Goal: Task Accomplishment & Management: Manage account settings

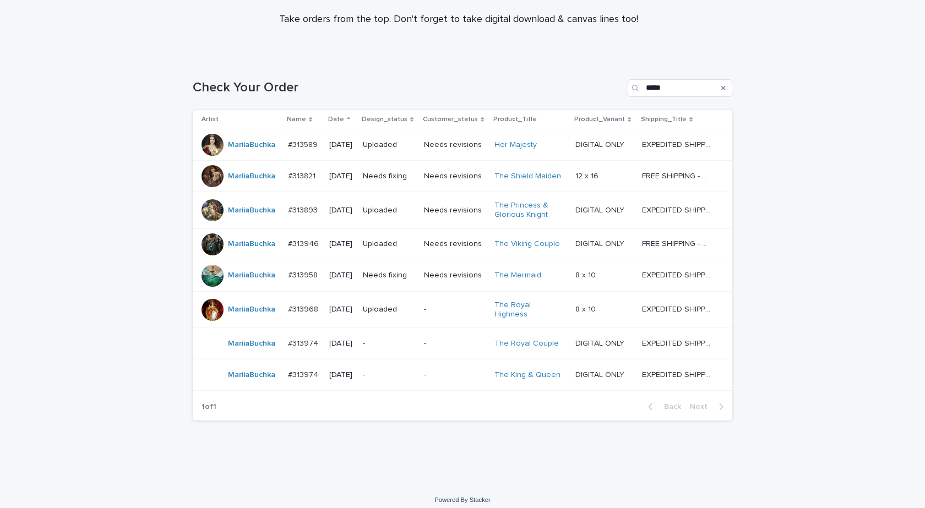
scroll to position [118, 0]
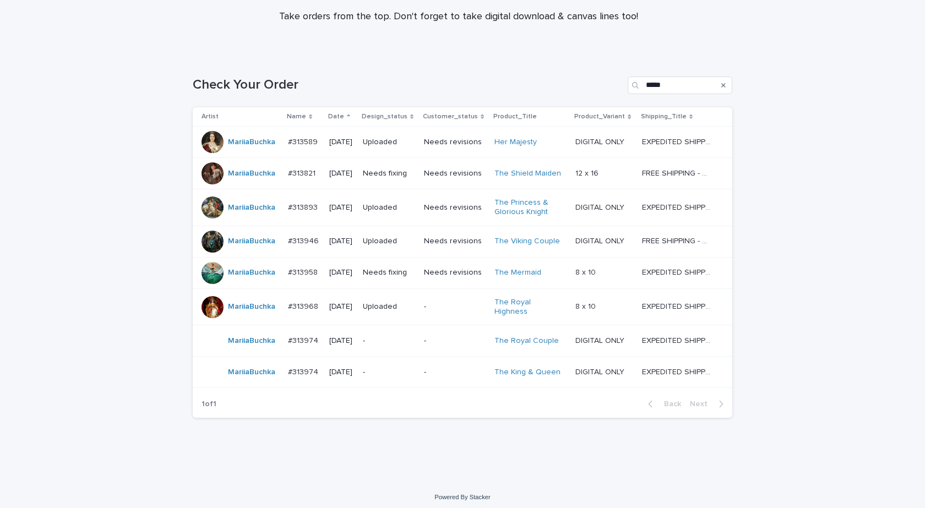
click at [288, 342] on div "#313974 #313974" at bounding box center [304, 341] width 32 height 18
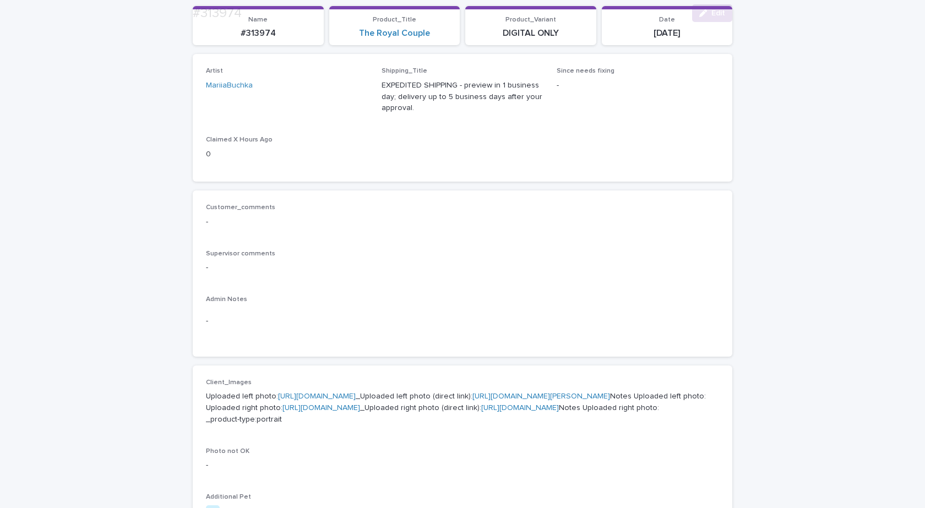
scroll to position [330, 0]
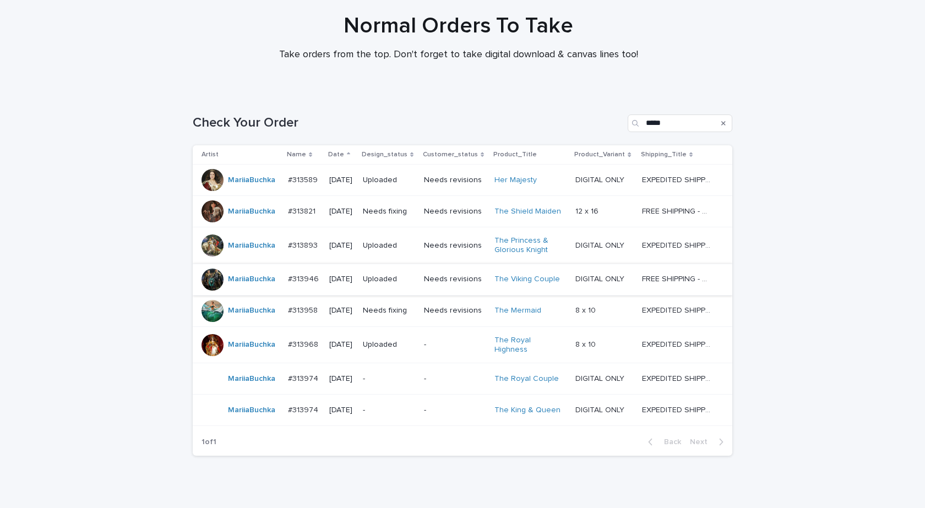
scroll to position [118, 0]
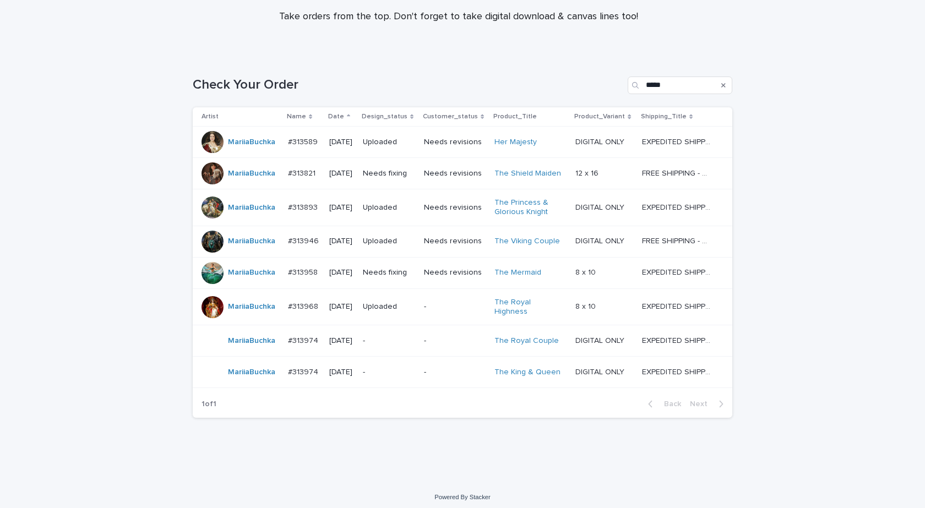
click at [258, 375] on div "MariiaBuchka" at bounding box center [251, 372] width 47 height 18
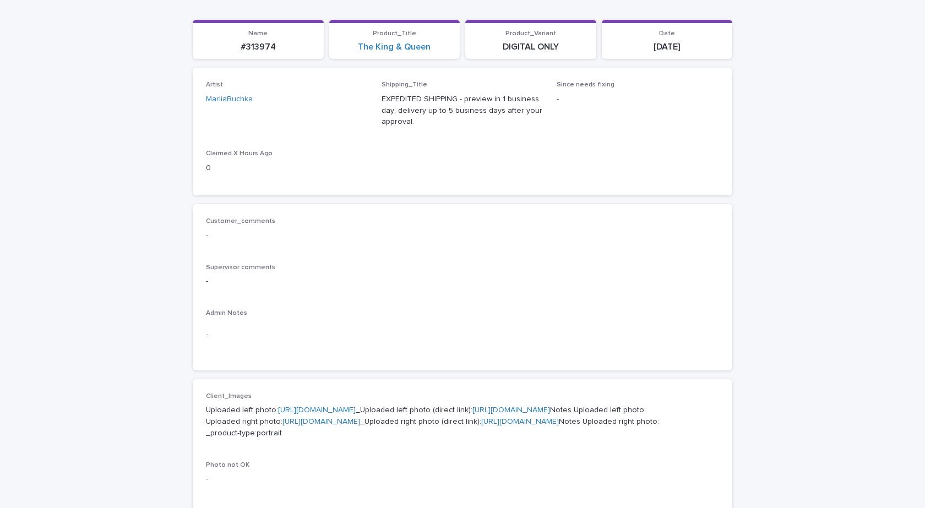
scroll to position [441, 0]
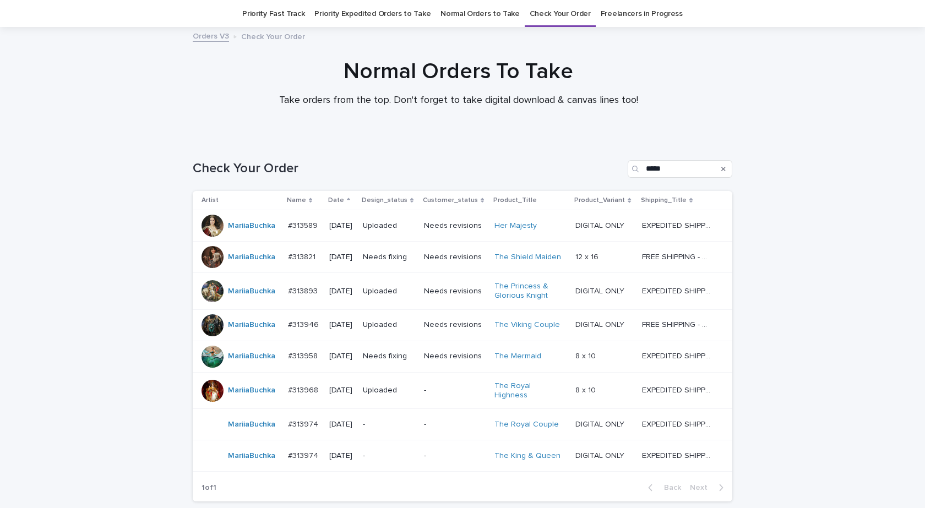
scroll to position [35, 0]
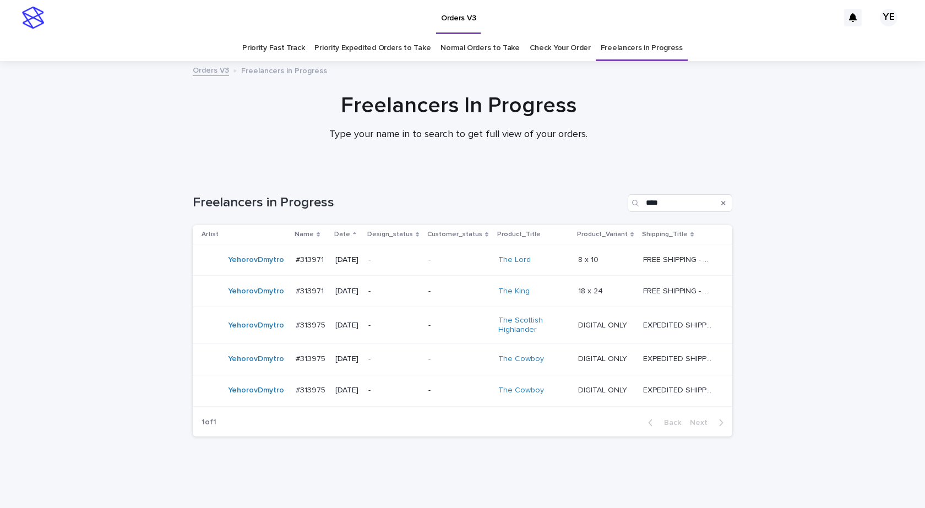
click at [248, 335] on div "YehorovDmytro" at bounding box center [244, 325] width 85 height 22
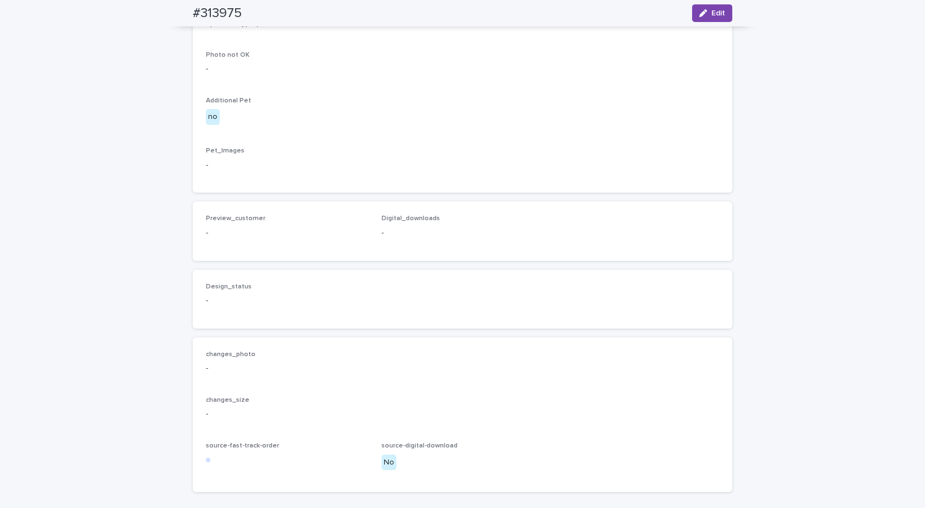
scroll to position [315, 0]
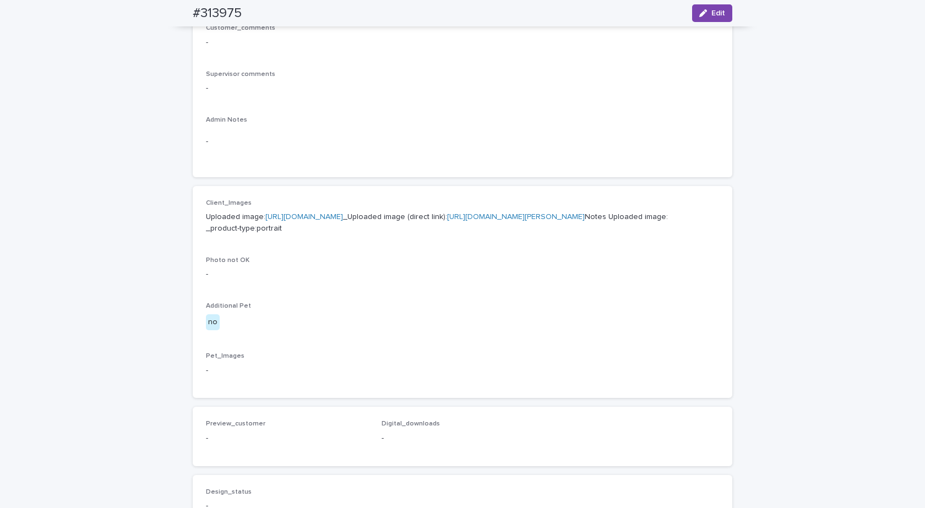
click at [333, 215] on link "https://cdn.shopify.com-uploadkit.app/s/files/1/0033/4807/0511/files/download.h…" at bounding box center [304, 217] width 78 height 8
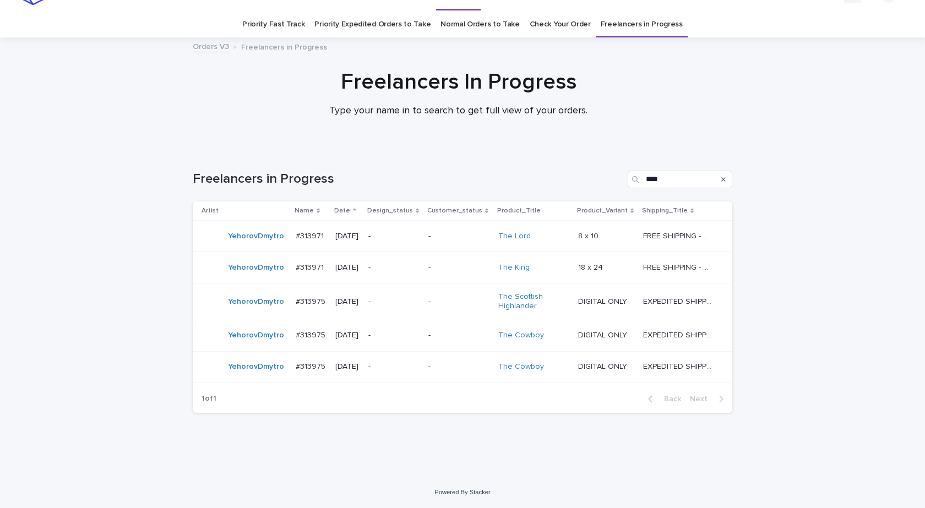
scroll to position [24, 0]
click at [296, 343] on div "#313975 #313975" at bounding box center [311, 336] width 31 height 18
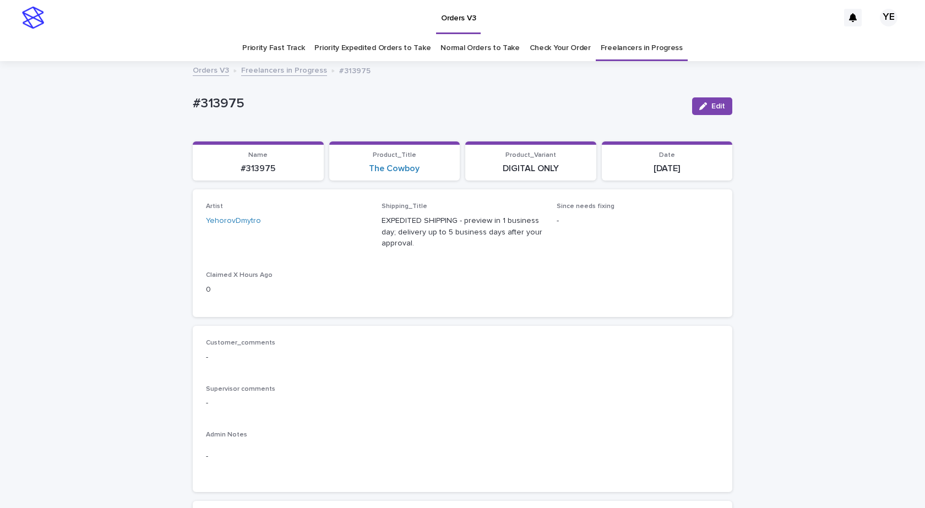
scroll to position [330, 0]
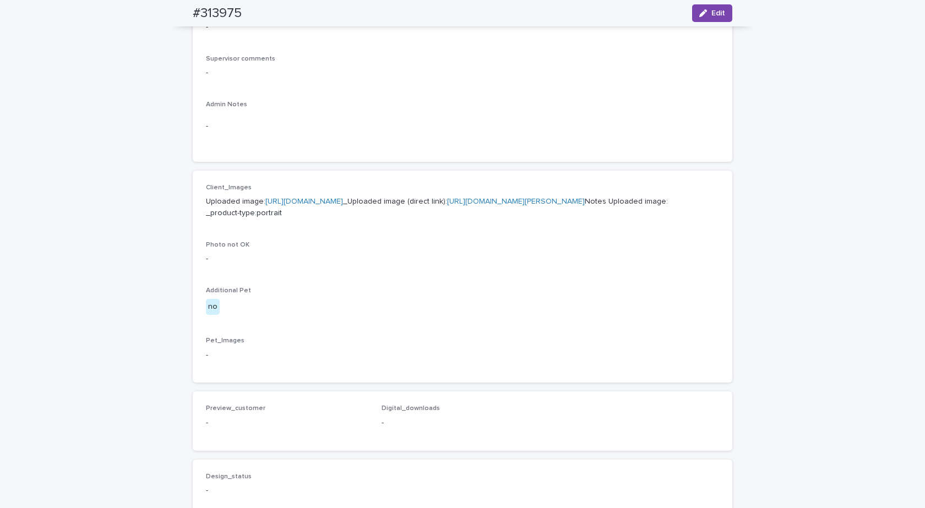
click at [343, 202] on link "https://cdn.shopify.com-uploadkit.app/s/files/1/0033/4807/0511/files/download.h…" at bounding box center [304, 202] width 78 height 8
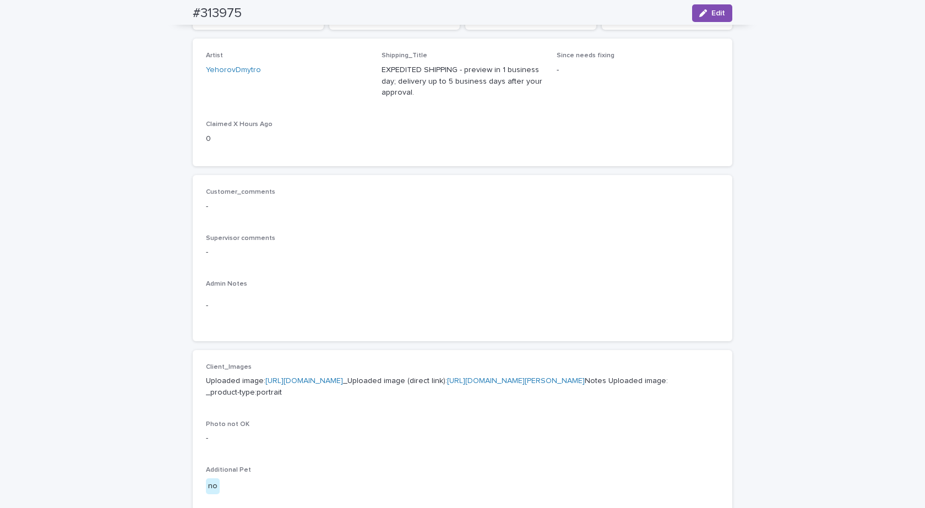
scroll to position [0, 0]
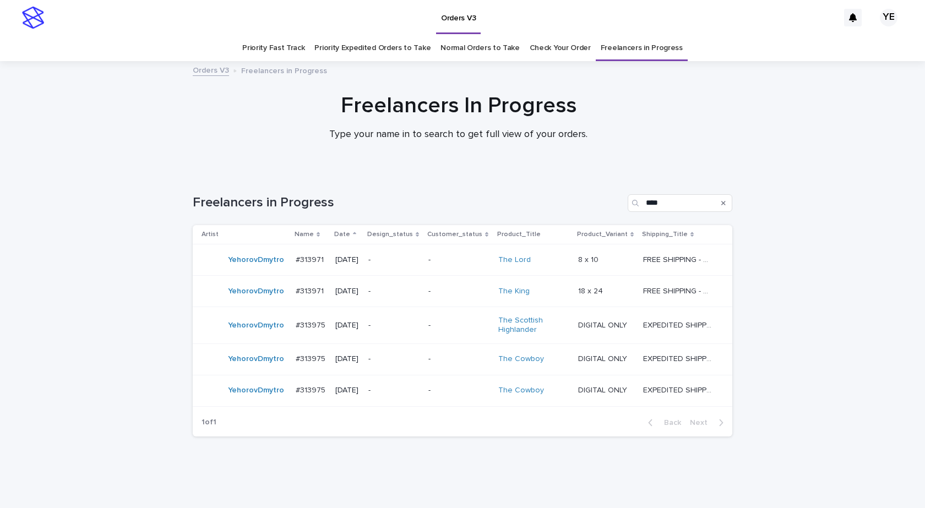
scroll to position [24, 0]
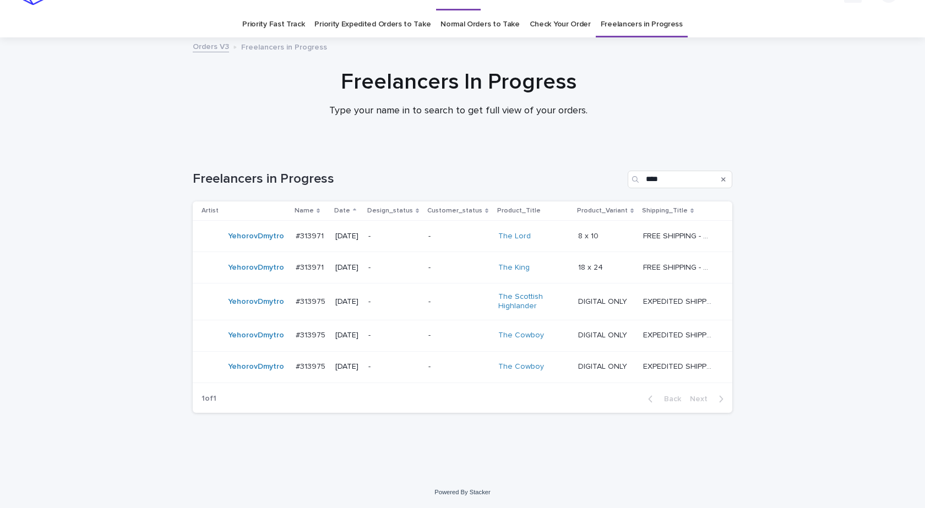
click at [271, 374] on div "YehorovDmytro" at bounding box center [256, 367] width 56 height 18
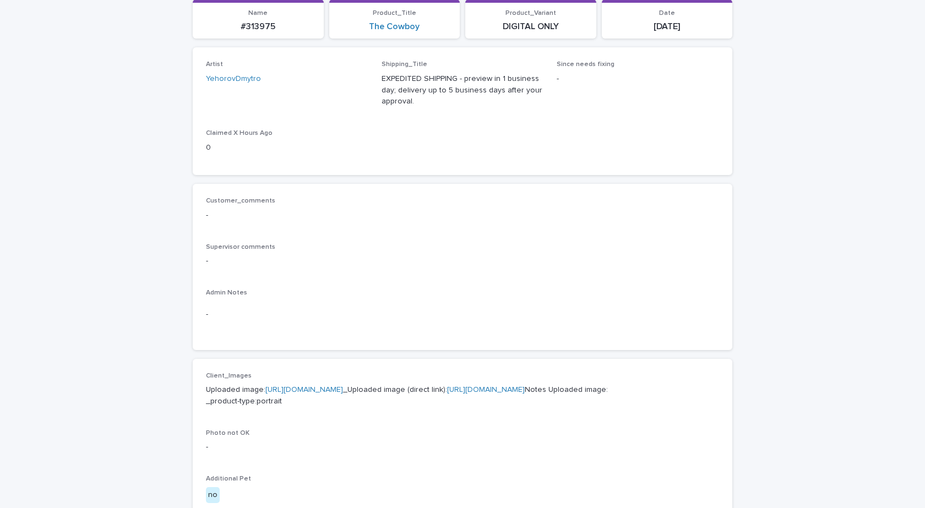
scroll to position [330, 0]
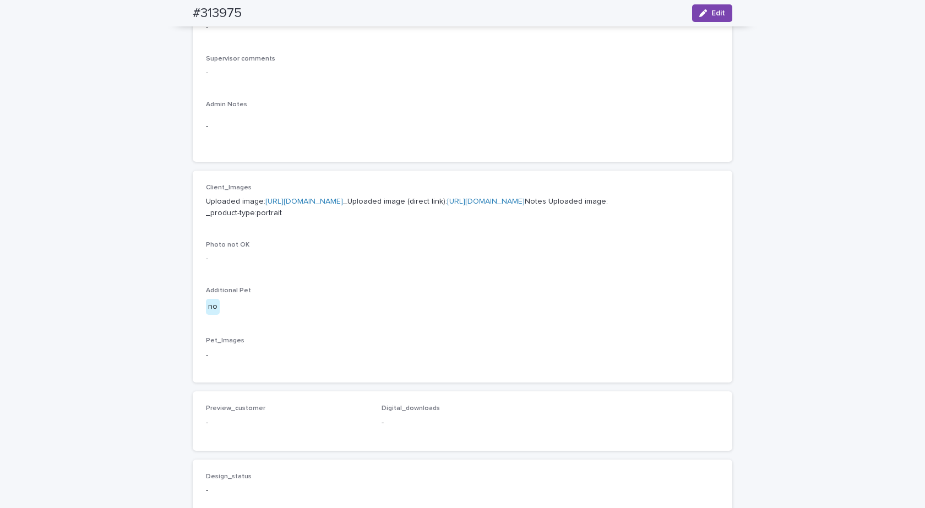
click at [343, 200] on link "https://cdn.shopify.com-uploadkit.app/s/files/1/0033/4807/0511/files/download.h…" at bounding box center [304, 202] width 78 height 8
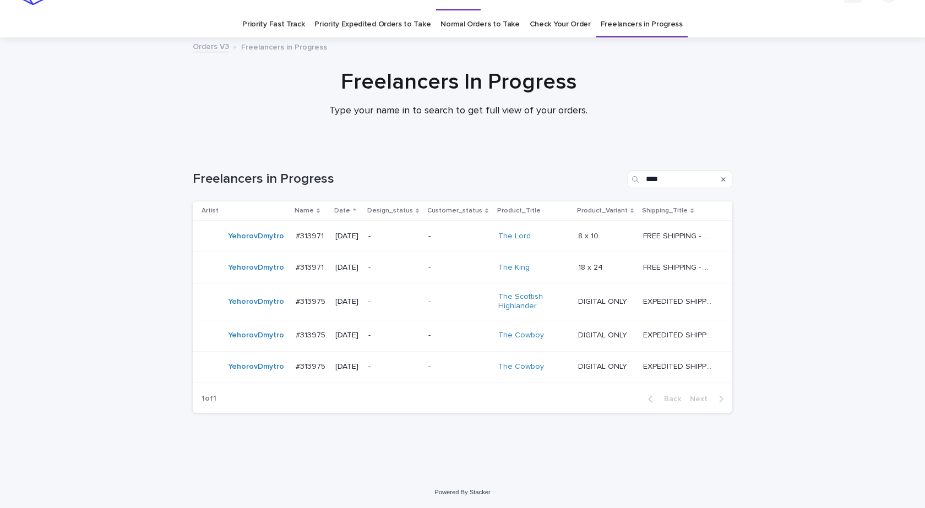
scroll to position [24, 0]
click at [229, 307] on div "YehorovDmytro" at bounding box center [256, 302] width 56 height 18
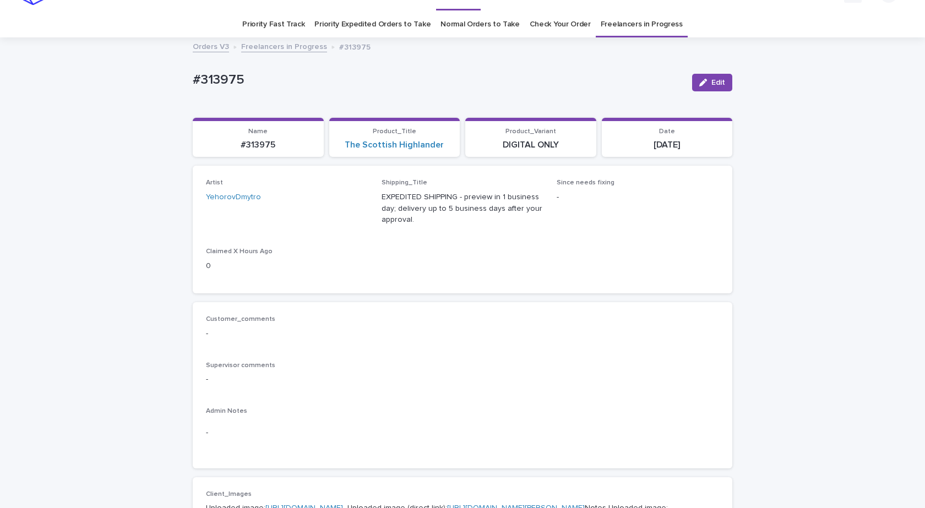
scroll to position [35, 0]
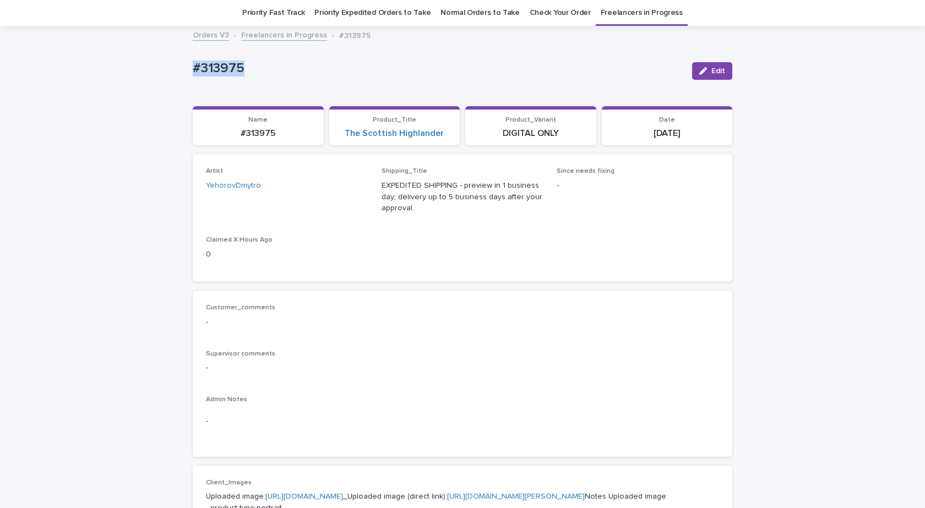
drag, startPoint x: 209, startPoint y: 72, endPoint x: 126, endPoint y: 67, distance: 82.7
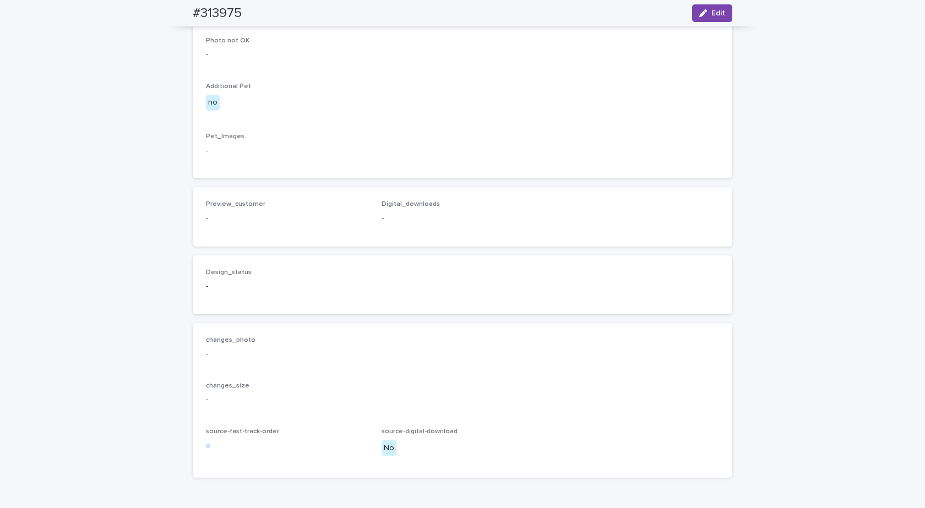
scroll to position [645, 0]
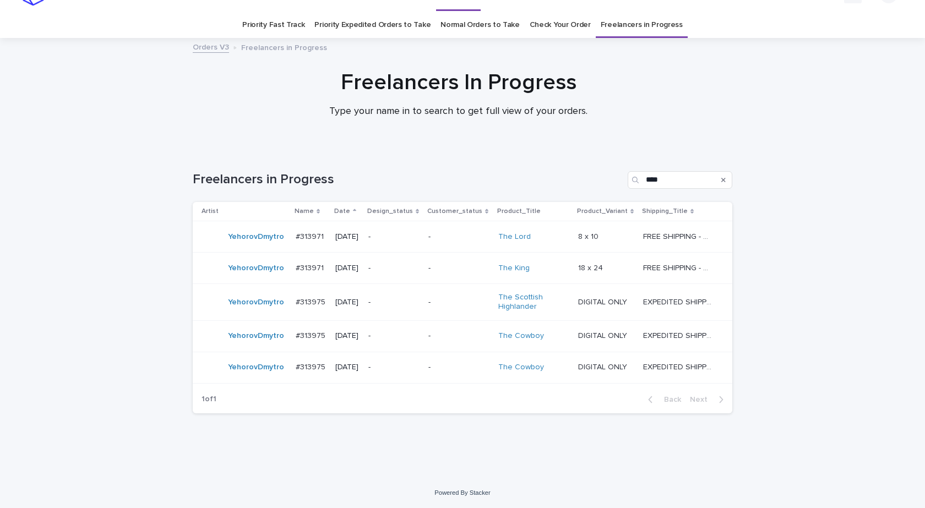
scroll to position [24, 0]
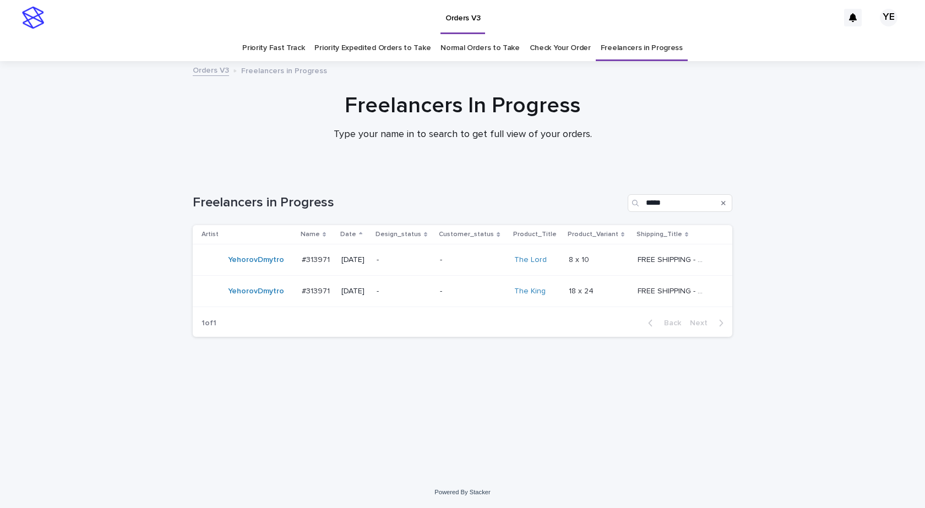
click at [262, 269] on div "YehorovDmytro" at bounding box center [256, 260] width 56 height 18
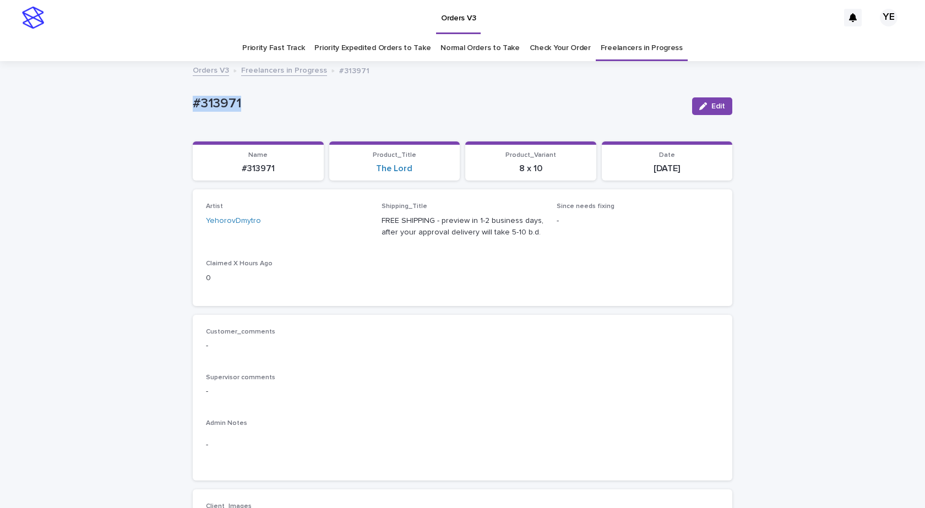
drag, startPoint x: 243, startPoint y: 90, endPoint x: 131, endPoint y: 101, distance: 112.9
copy p "#313971"
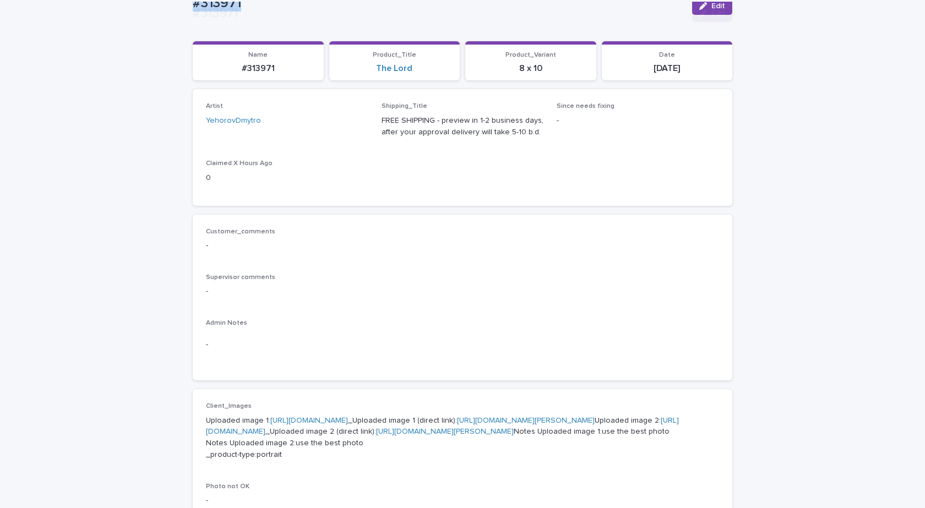
scroll to position [275, 0]
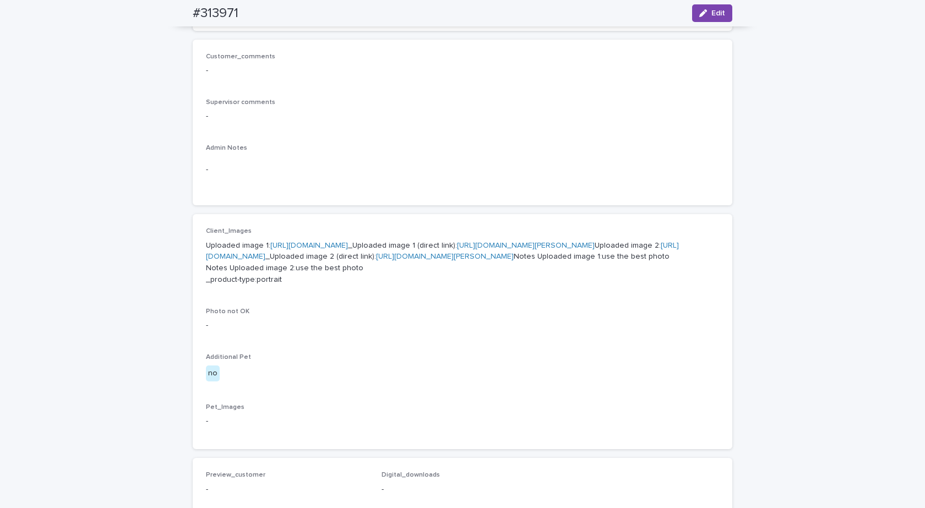
click at [298, 245] on link "https://cdn.shopify.com-uploadkit.app/s/files/1/0033/4807/0511/files/download.h…" at bounding box center [309, 246] width 78 height 8
click at [294, 261] on link "https://cdn.shopify.com-uploadkit.app/s/files/1/0033/4807/0511/files/download.h…" at bounding box center [442, 251] width 473 height 19
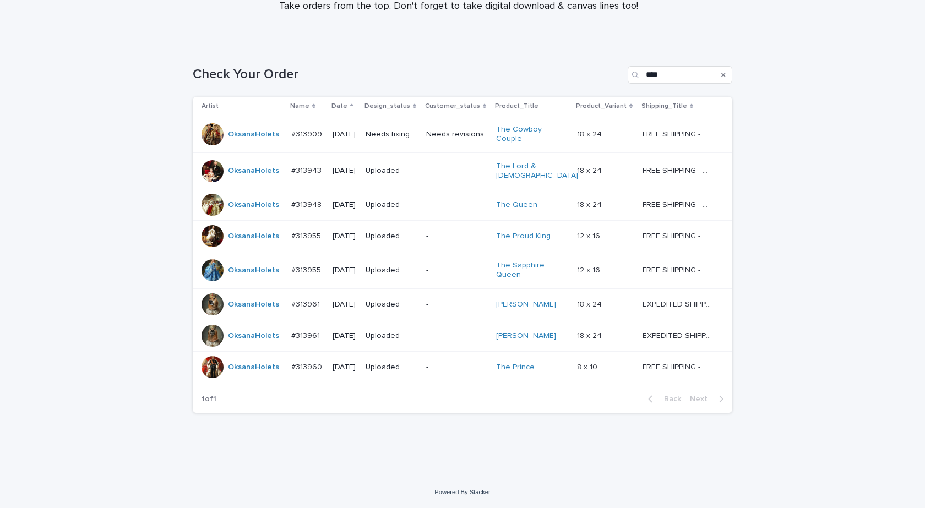
scroll to position [123, 0]
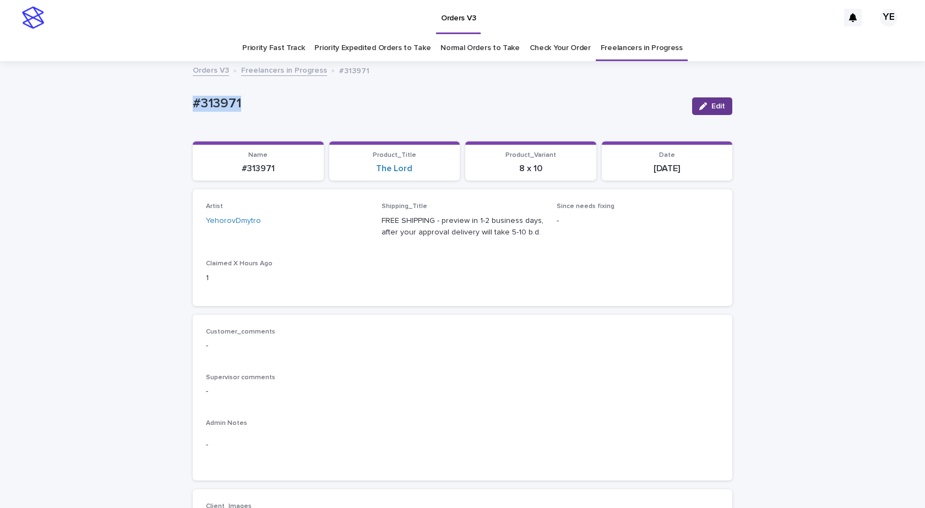
click at [723, 105] on button "Edit" at bounding box center [712, 106] width 40 height 18
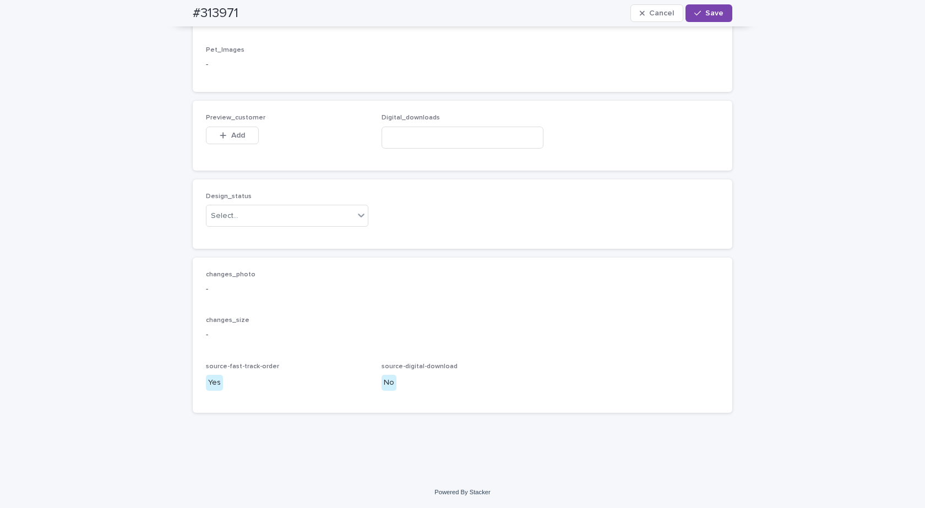
scroll to position [746, 0]
click at [307, 218] on div "Select..." at bounding box center [281, 216] width 148 height 18
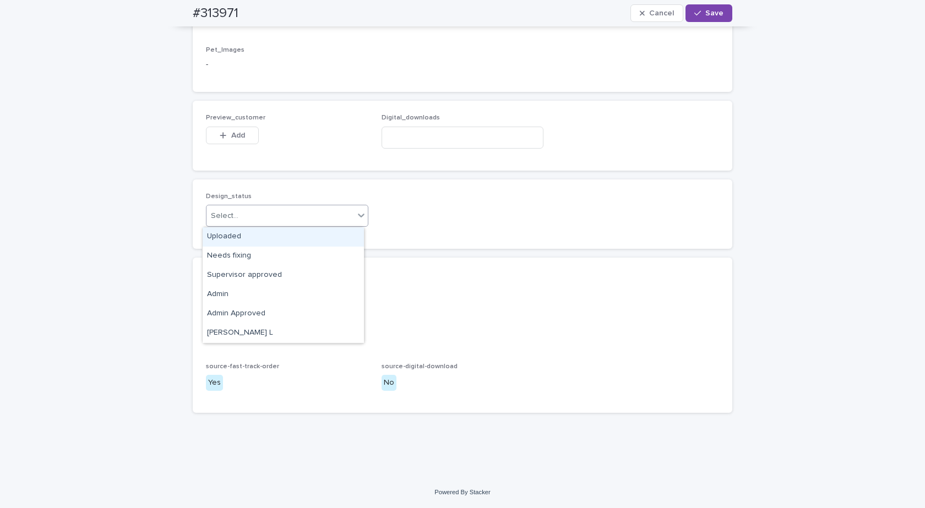
click at [220, 231] on div "Uploaded" at bounding box center [283, 236] width 161 height 19
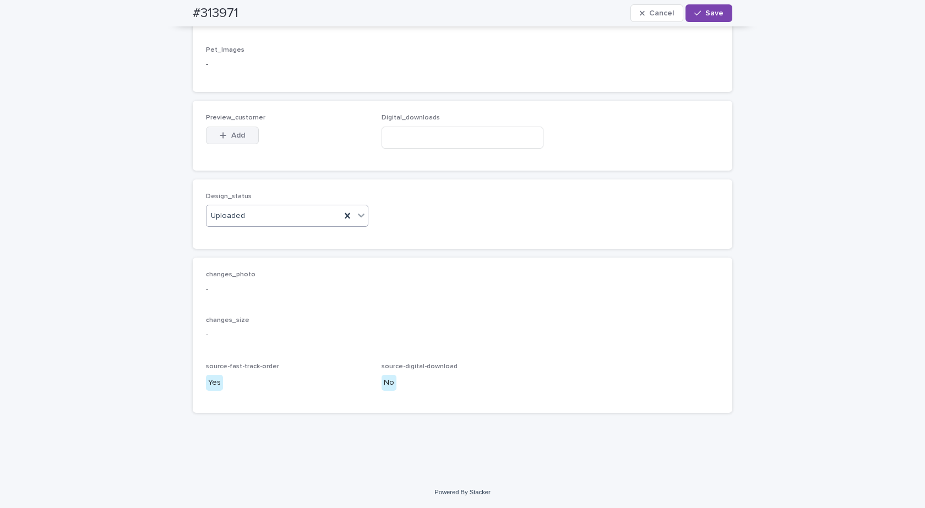
click at [224, 143] on button "Add" at bounding box center [232, 136] width 53 height 18
click at [485, 237] on div "Design_status Uploaded" at bounding box center [463, 214] width 540 height 69
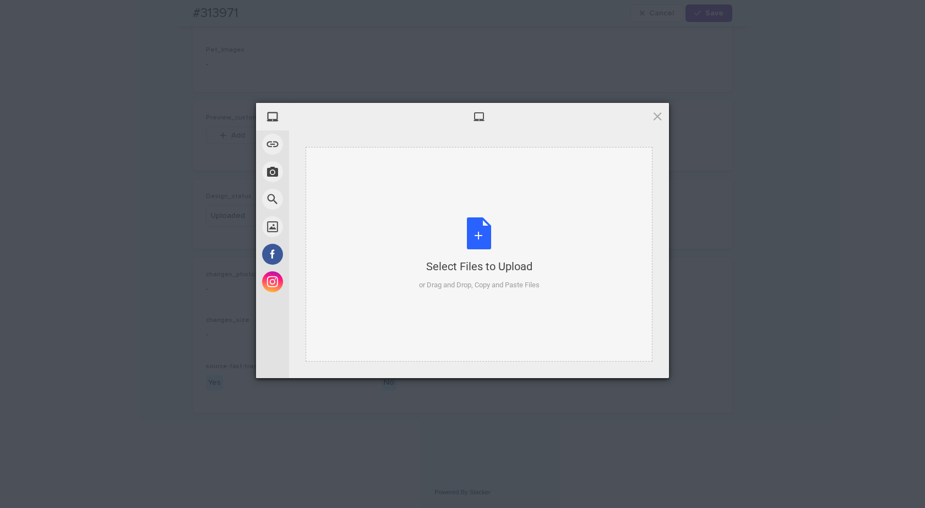
click at [482, 239] on div "Select Files to Upload or Drag and Drop, Copy and Paste Files" at bounding box center [479, 254] width 121 height 73
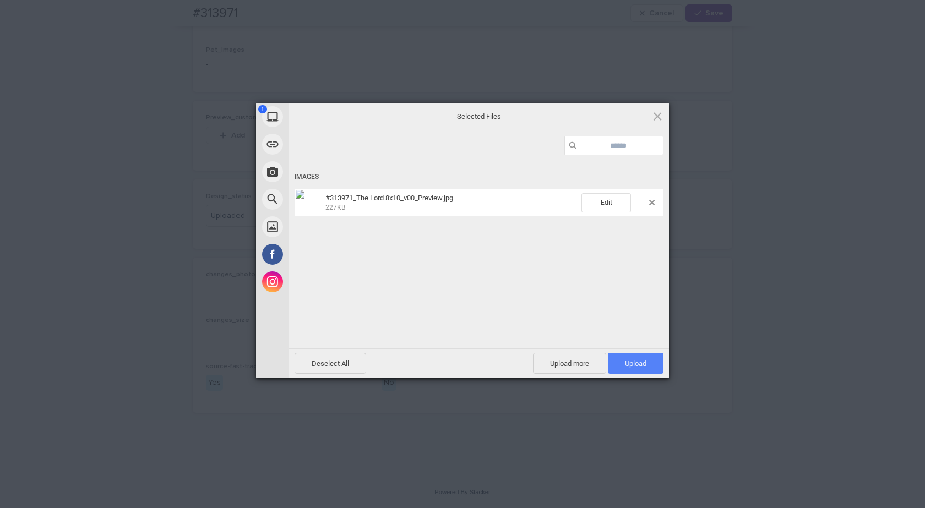
click at [651, 361] on span "Upload 1" at bounding box center [636, 363] width 56 height 21
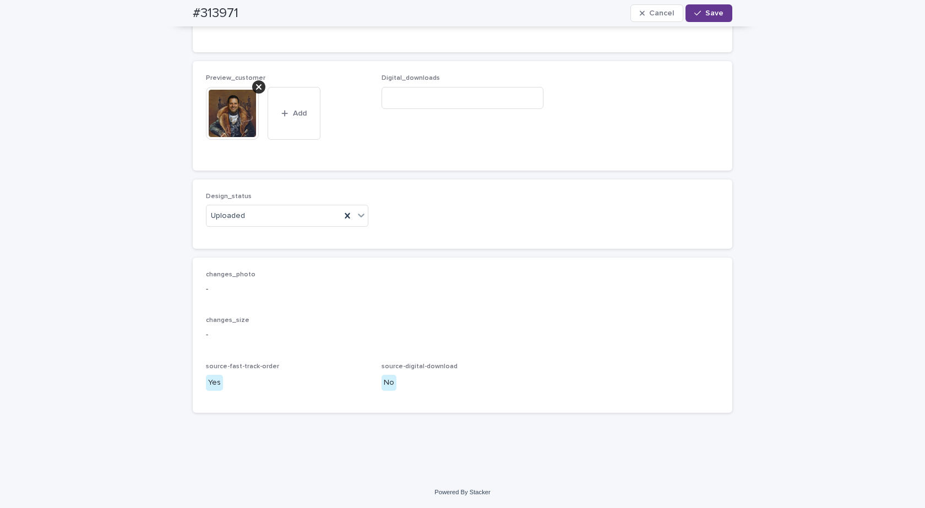
click at [707, 13] on span "Save" at bounding box center [714, 13] width 18 height 8
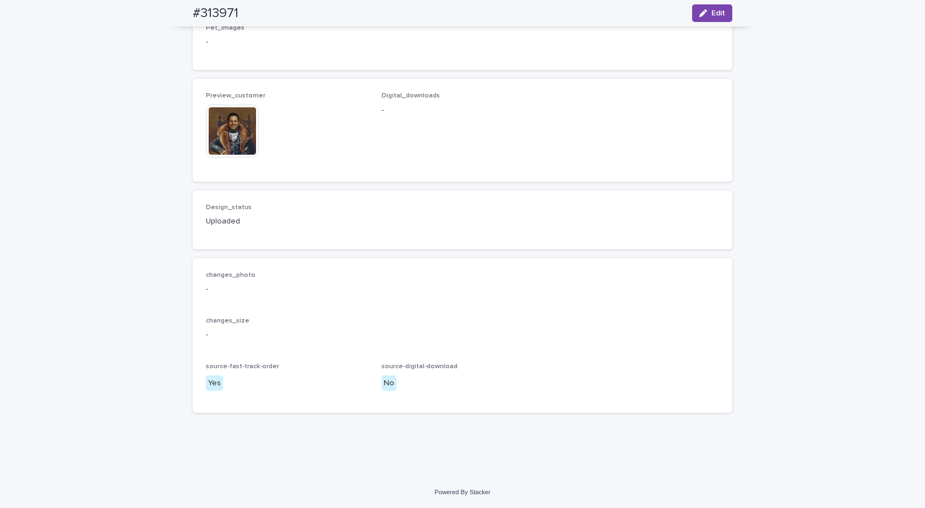
click at [234, 139] on img at bounding box center [232, 131] width 53 height 53
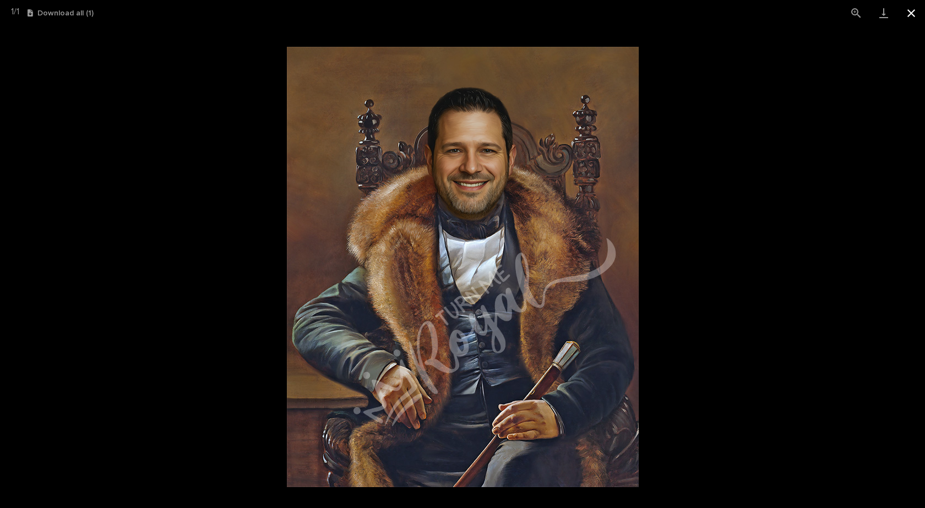
click at [913, 13] on button "Close gallery" at bounding box center [912, 13] width 28 height 26
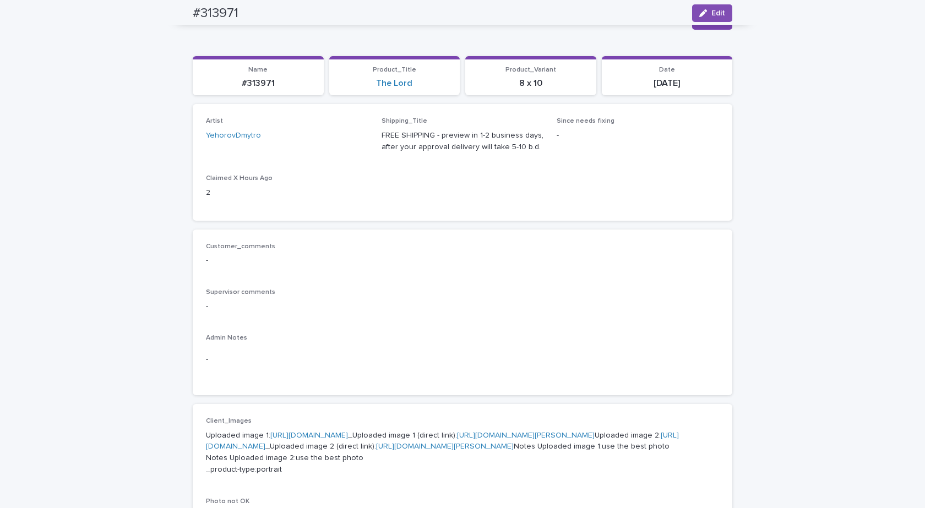
scroll to position [0, 0]
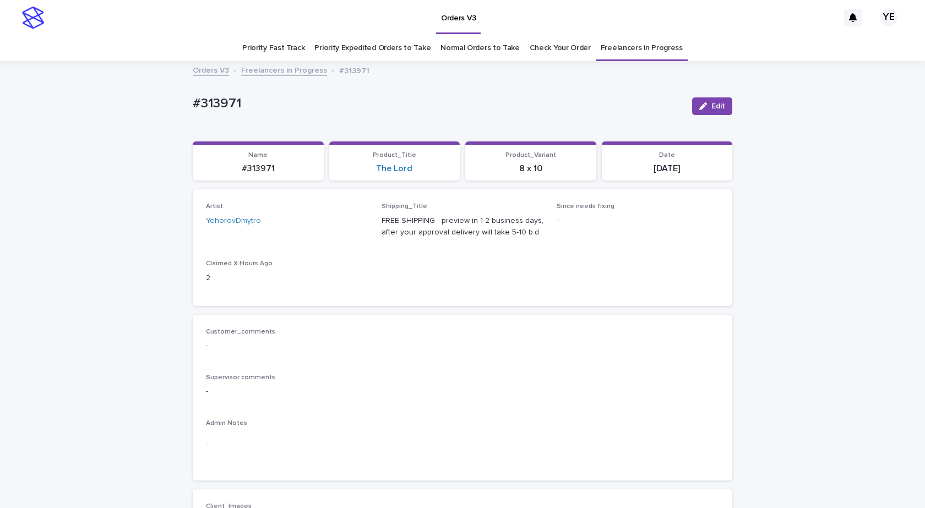
click at [266, 66] on link "Freelancers in Progress" at bounding box center [284, 69] width 86 height 13
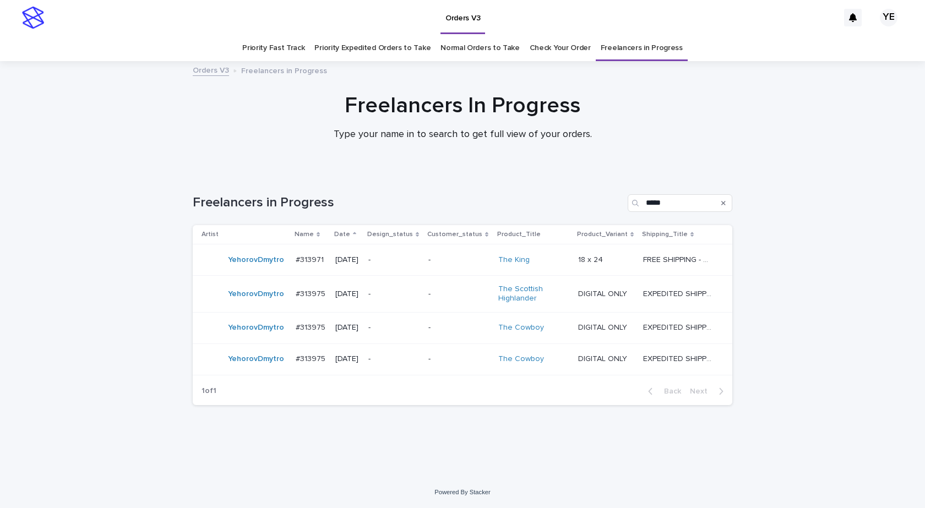
click at [258, 273] on td "YehorovDmytro" at bounding box center [242, 260] width 99 height 31
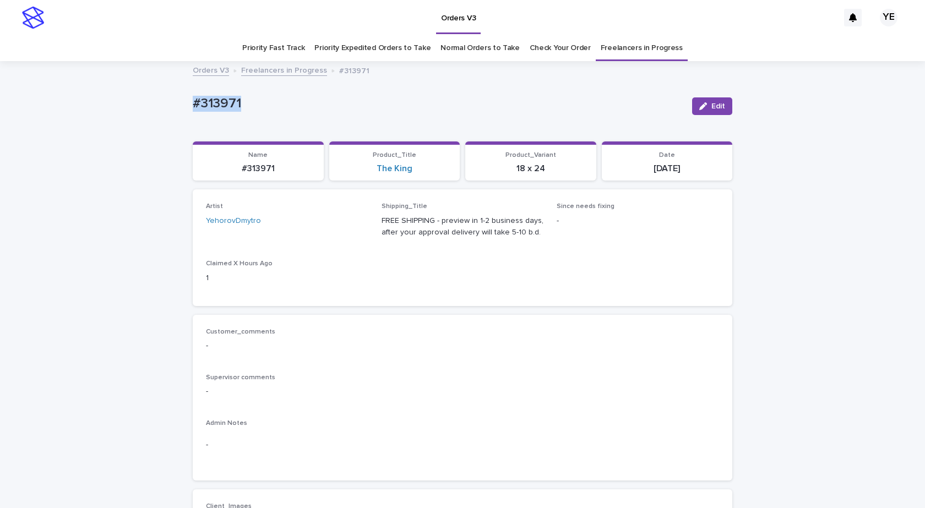
drag, startPoint x: 208, startPoint y: 107, endPoint x: 142, endPoint y: 116, distance: 66.7
copy p "#313971"
click at [712, 103] on span "Edit" at bounding box center [719, 106] width 14 height 8
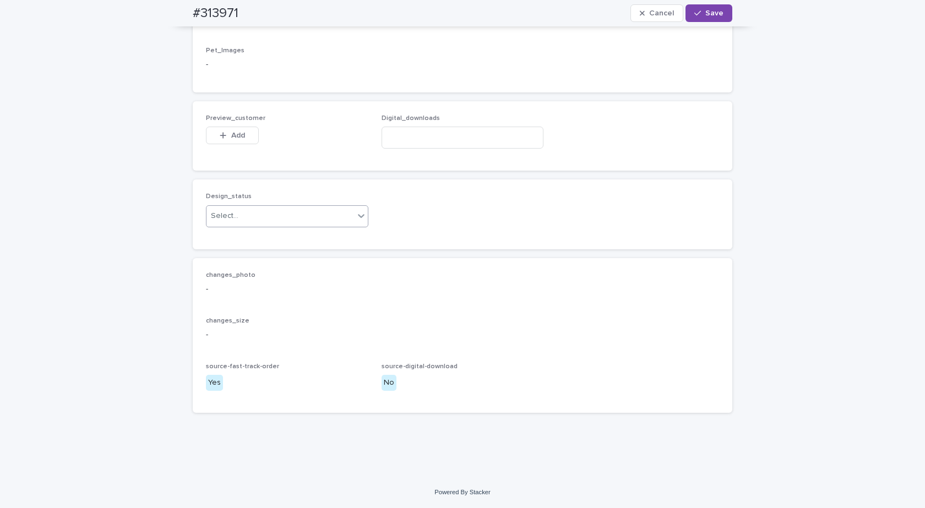
scroll to position [677, 0]
click at [234, 228] on div "Design_status Select..." at bounding box center [287, 214] width 162 height 43
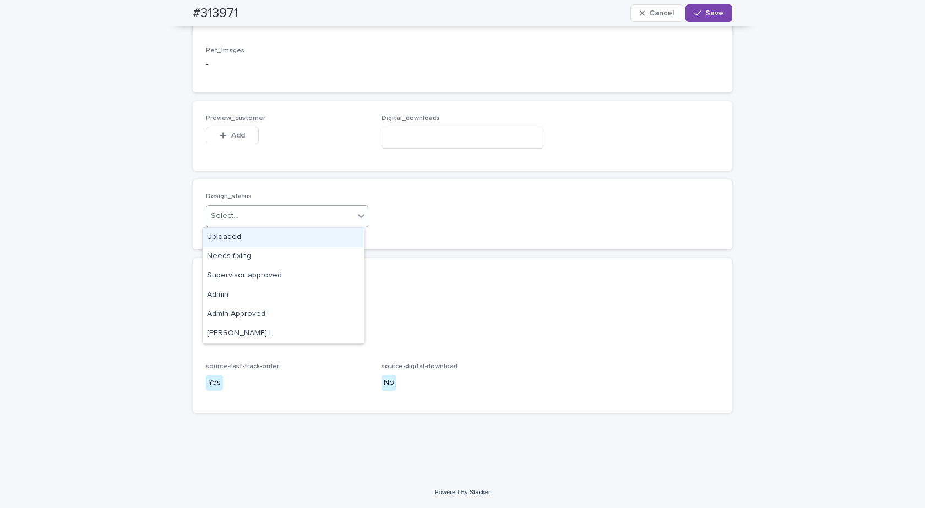
click at [225, 222] on div "Select..." at bounding box center [281, 216] width 148 height 18
click at [221, 240] on div "Uploaded" at bounding box center [283, 237] width 161 height 19
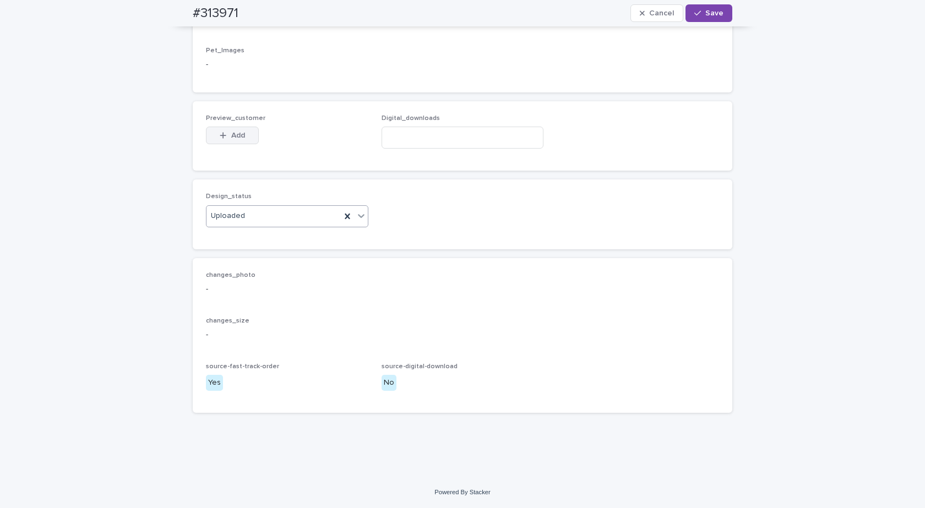
click at [231, 141] on button "Add" at bounding box center [232, 136] width 53 height 18
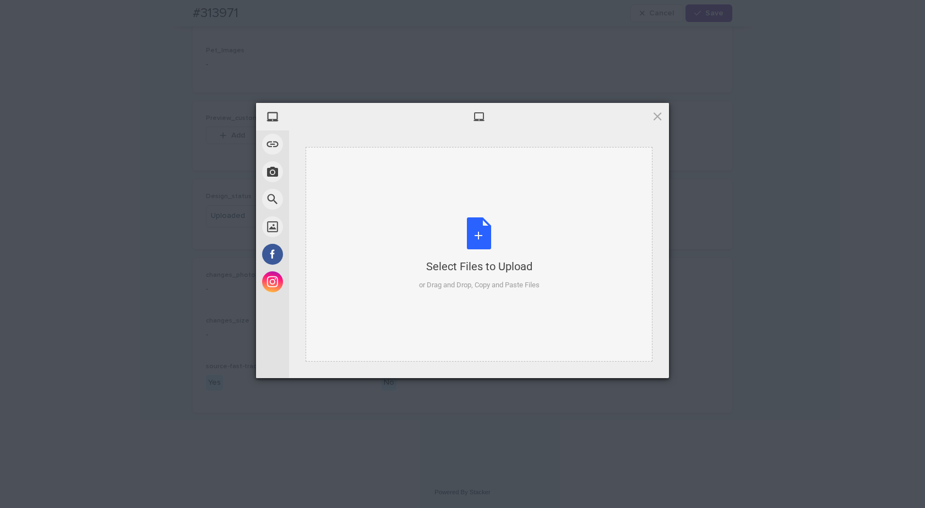
click at [487, 204] on div "Select Files to Upload or Drag and Drop, Copy and Paste Files" at bounding box center [479, 254] width 347 height 215
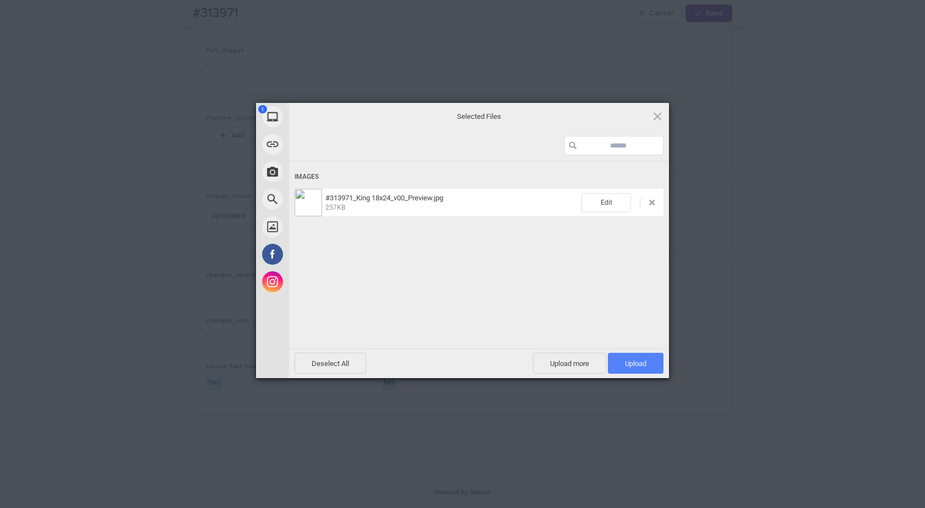
click at [636, 371] on span "Upload 1" at bounding box center [636, 363] width 56 height 21
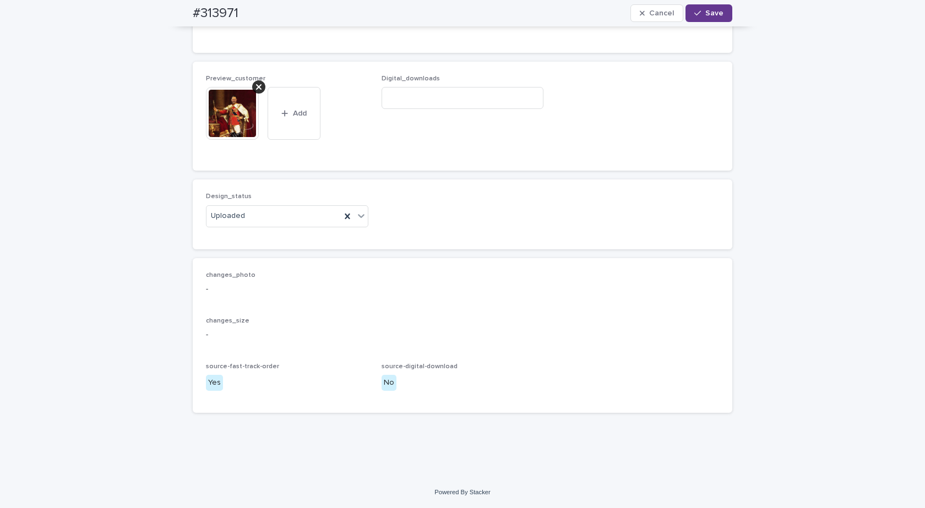
click at [707, 15] on span "Save" at bounding box center [714, 13] width 18 height 8
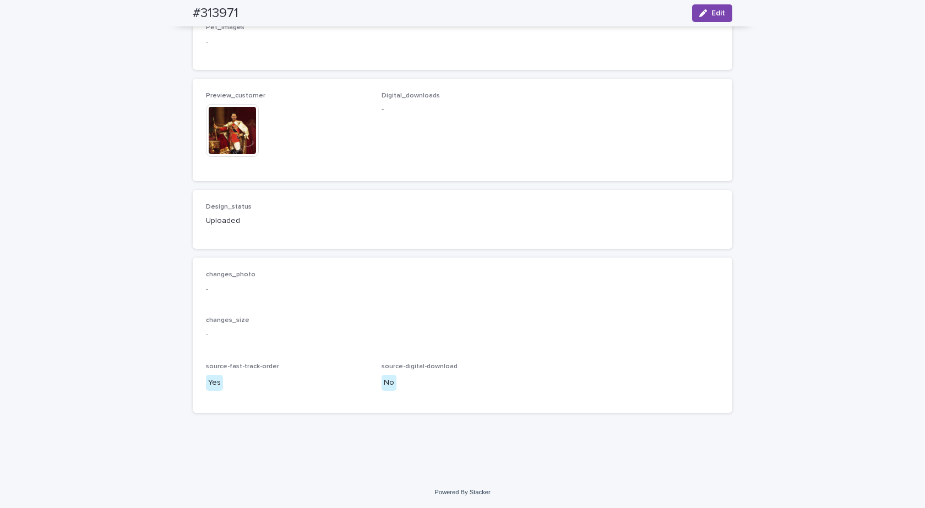
click at [216, 142] on img at bounding box center [232, 130] width 53 height 53
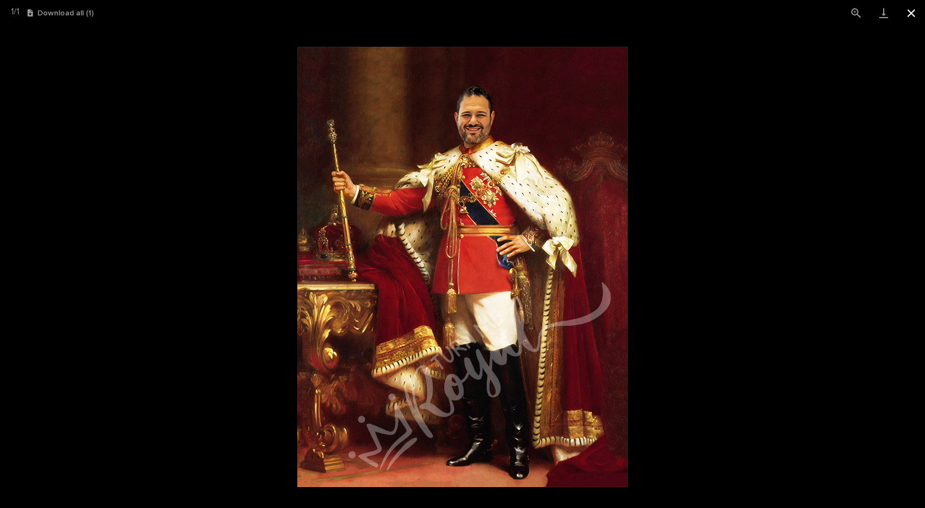
click at [909, 15] on button "Close gallery" at bounding box center [912, 13] width 28 height 26
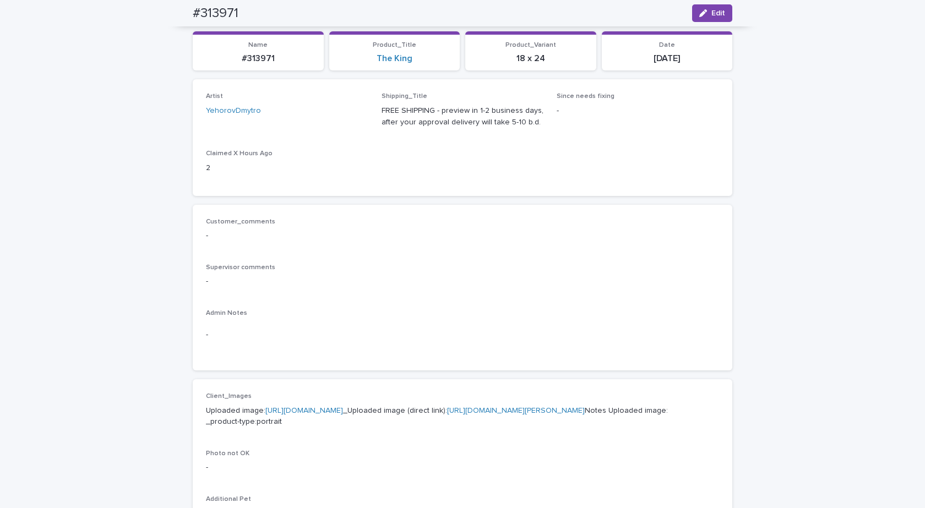
scroll to position [0, 0]
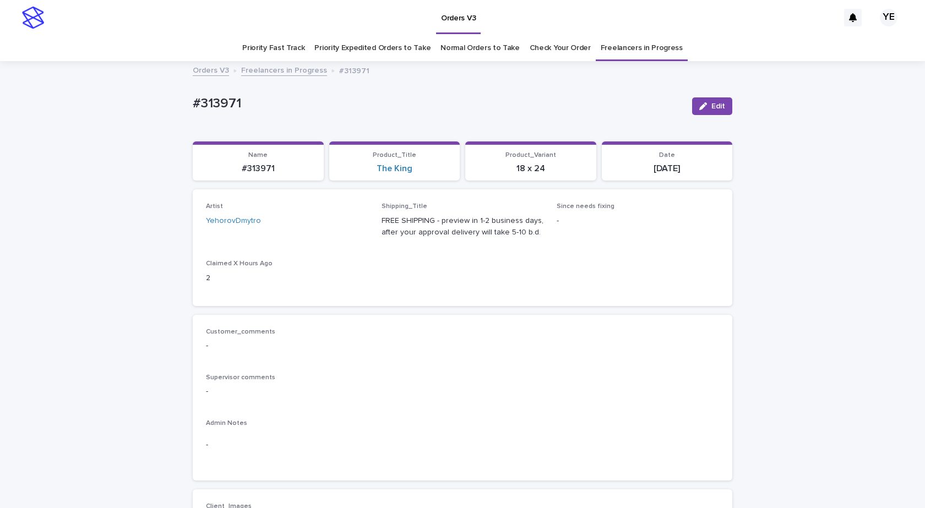
click at [277, 70] on link "Freelancers in Progress" at bounding box center [284, 69] width 86 height 13
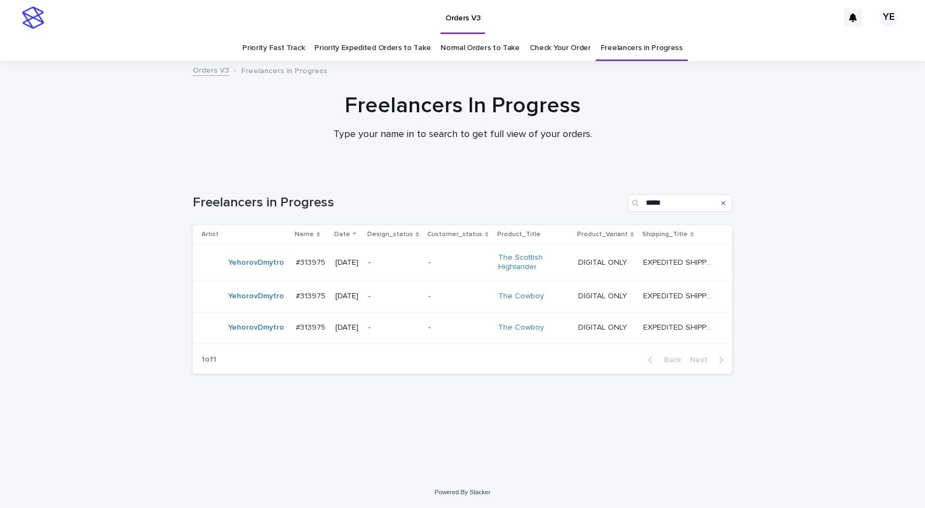
click at [243, 275] on td "YehorovDmytro" at bounding box center [242, 263] width 99 height 37
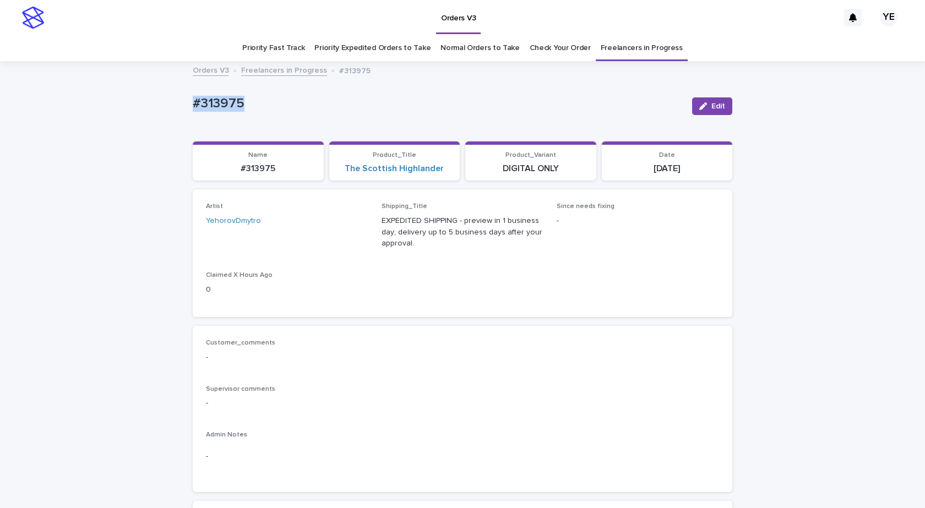
drag, startPoint x: 236, startPoint y: 106, endPoint x: 151, endPoint y: 108, distance: 84.8
copy p "#313975"
click at [699, 105] on icon "button" at bounding box center [703, 106] width 8 height 8
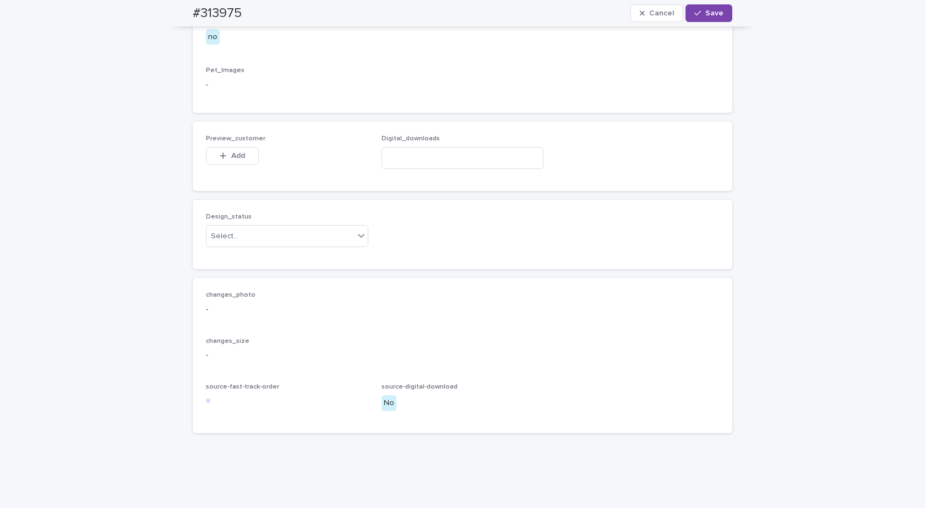
scroll to position [677, 0]
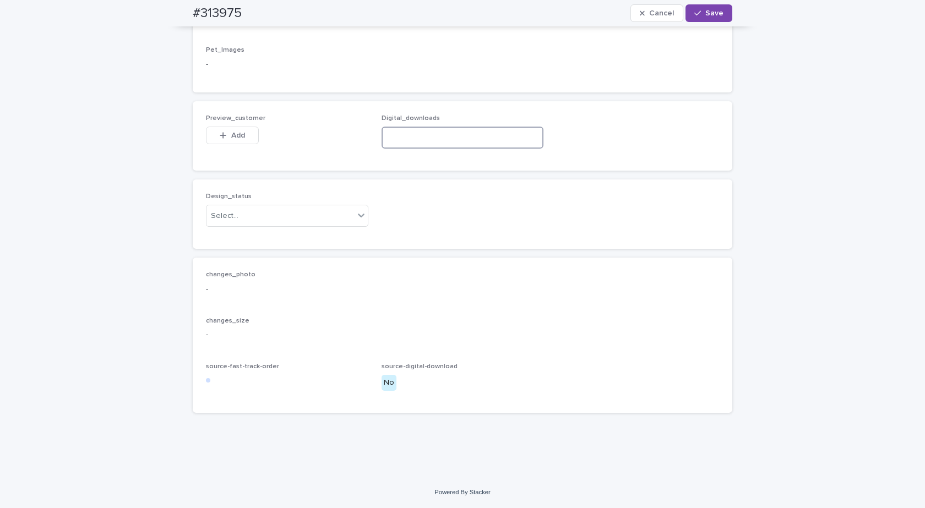
click at [416, 138] on input at bounding box center [463, 138] width 162 height 22
paste input "**********"
type input "**********"
click at [275, 216] on div "Select..." at bounding box center [281, 216] width 148 height 18
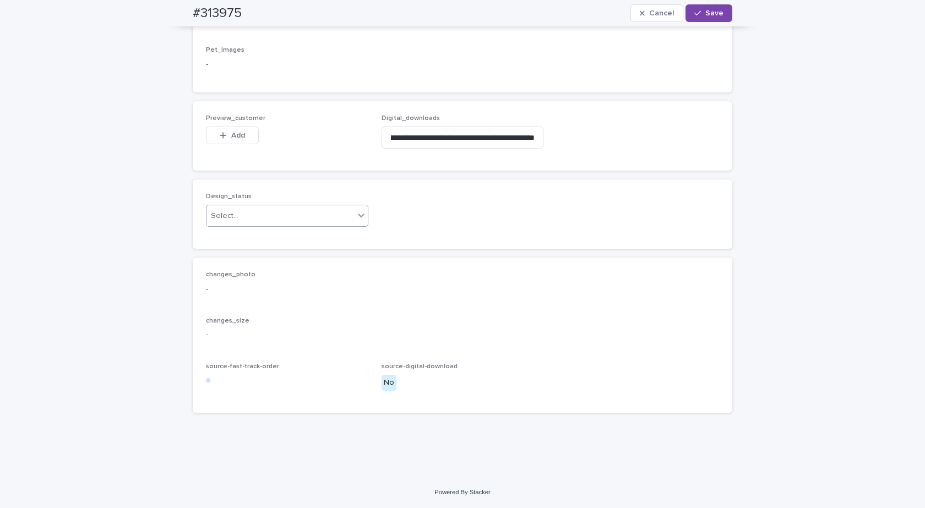
scroll to position [0, 0]
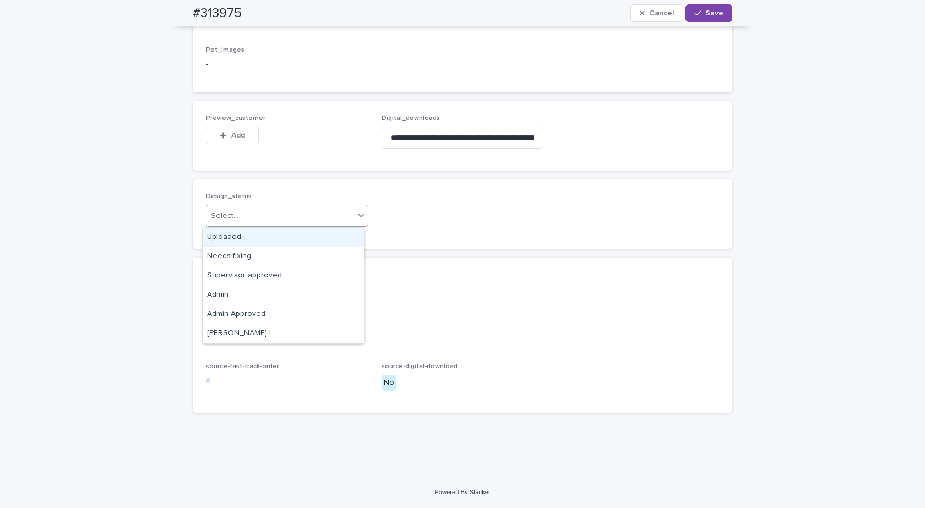
click at [206, 230] on div "Uploaded" at bounding box center [283, 237] width 161 height 19
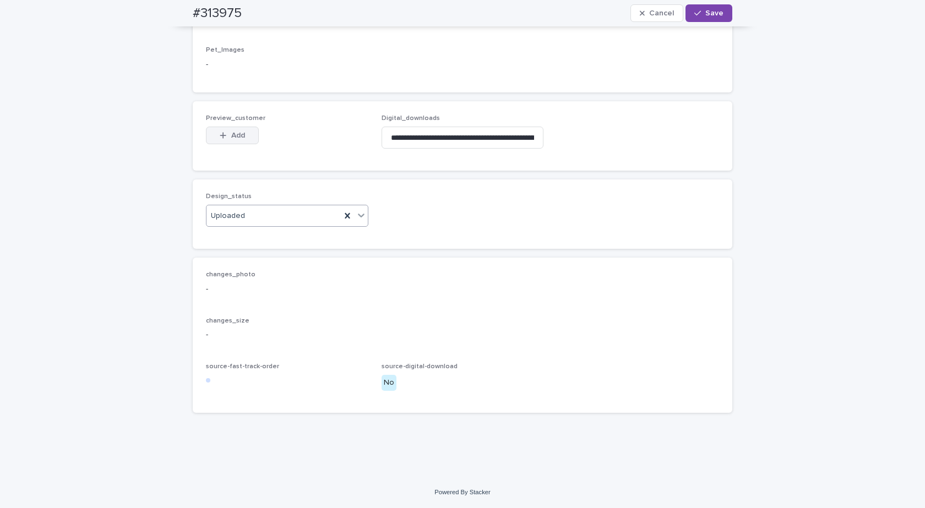
click at [237, 131] on button "Add" at bounding box center [232, 136] width 53 height 18
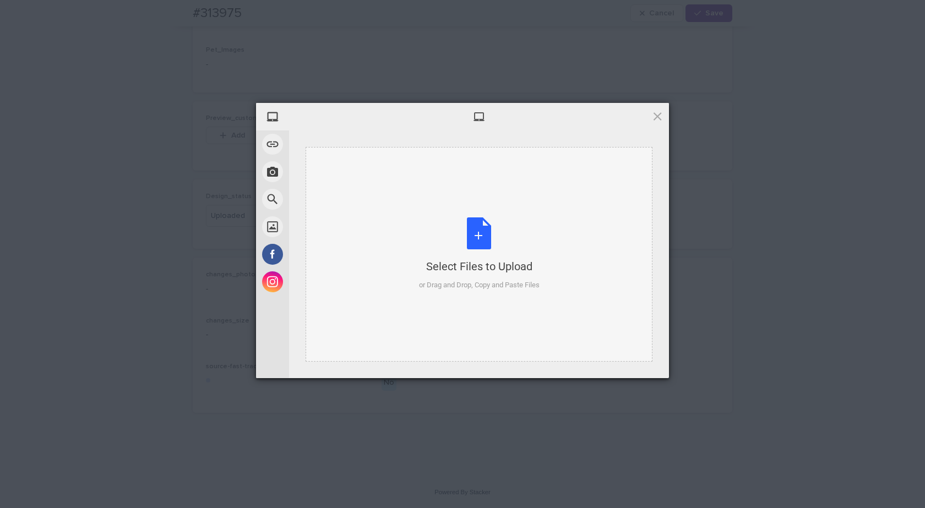
click at [486, 253] on div "Select Files to Upload or Drag and Drop, Copy and Paste Files" at bounding box center [479, 254] width 121 height 73
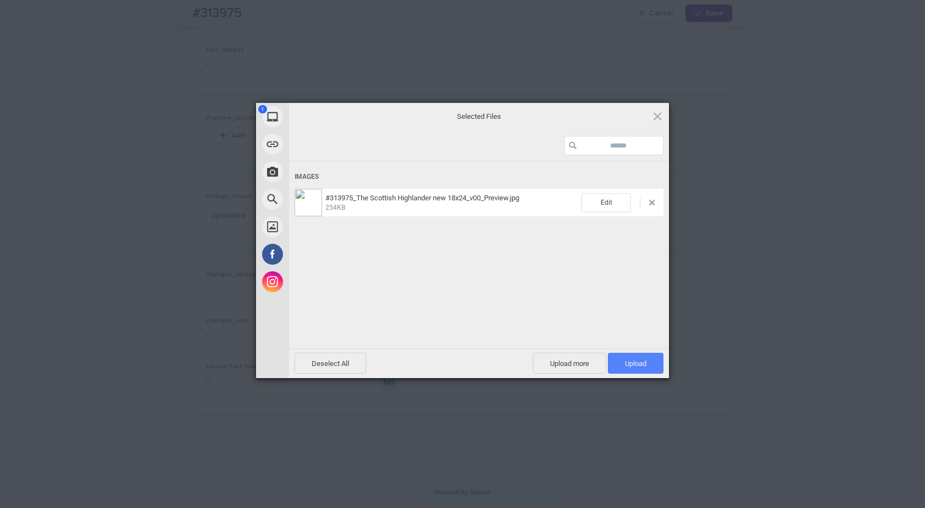
click at [647, 364] on span "Upload 1" at bounding box center [636, 363] width 56 height 21
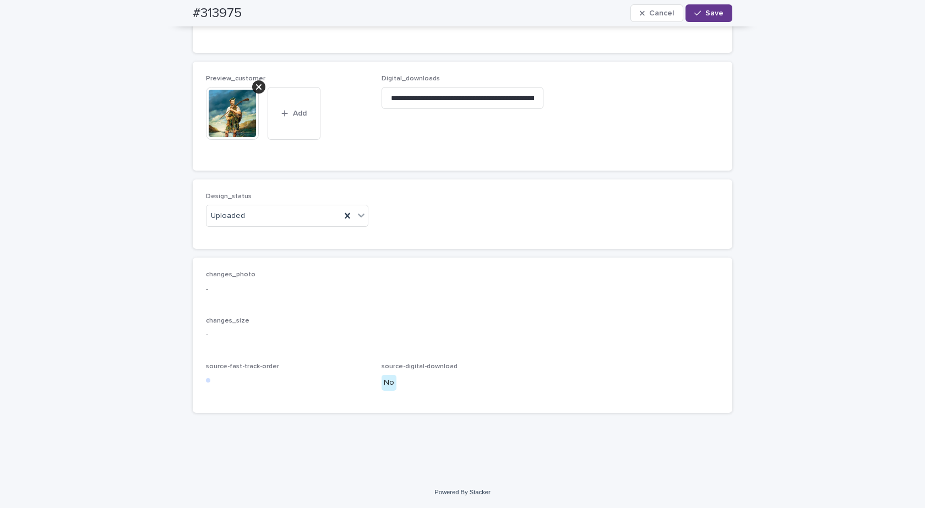
click at [705, 9] on span "Save" at bounding box center [714, 13] width 18 height 8
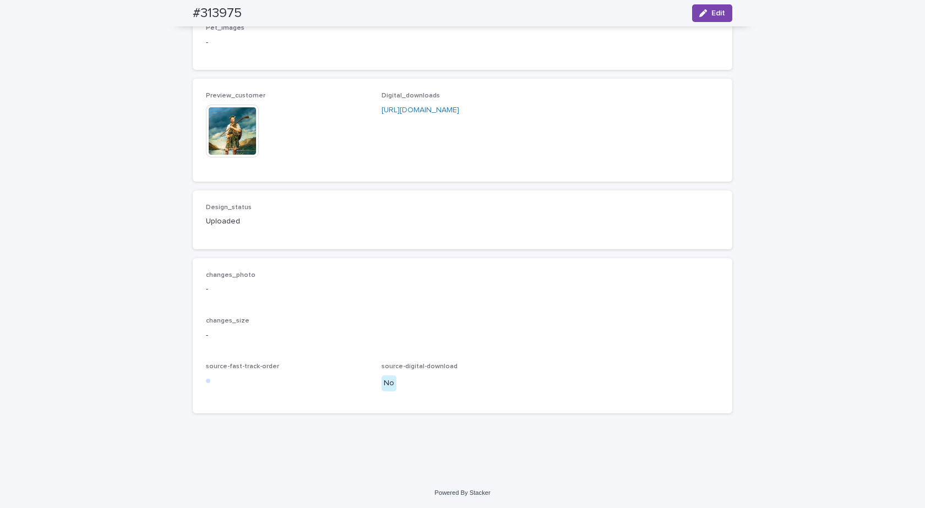
click at [236, 132] on img at bounding box center [232, 131] width 53 height 53
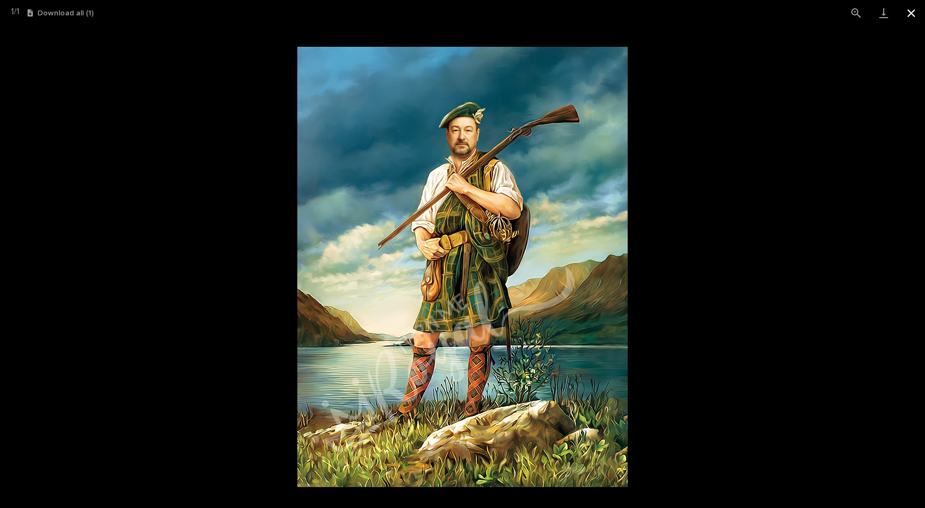
click at [915, 13] on button "Close gallery" at bounding box center [912, 13] width 28 height 26
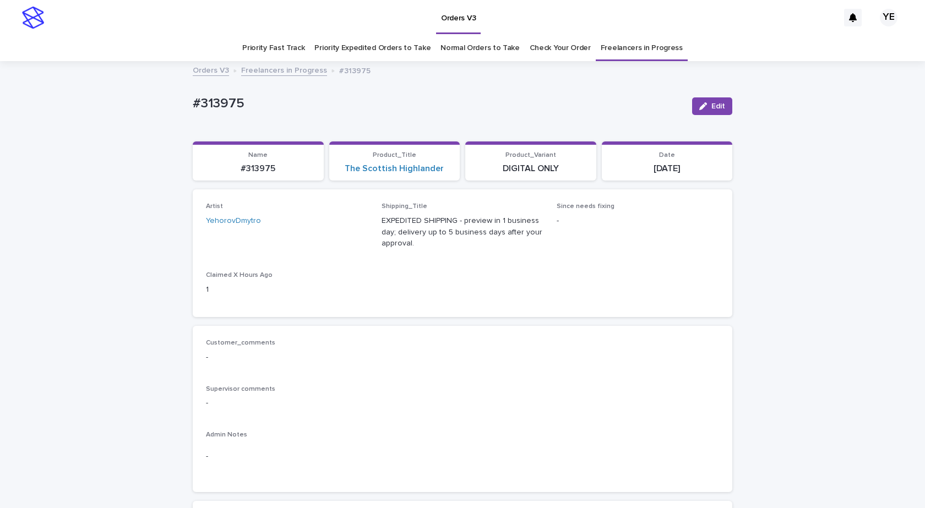
click at [258, 69] on link "Freelancers in Progress" at bounding box center [284, 69] width 86 height 13
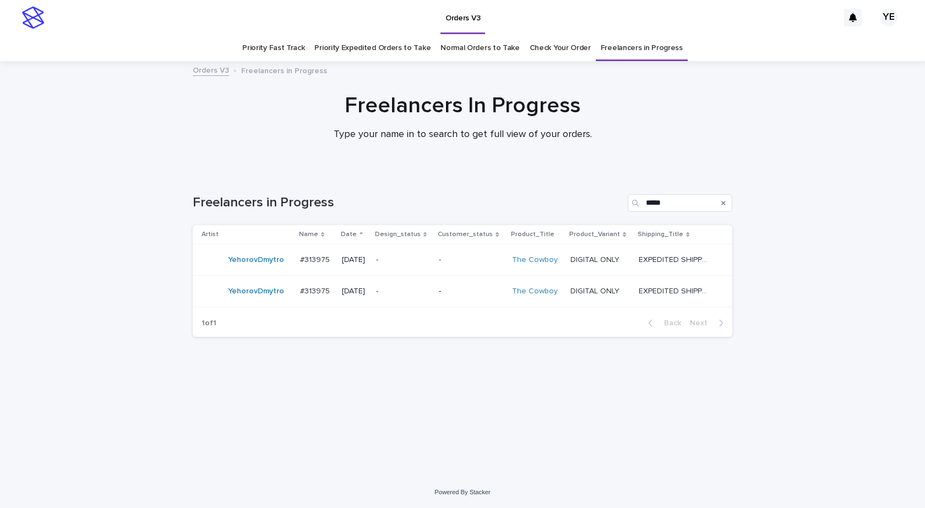
click at [262, 267] on div "YehorovDmytro" at bounding box center [256, 260] width 56 height 18
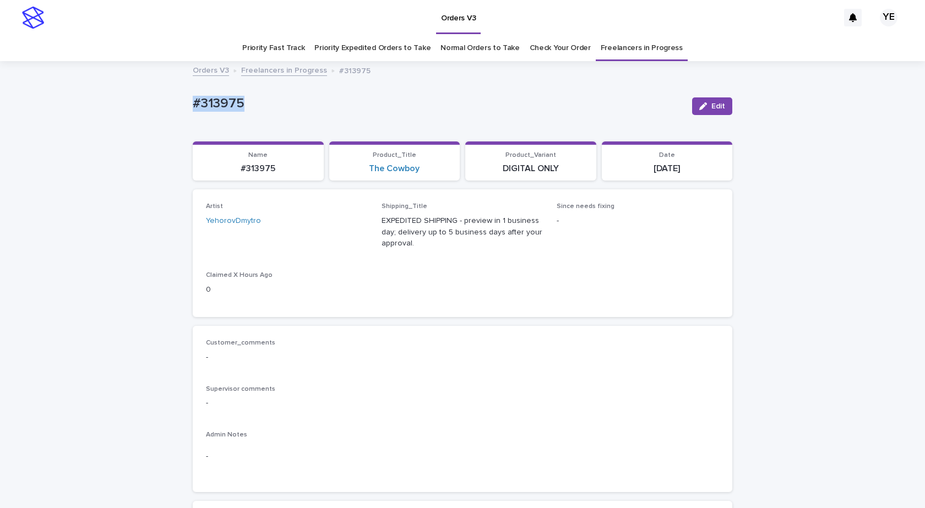
drag, startPoint x: 268, startPoint y: 98, endPoint x: 139, endPoint y: 99, distance: 128.3
copy p "#313975"
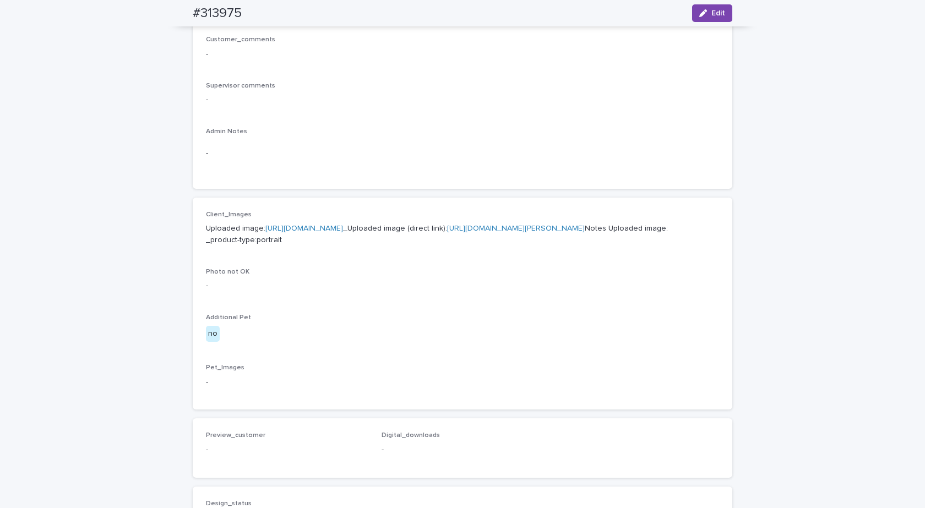
scroll to position [386, 0]
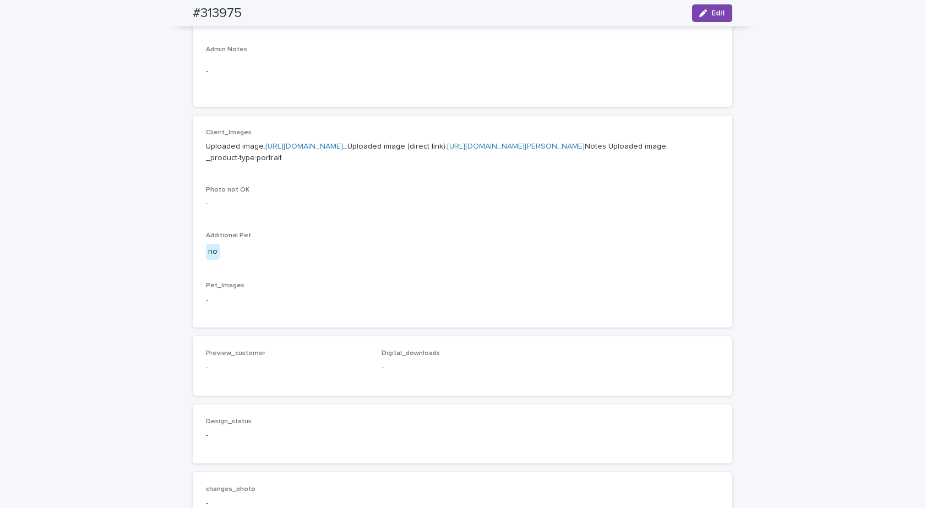
click at [343, 150] on link "https://cdn.shopify.com-uploadkit.app/s/files/1/0033/4807/0511/files/download.h…" at bounding box center [304, 147] width 78 height 8
click at [705, 14] on div "button" at bounding box center [705, 13] width 12 height 8
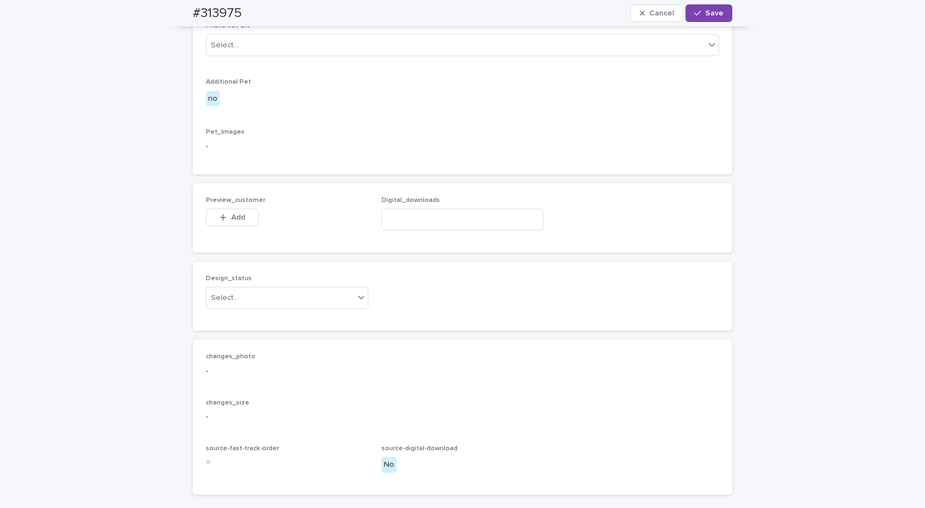
scroll to position [677, 0]
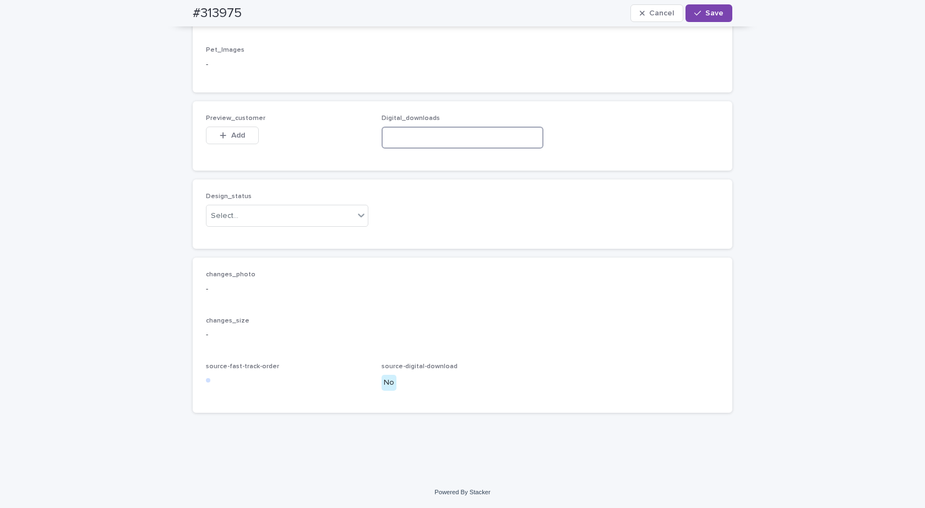
click at [401, 141] on input at bounding box center [463, 138] width 162 height 22
click at [453, 141] on input at bounding box center [463, 138] width 162 height 22
paste input "**********"
type input "**********"
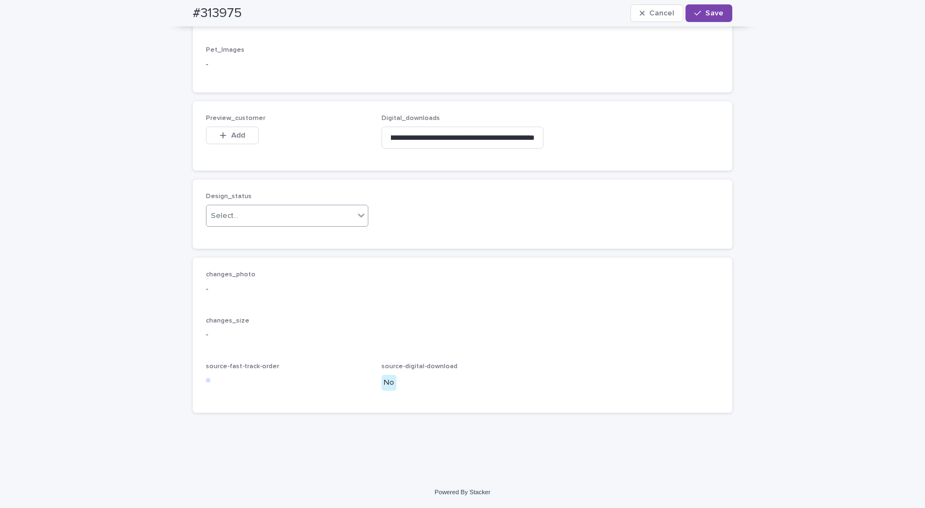
click at [274, 211] on div "Select..." at bounding box center [281, 216] width 148 height 18
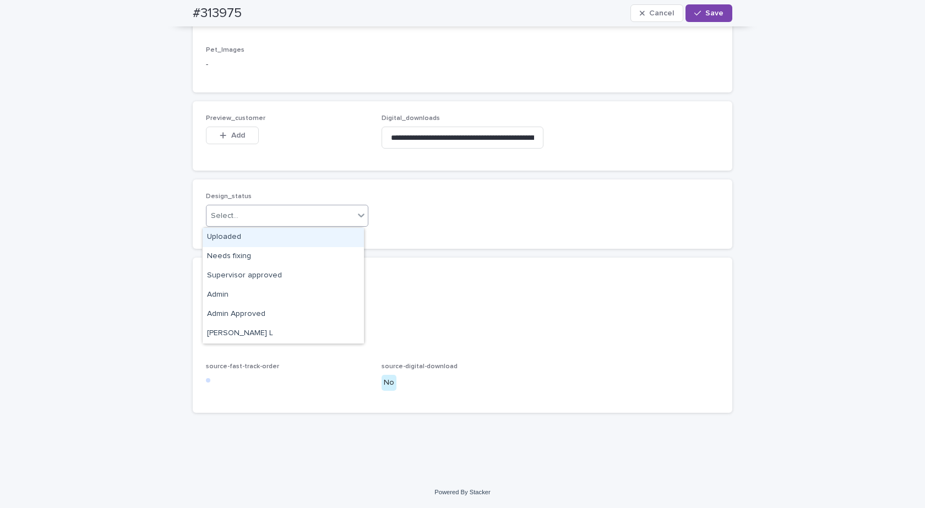
click at [238, 237] on div "Uploaded" at bounding box center [283, 237] width 161 height 19
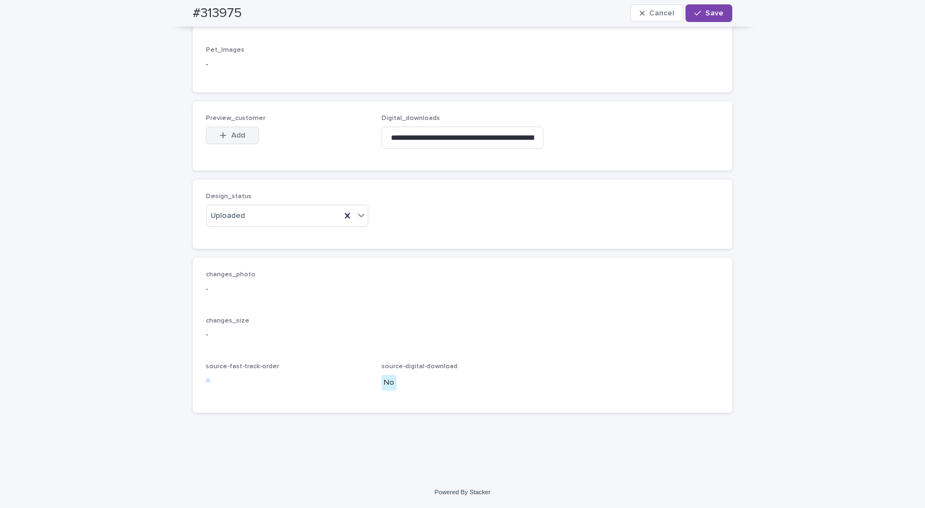
click at [236, 138] on span "Add" at bounding box center [238, 136] width 14 height 8
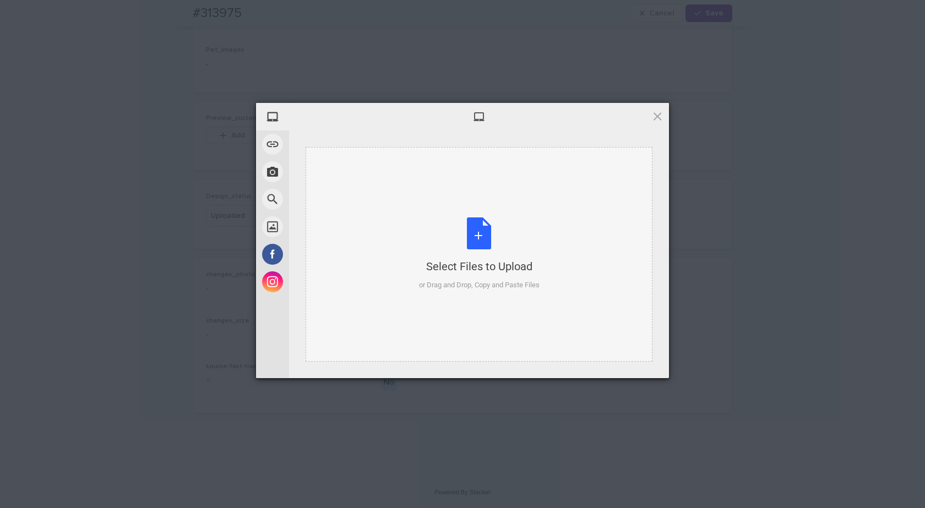
click at [480, 264] on div "Select Files to Upload" at bounding box center [479, 266] width 121 height 15
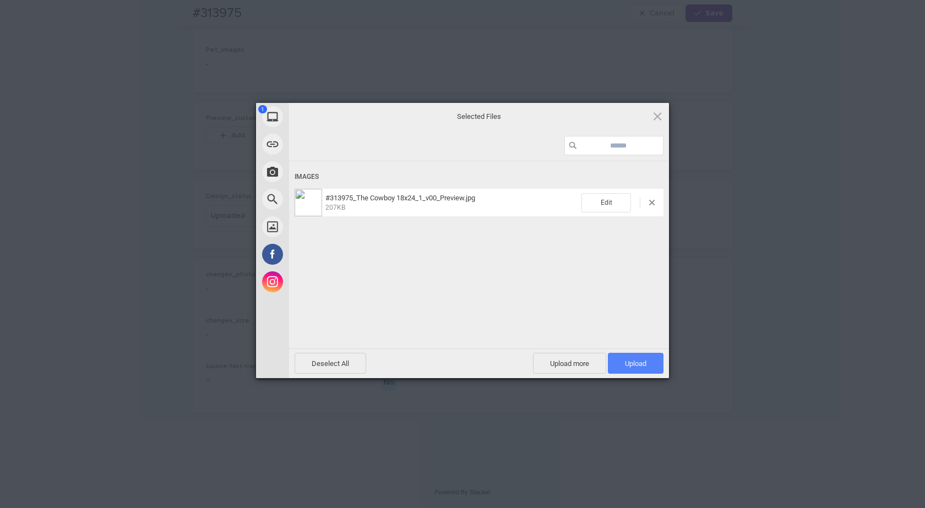
click at [629, 362] on span "Upload 1" at bounding box center [635, 364] width 21 height 8
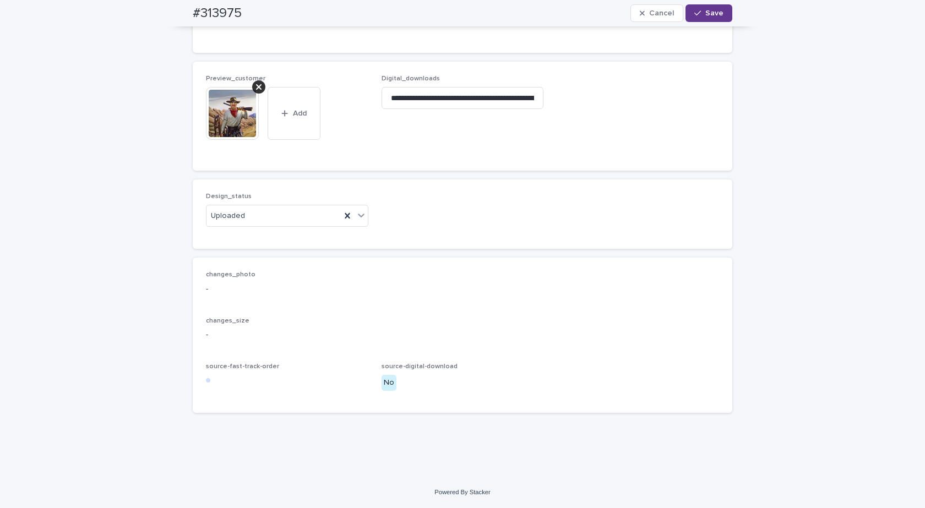
click at [701, 12] on div "button" at bounding box center [699, 13] width 11 height 8
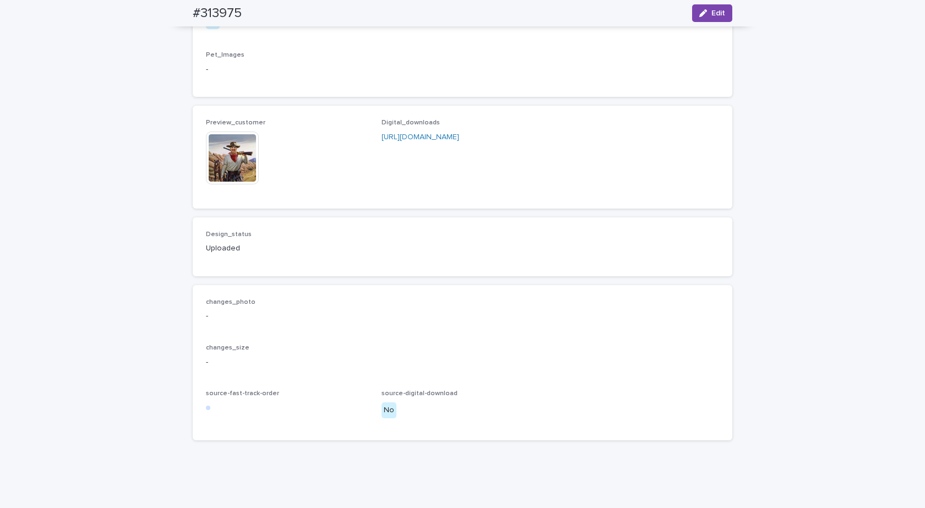
scroll to position [690, 0]
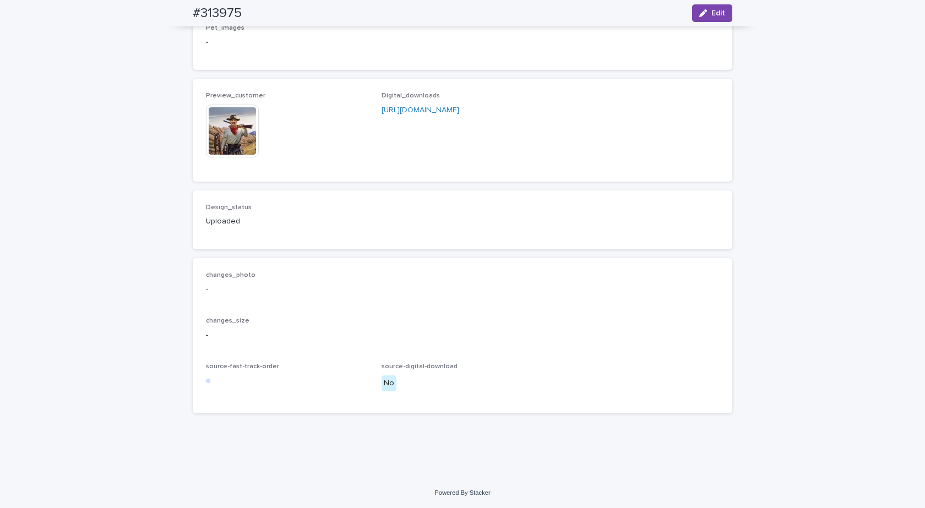
click at [229, 134] on img at bounding box center [232, 131] width 53 height 53
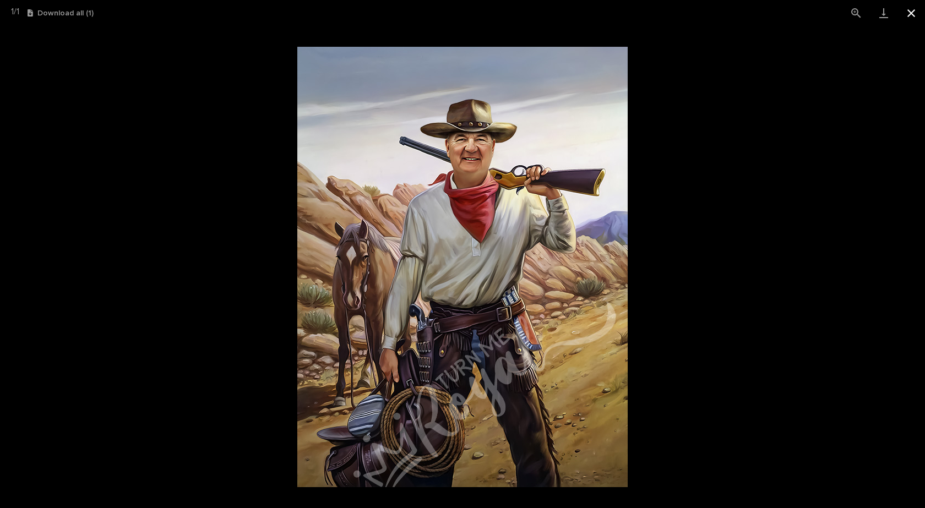
click at [912, 13] on button "Close gallery" at bounding box center [912, 13] width 28 height 26
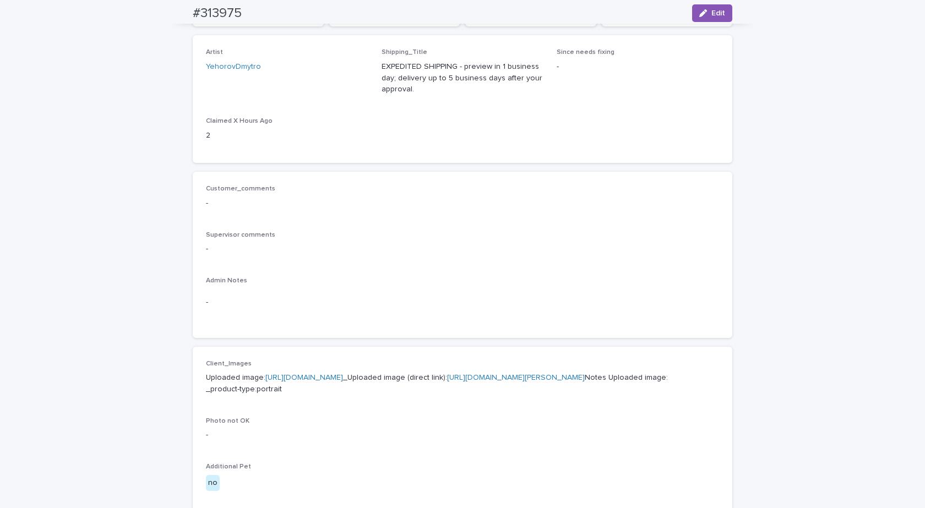
scroll to position [0, 0]
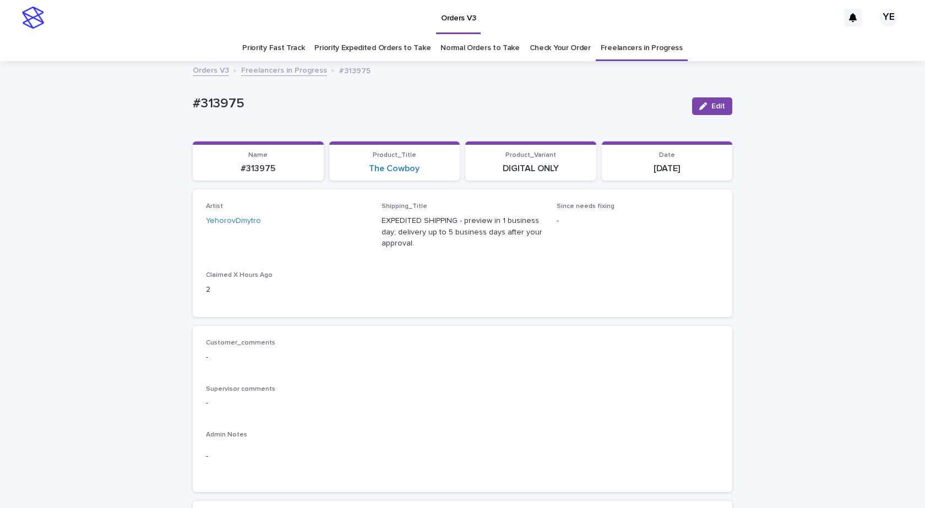
click at [270, 66] on link "Freelancers in Progress" at bounding box center [284, 69] width 86 height 13
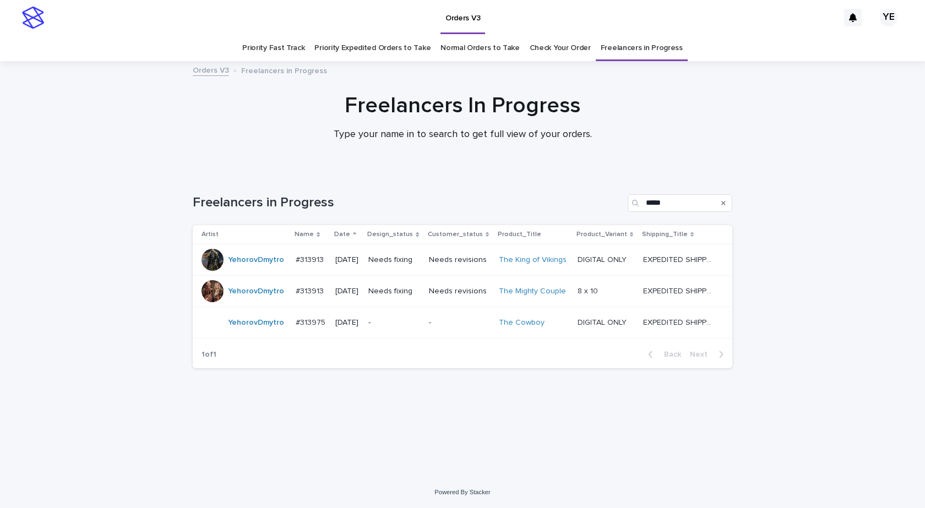
click at [244, 269] on div "YehorovDmytro" at bounding box center [244, 260] width 85 height 22
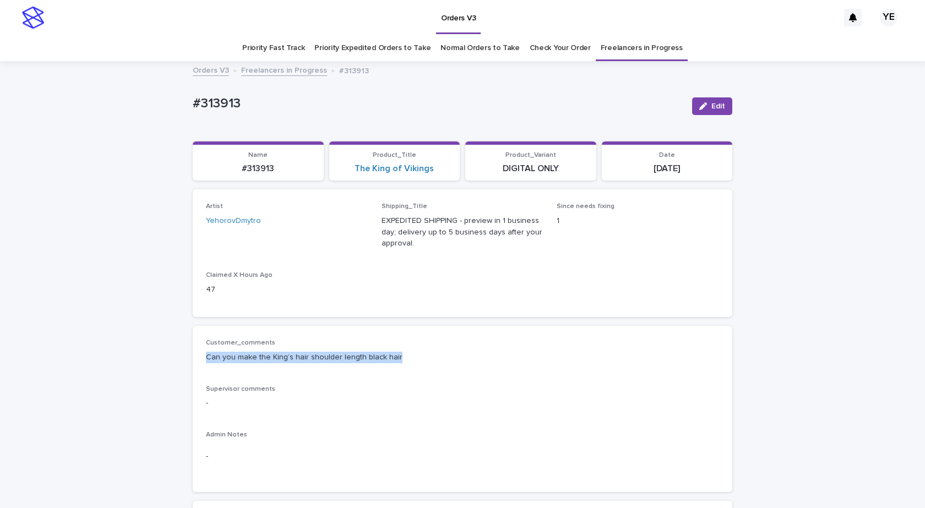
drag, startPoint x: 413, startPoint y: 359, endPoint x: 181, endPoint y: 359, distance: 231.3
copy p "Can you make the King’s hair shoulder length black hair"
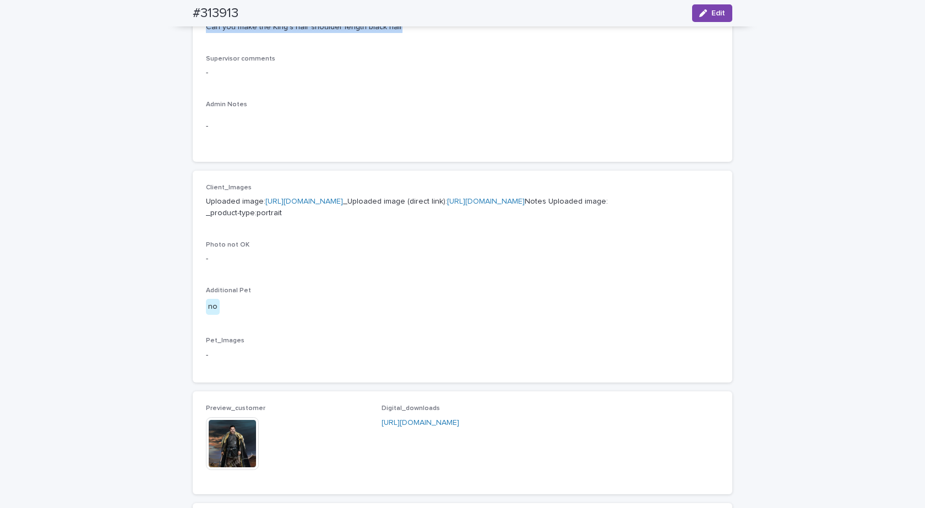
scroll to position [386, 0]
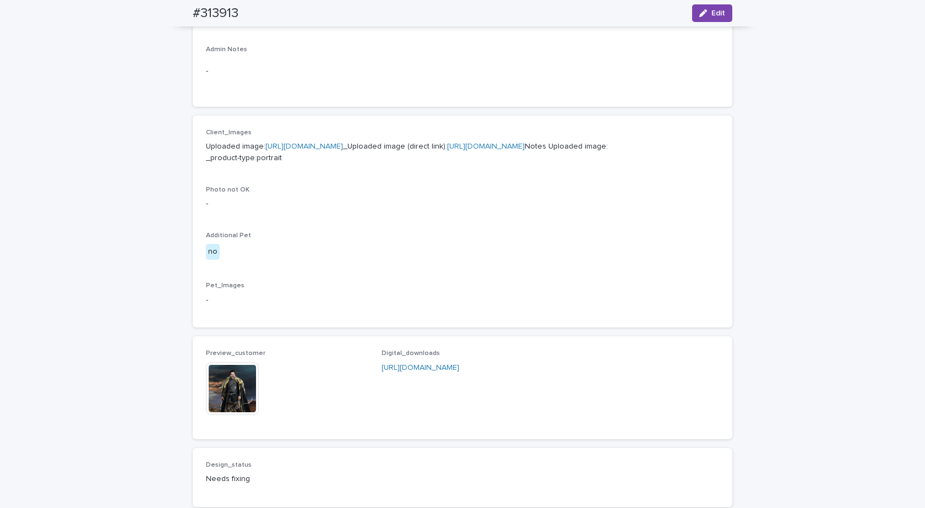
click at [225, 415] on img at bounding box center [232, 388] width 53 height 53
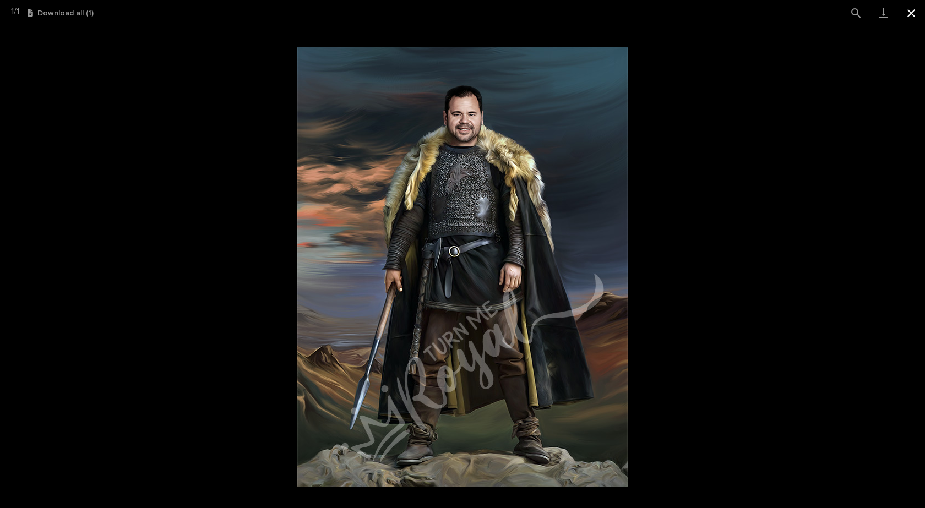
click at [910, 11] on button "Close gallery" at bounding box center [912, 13] width 28 height 26
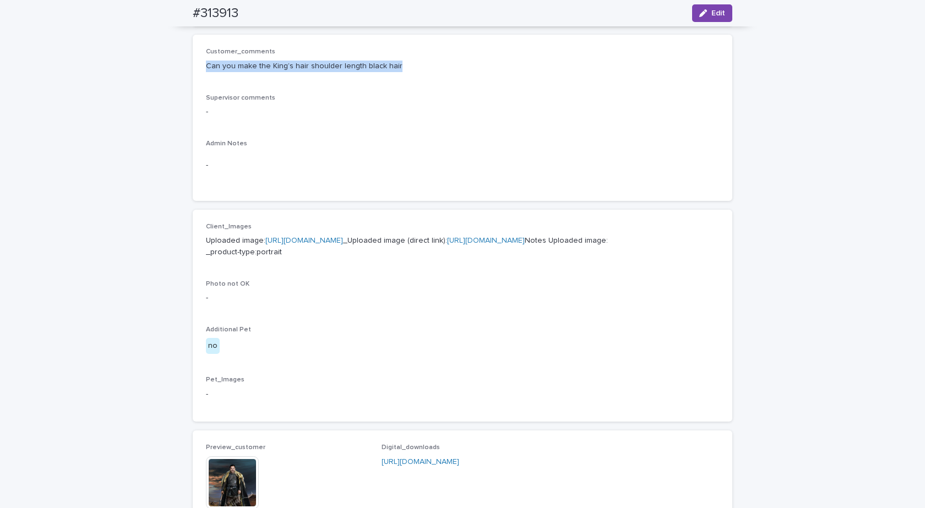
scroll to position [205, 0]
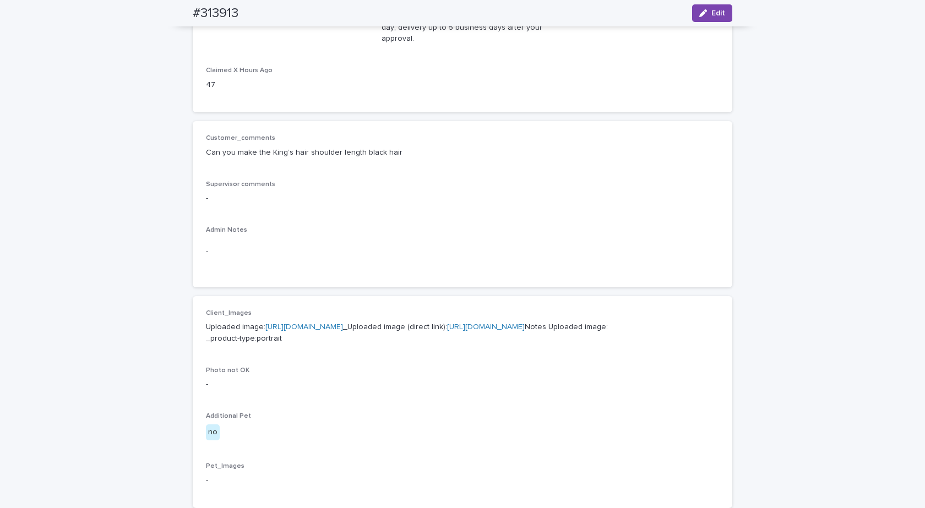
click at [361, 182] on p "Supervisor comments" at bounding box center [462, 185] width 513 height 8
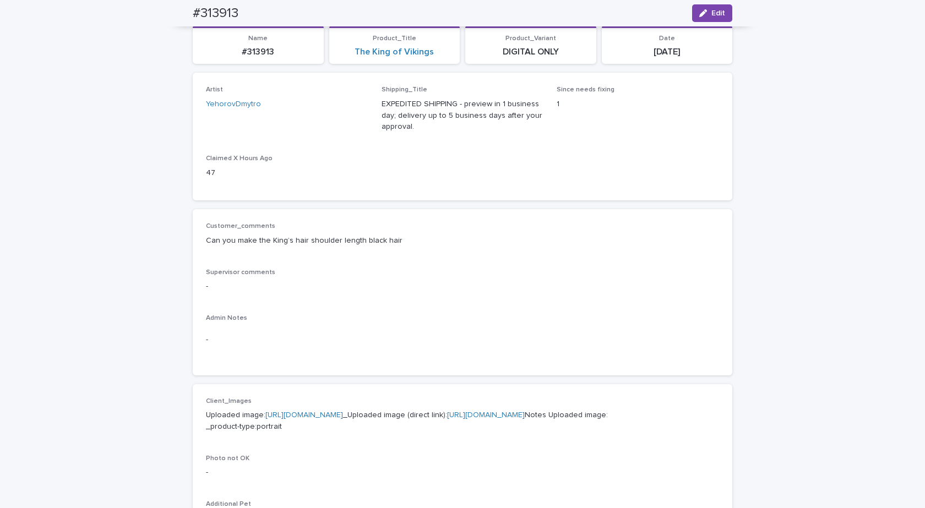
scroll to position [0, 0]
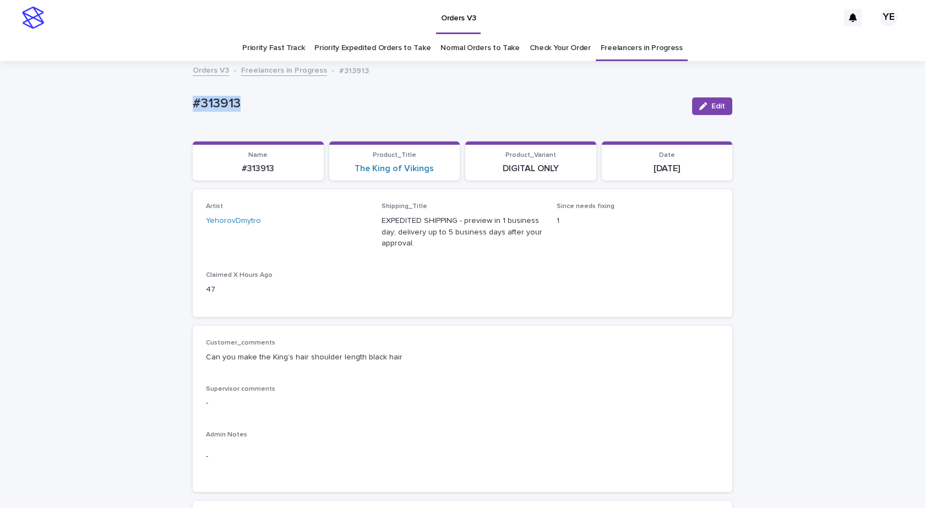
drag, startPoint x: 218, startPoint y: 100, endPoint x: 137, endPoint y: 110, distance: 81.6
copy p "#313913"
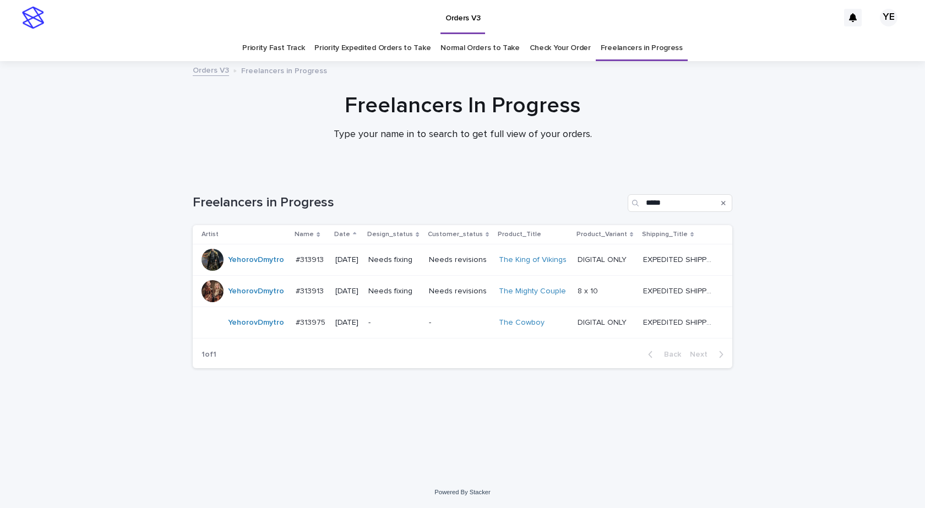
click at [237, 300] on div "YehorovDmytro" at bounding box center [256, 292] width 56 height 18
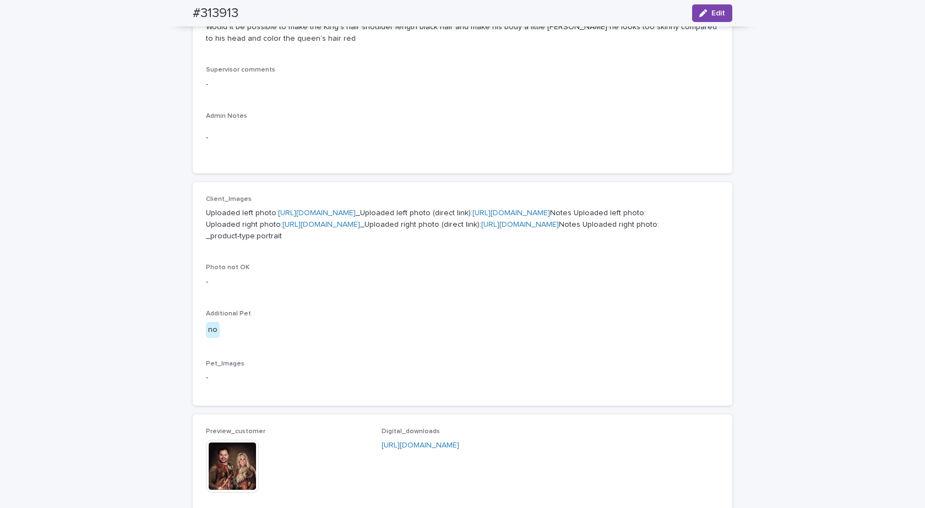
scroll to position [165, 0]
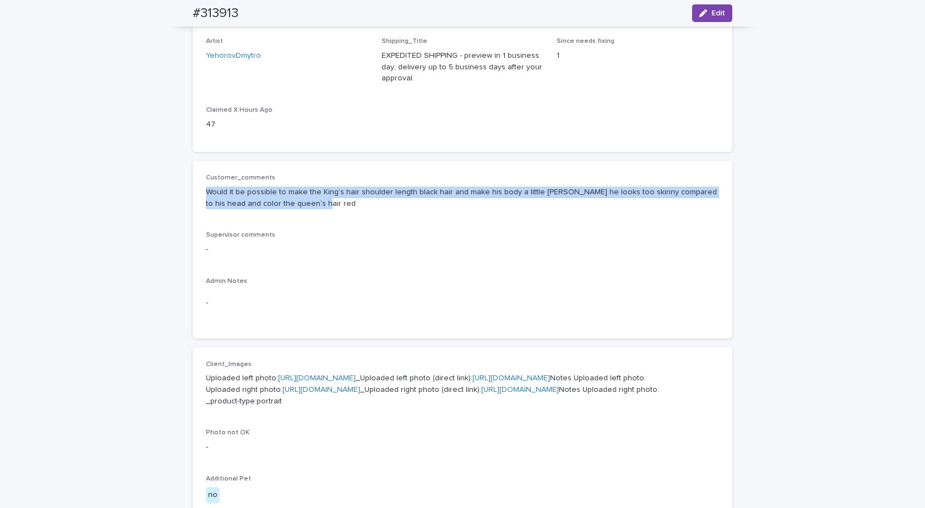
drag, startPoint x: 268, startPoint y: 207, endPoint x: 187, endPoint y: 187, distance: 83.4
click at [187, 187] on div "Loading... Saving… Loading... Saving… #313913 Edit #313913 Edit Sorry, there wa…" at bounding box center [462, 424] width 551 height 1054
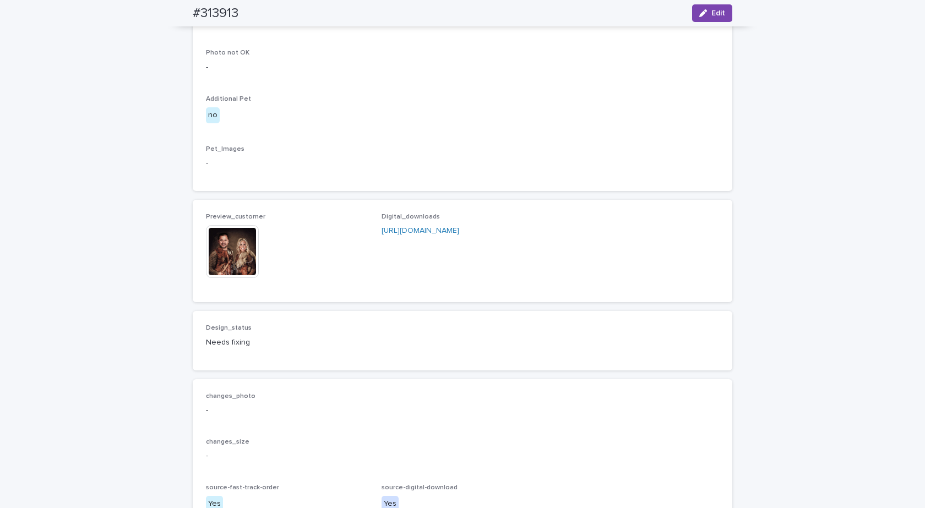
scroll to position [661, 0]
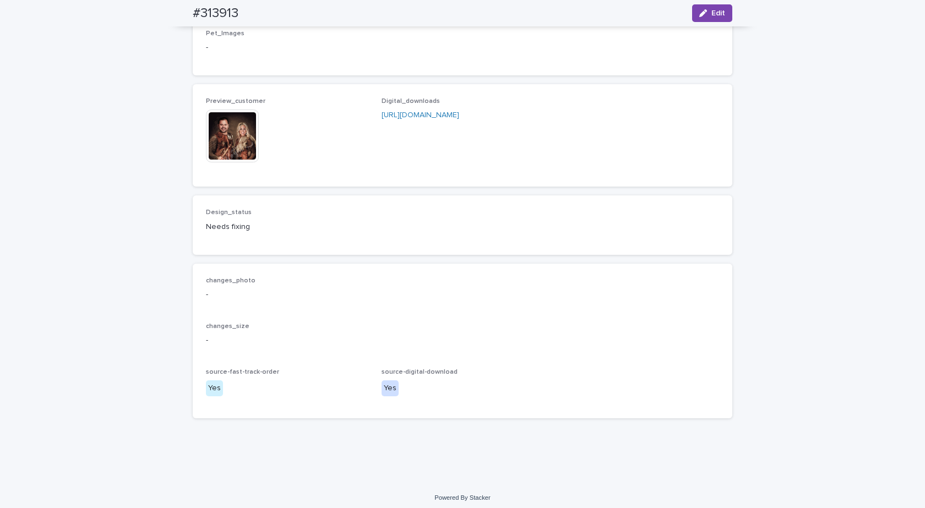
click at [226, 162] on img at bounding box center [232, 136] width 53 height 53
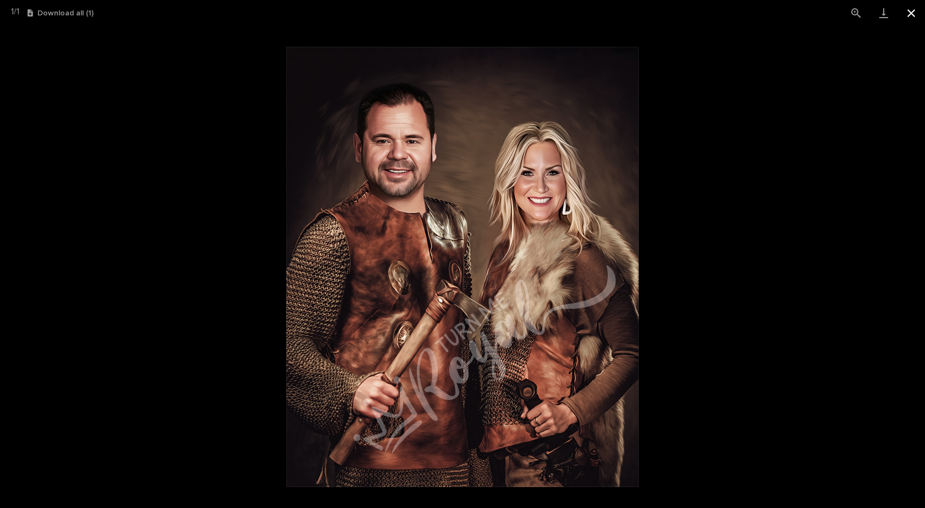
click at [909, 10] on button "Close gallery" at bounding box center [912, 13] width 28 height 26
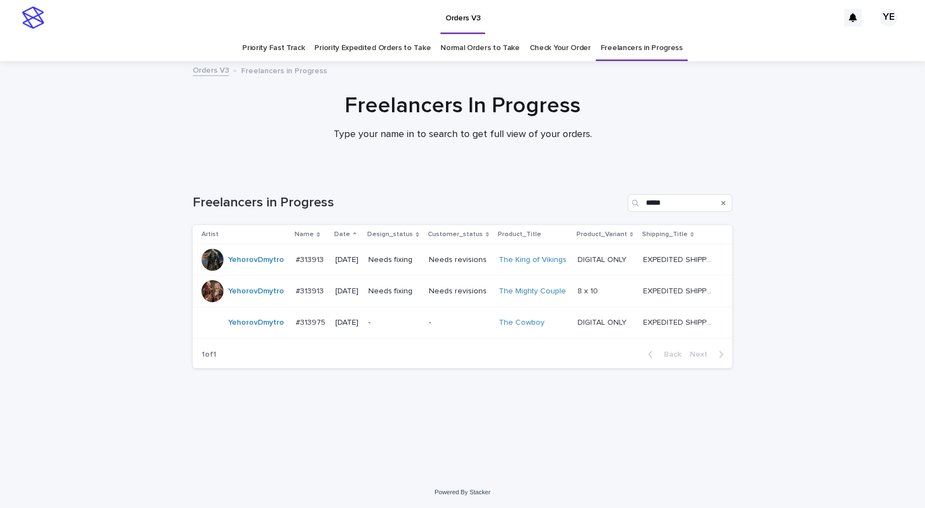
click at [173, 359] on div "Loading... Saving… Loading... Saving… Freelancers in Progress ***** Artist Name…" at bounding box center [462, 324] width 925 height 305
click at [237, 270] on div "YehorovDmytro" at bounding box center [244, 260] width 85 height 22
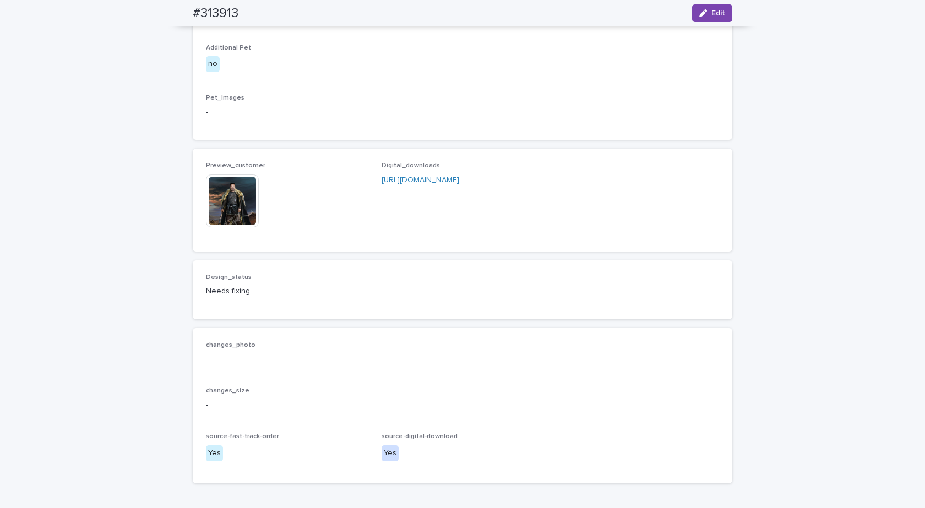
scroll to position [696, 0]
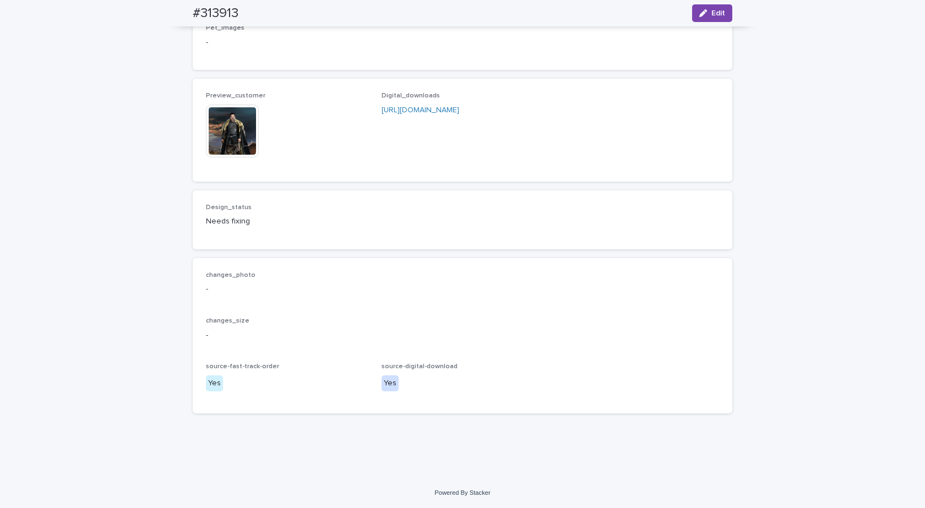
click at [222, 133] on img at bounding box center [232, 131] width 53 height 53
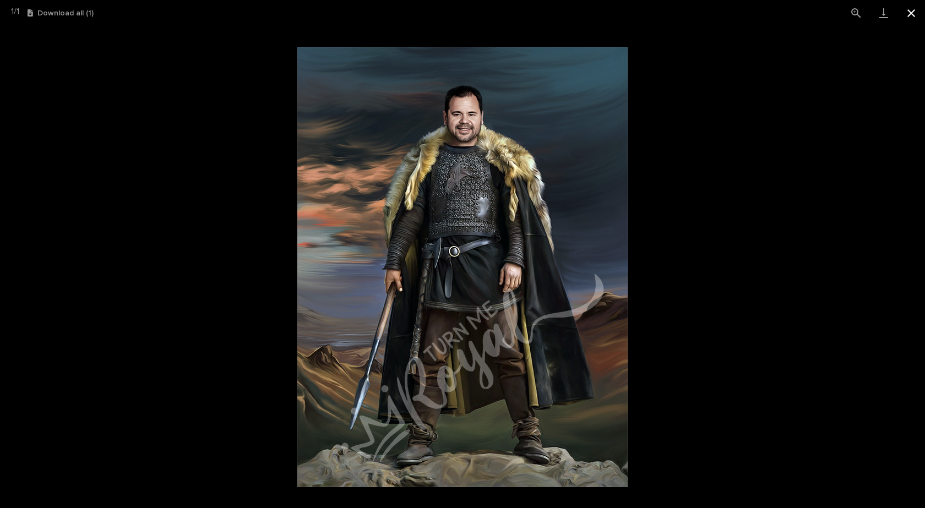
click at [909, 10] on button "Close gallery" at bounding box center [912, 13] width 28 height 26
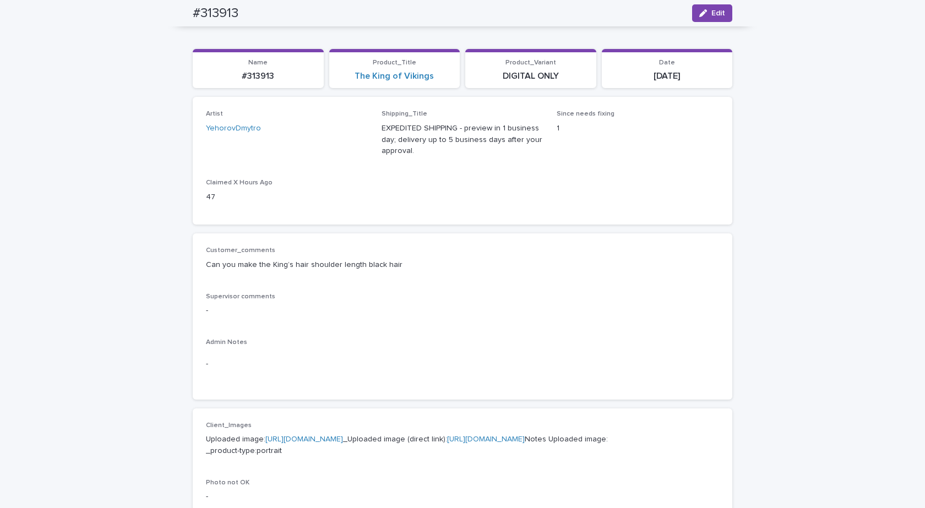
scroll to position [90, 0]
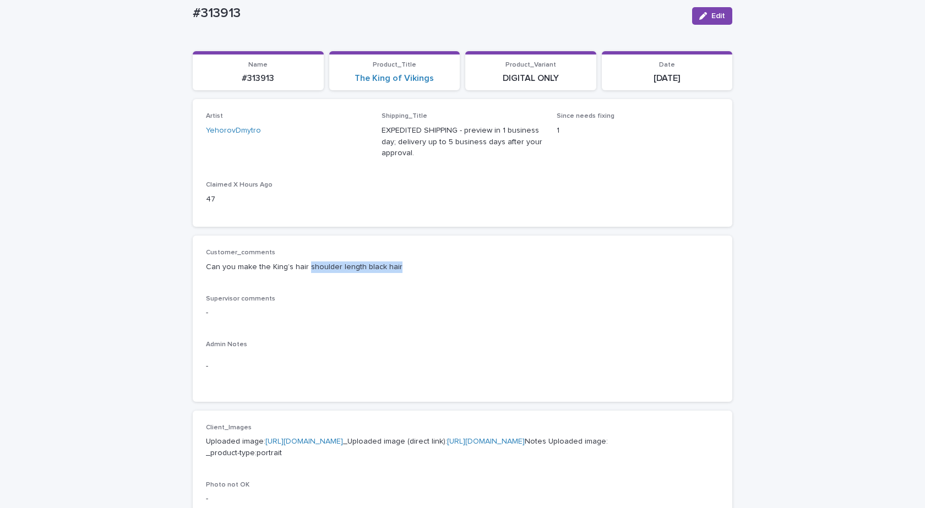
drag, startPoint x: 302, startPoint y: 267, endPoint x: 392, endPoint y: 267, distance: 89.8
click at [392, 267] on p "Can you make the King’s hair shoulder length black hair" at bounding box center [462, 268] width 513 height 12
copy p "shoulder length black hair"
click at [290, 265] on p "Can you make the King’s hair shoulder length black hair" at bounding box center [462, 268] width 513 height 12
drag, startPoint x: 287, startPoint y: 267, endPoint x: 422, endPoint y: 269, distance: 134.4
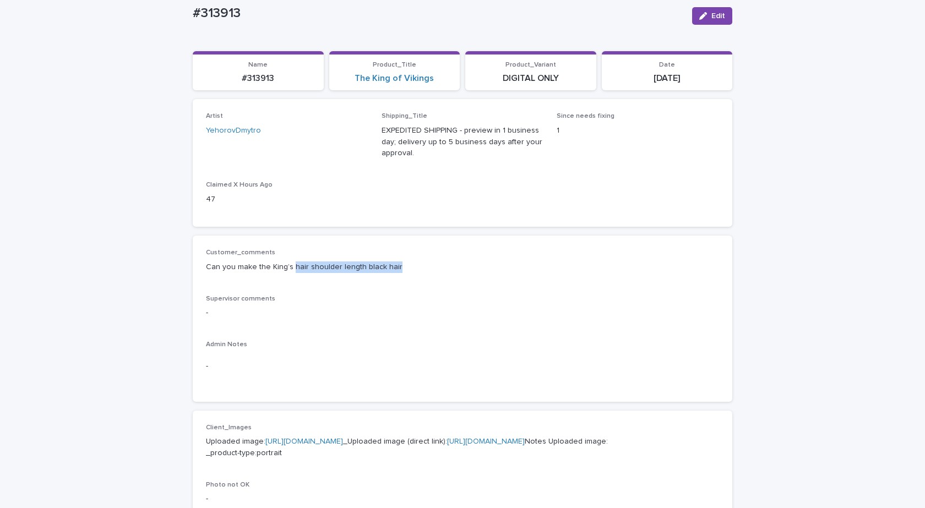
click at [422, 269] on p "Can you make the King’s hair shoulder length black hair" at bounding box center [462, 268] width 513 height 12
copy p "hair shoulder length black hair"
drag, startPoint x: 240, startPoint y: 18, endPoint x: 161, endPoint y: 18, distance: 78.8
click at [167, 14] on div "Loading... Saving… Loading... Saving… #313913 Edit #313913 Edit Sorry, there wa…" at bounding box center [462, 501] width 925 height 1059
copy p "#313913"
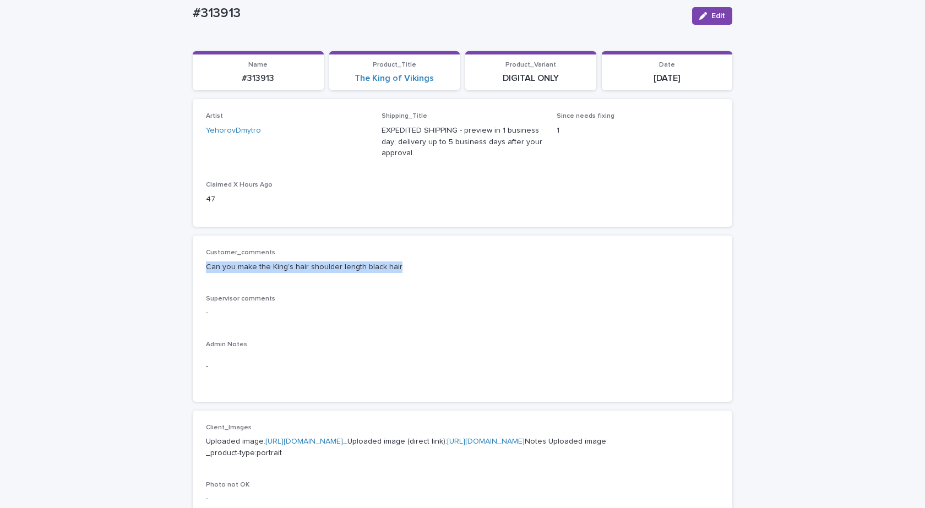
drag, startPoint x: 409, startPoint y: 267, endPoint x: 147, endPoint y: 265, distance: 261.6
click at [147, 265] on div "Loading... Saving… Loading... Saving… #313913 Edit #313913 Edit Sorry, there wa…" at bounding box center [462, 501] width 925 height 1059
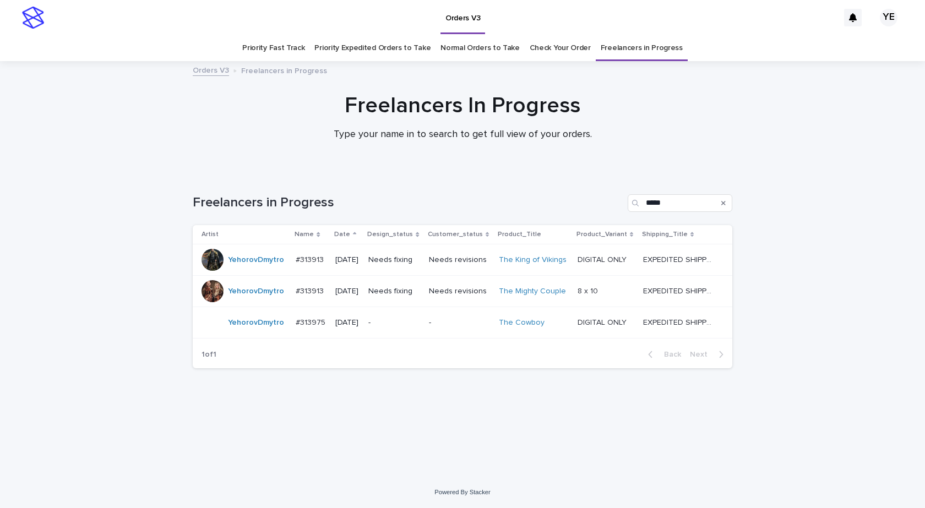
click at [257, 300] on div "YehorovDmytro" at bounding box center [256, 292] width 56 height 18
click at [263, 272] on td "YehorovDmytro" at bounding box center [242, 260] width 99 height 31
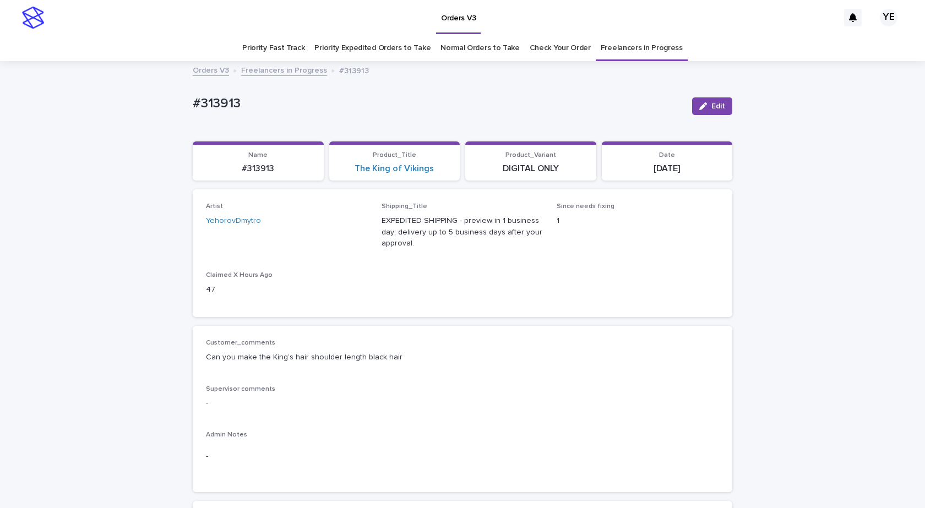
scroll to position [35, 0]
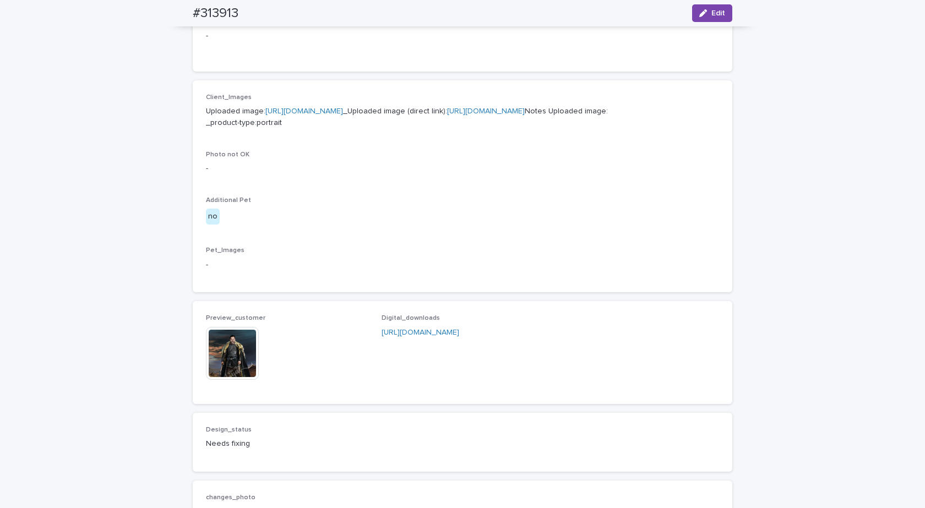
drag, startPoint x: 695, startPoint y: 16, endPoint x: 556, endPoint y: 90, distance: 157.2
click at [696, 15] on button "Edit" at bounding box center [712, 13] width 40 height 18
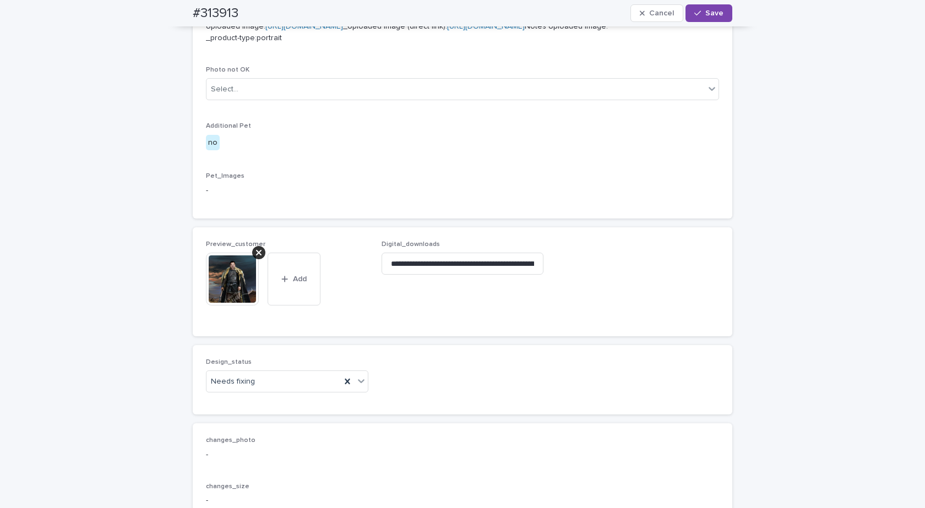
scroll to position [655, 0]
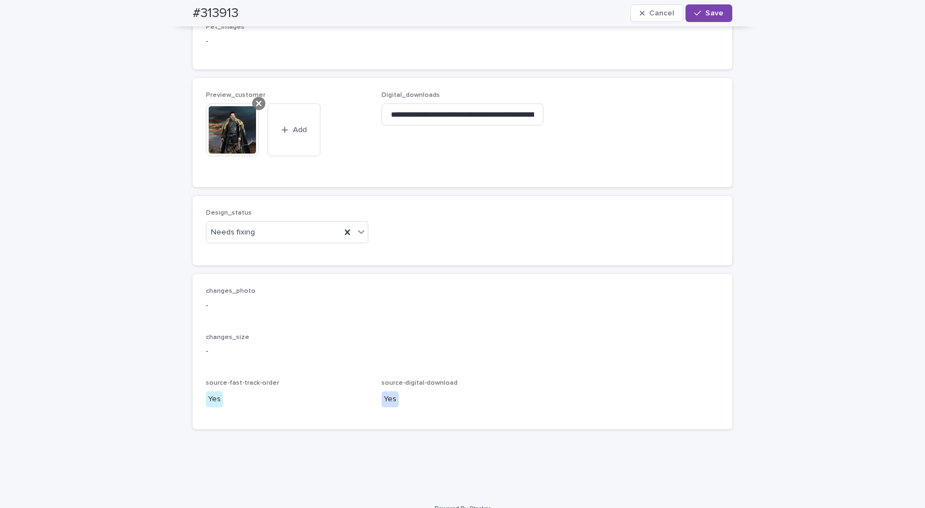
click at [256, 108] on icon at bounding box center [259, 103] width 6 height 9
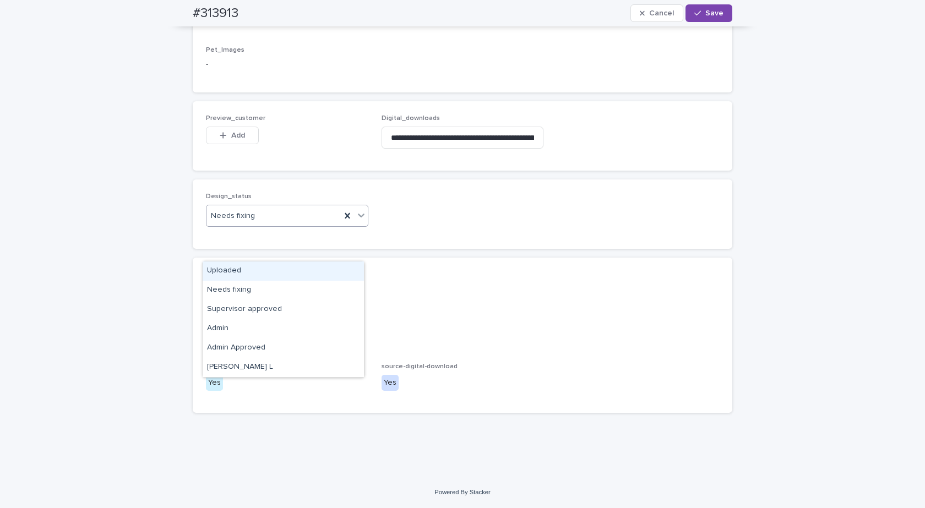
click at [258, 225] on div "Needs fixing" at bounding box center [274, 216] width 134 height 18
click at [228, 267] on div "Uploaded" at bounding box center [283, 271] width 161 height 19
click at [489, 149] on input "**********" at bounding box center [463, 138] width 162 height 22
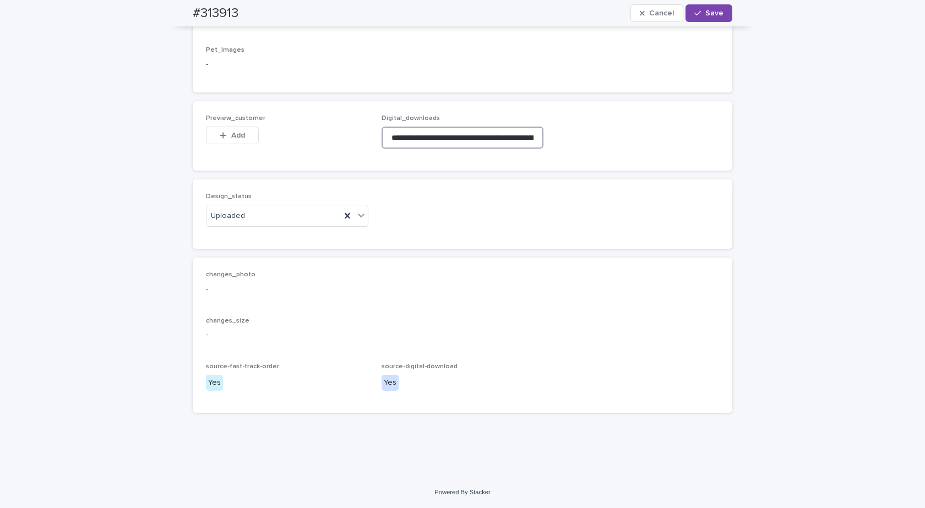
scroll to position [0, 170]
click at [225, 144] on button "Add" at bounding box center [232, 136] width 53 height 18
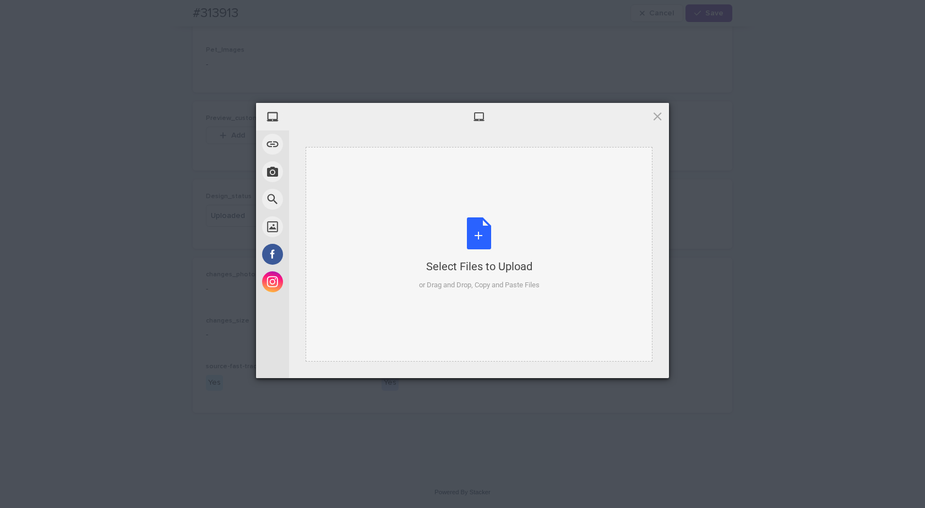
click at [485, 227] on div "Select Files to Upload or Drag and Drop, Copy and Paste Files" at bounding box center [479, 254] width 121 height 73
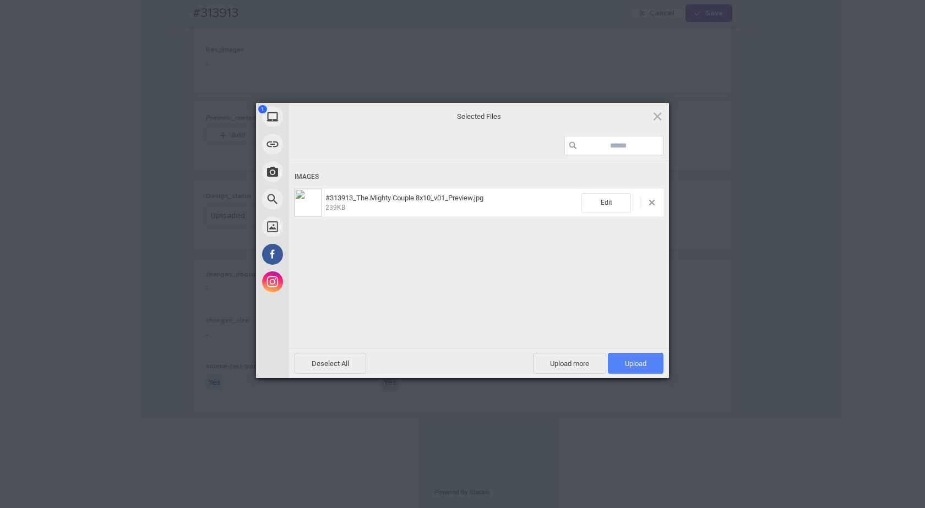
click at [622, 363] on span "Upload 1" at bounding box center [636, 363] width 56 height 21
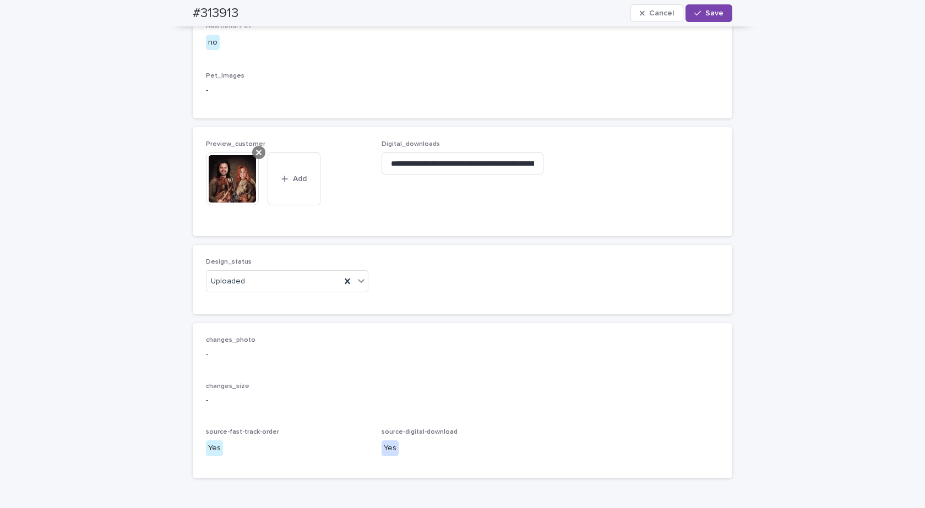
click at [257, 157] on icon at bounding box center [259, 152] width 6 height 9
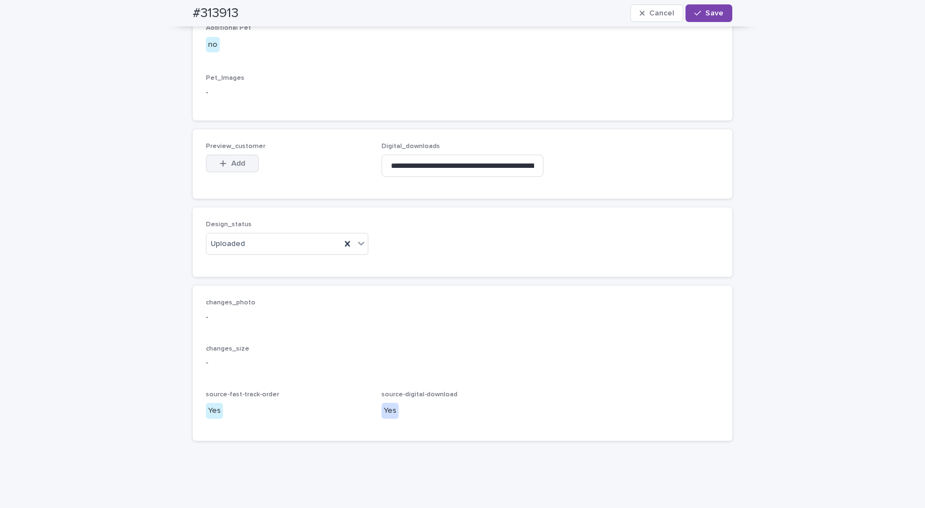
scroll to position [586, 0]
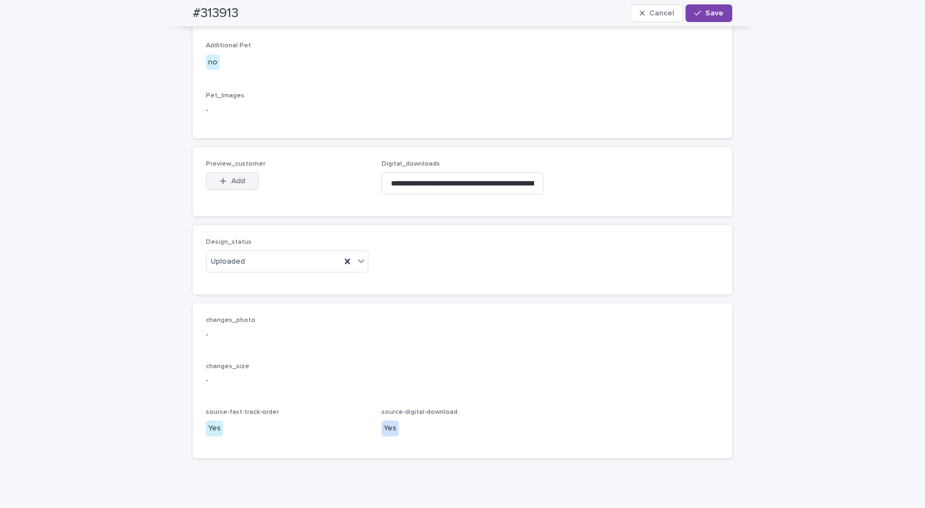
click at [236, 185] on span "Add" at bounding box center [238, 181] width 14 height 8
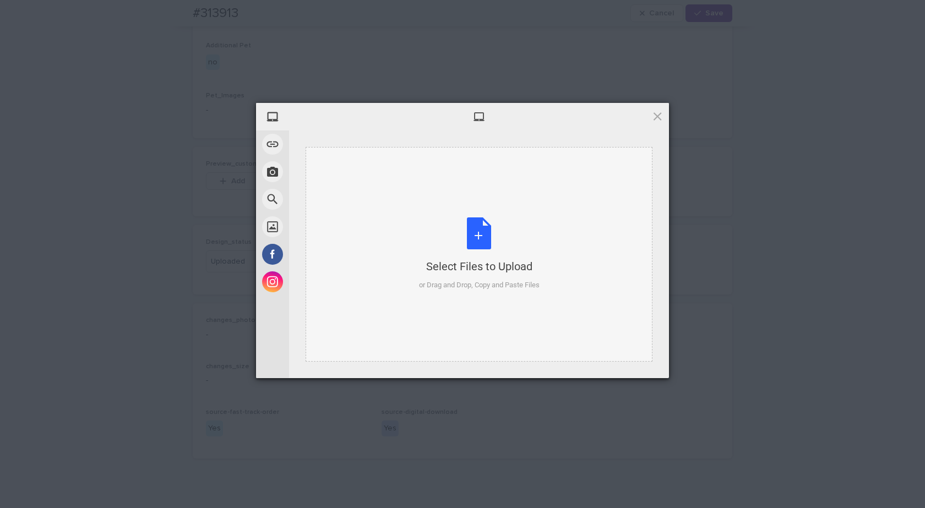
click at [455, 232] on div "Select Files to Upload or Drag and Drop, Copy and Paste Files" at bounding box center [479, 254] width 121 height 73
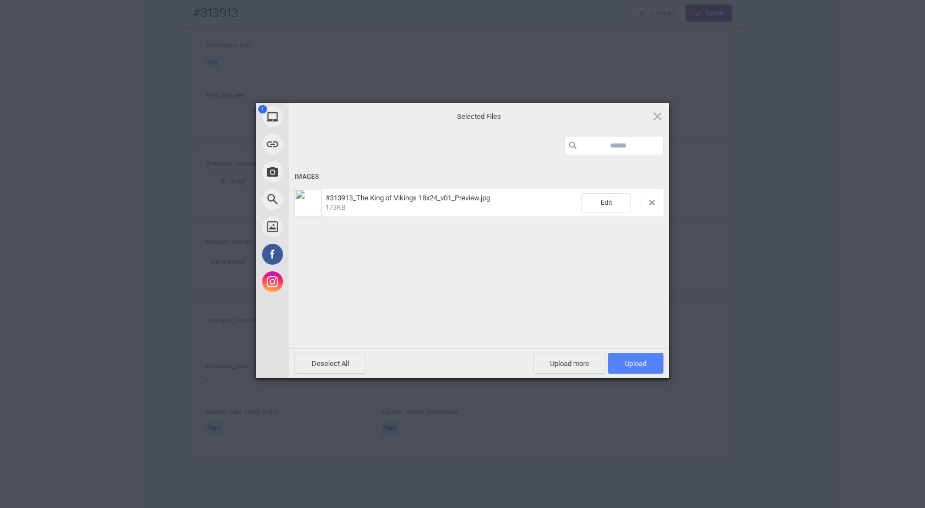
click at [637, 361] on span "Upload 1" at bounding box center [635, 364] width 21 height 8
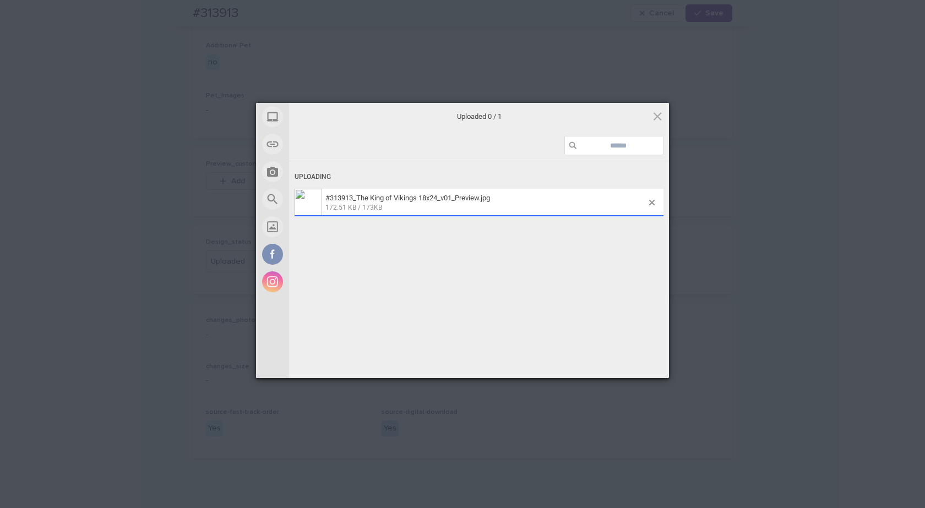
scroll to position [606, 0]
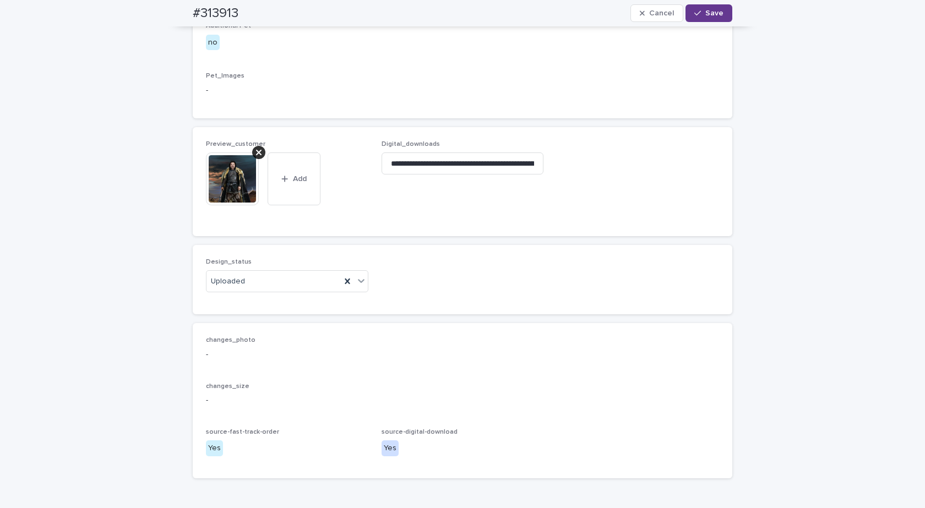
click at [699, 9] on div "button" at bounding box center [699, 13] width 11 height 8
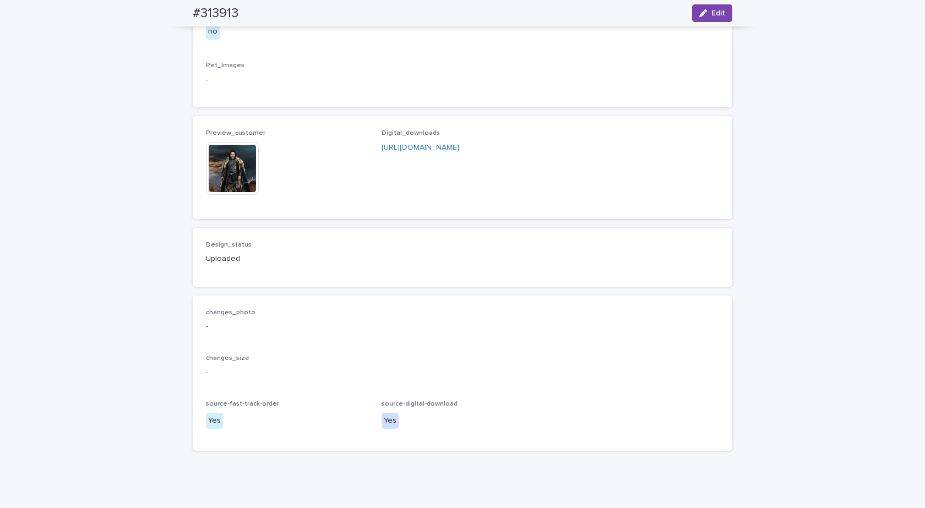
scroll to position [592, 0]
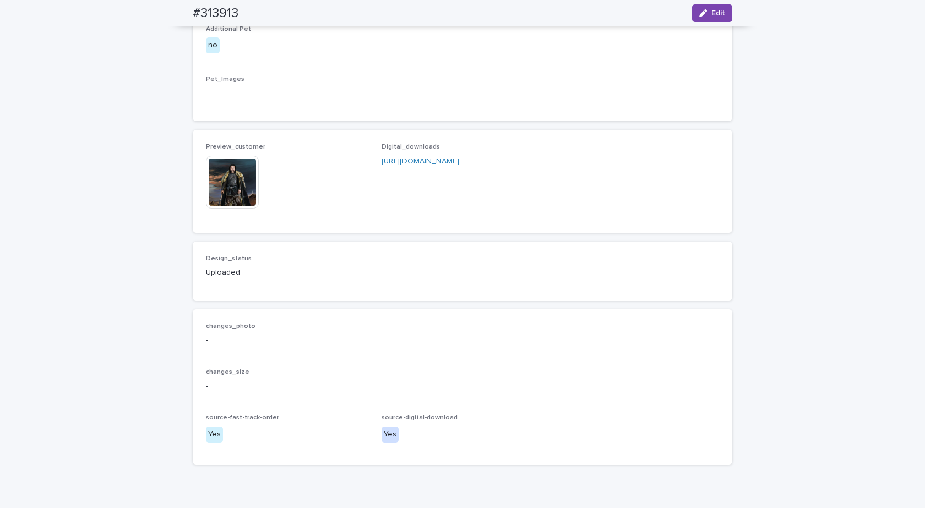
click at [220, 209] on img at bounding box center [232, 182] width 53 height 53
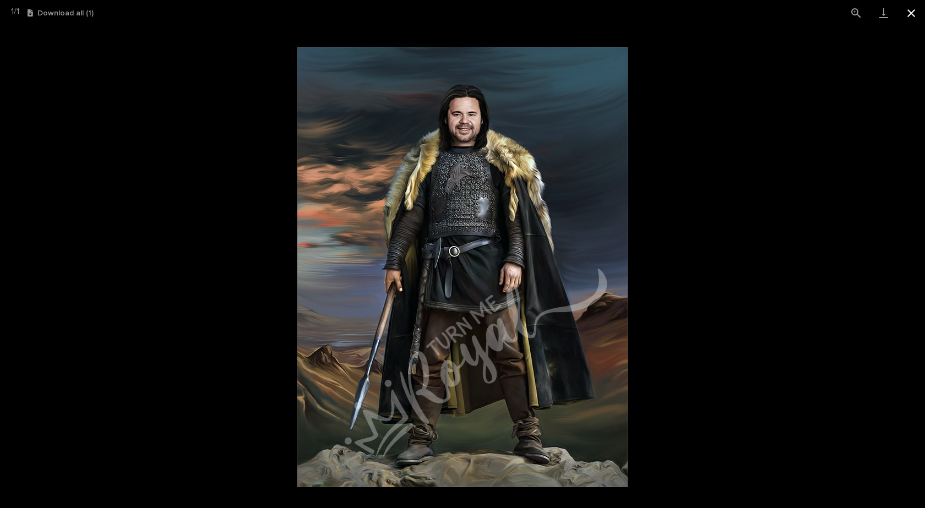
click at [909, 15] on button "Close gallery" at bounding box center [912, 13] width 28 height 26
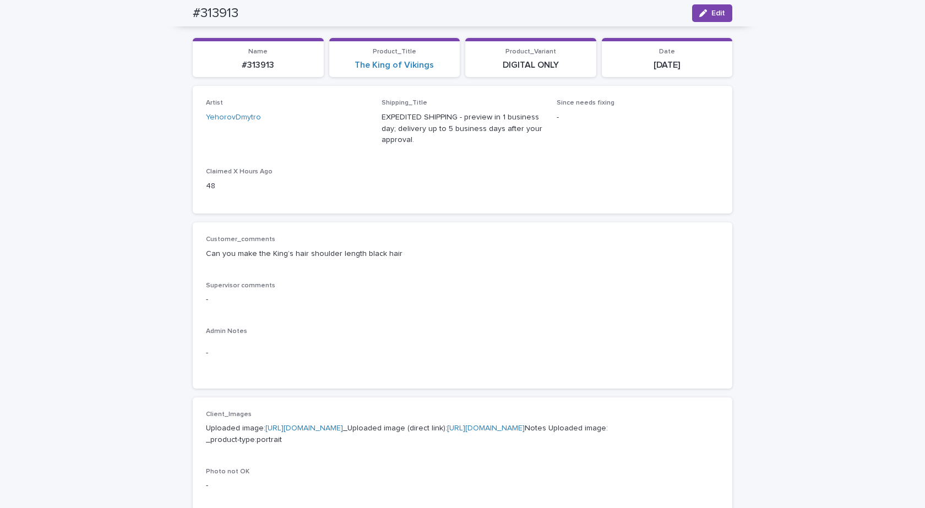
scroll to position [0, 0]
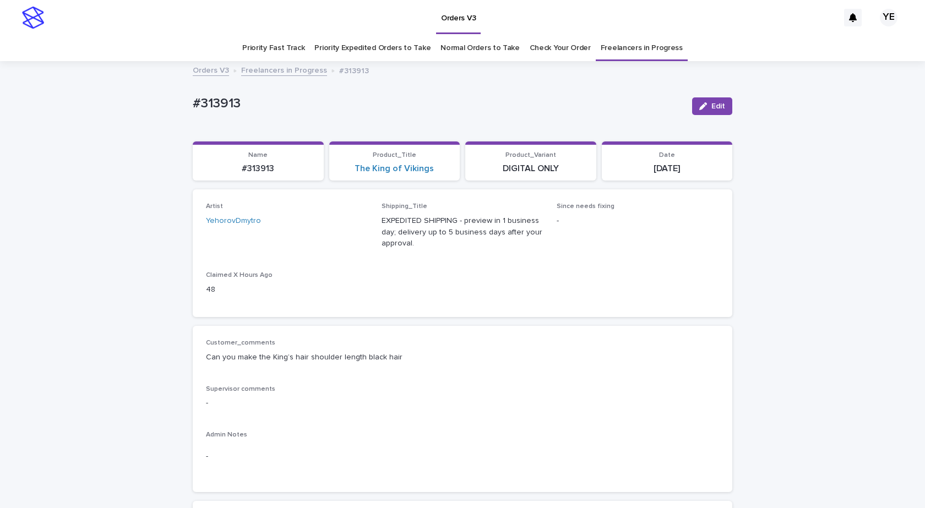
click at [276, 75] on link "Freelancers in Progress" at bounding box center [284, 69] width 86 height 13
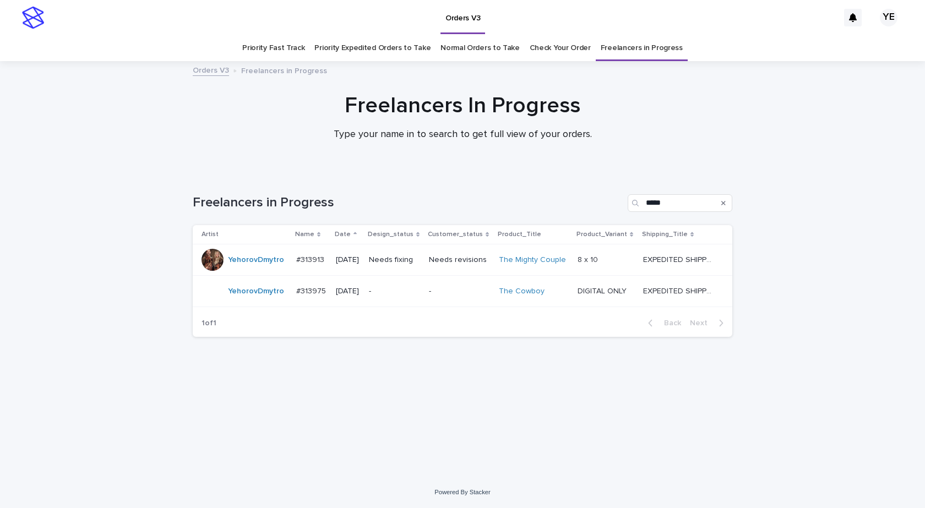
click at [252, 274] on td "YehorovDmytro" at bounding box center [242, 260] width 99 height 31
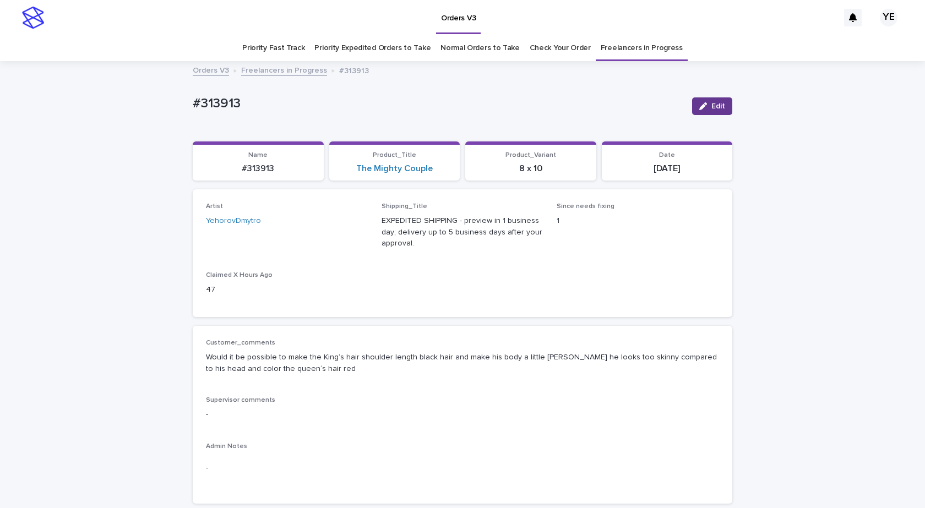
click at [700, 100] on button "Edit" at bounding box center [712, 106] width 40 height 18
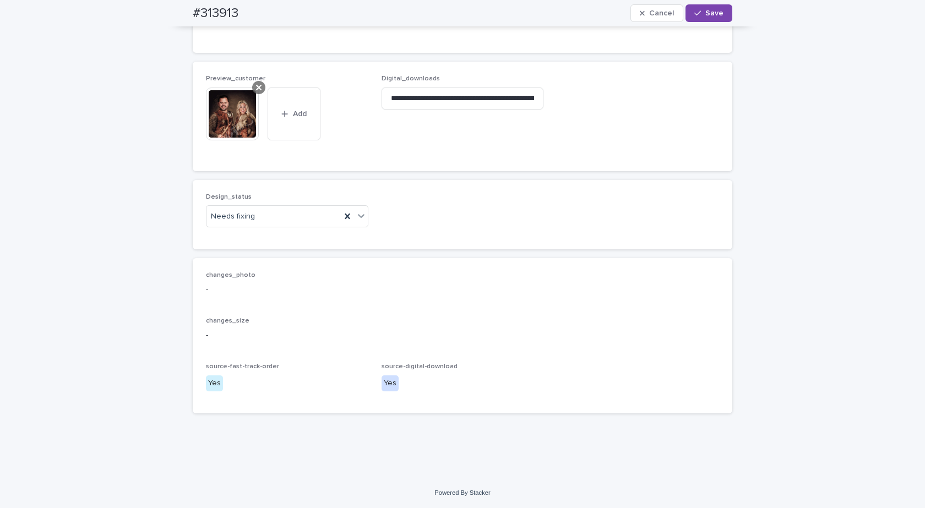
click at [256, 86] on icon at bounding box center [259, 87] width 6 height 9
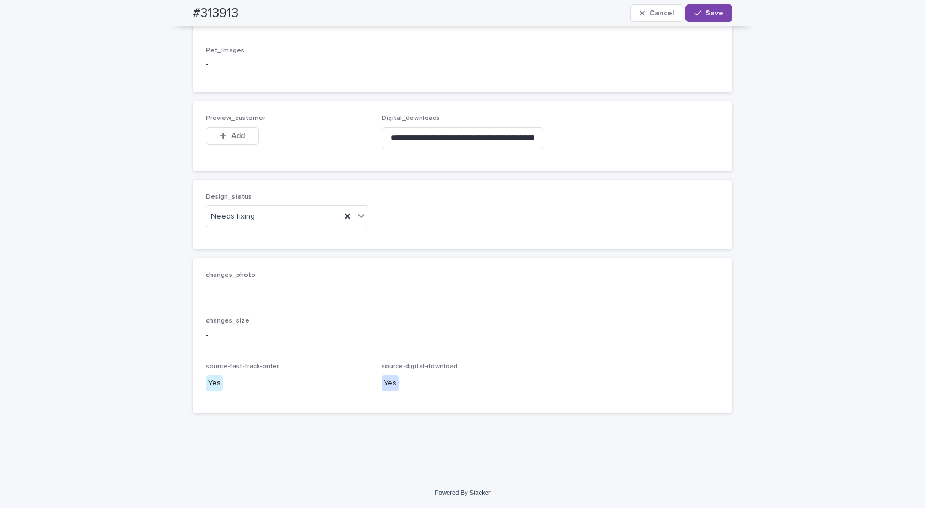
scroll to position [769, 0]
click at [435, 135] on input "**********" at bounding box center [463, 138] width 162 height 22
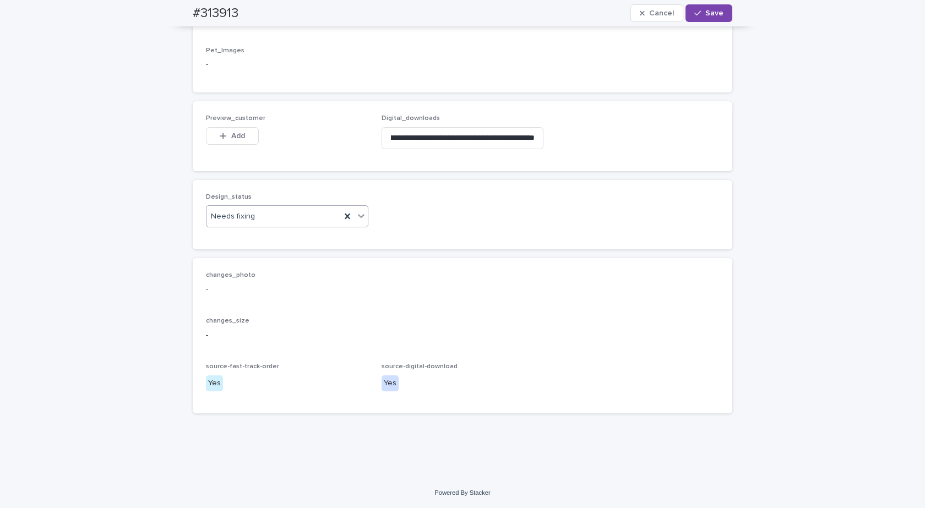
click at [269, 218] on div "Needs fixing" at bounding box center [274, 217] width 134 height 18
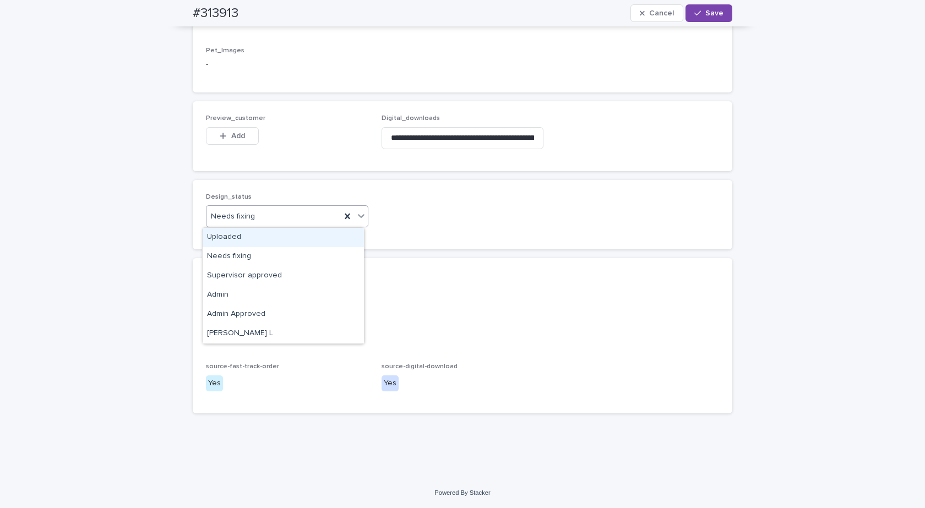
click at [231, 238] on div "Uploaded" at bounding box center [283, 237] width 161 height 19
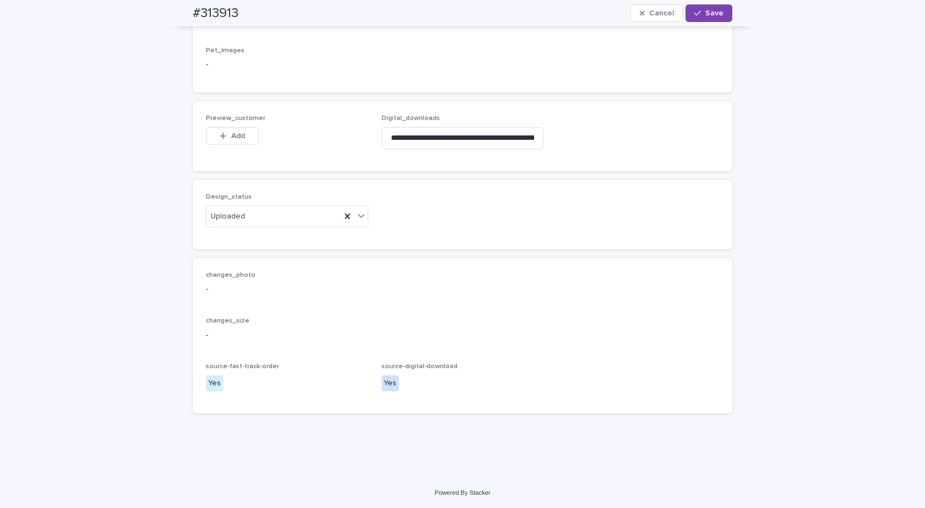
click at [238, 124] on div "Preview_customer This file cannot be opened Download File Add" at bounding box center [287, 136] width 162 height 43
click at [232, 134] on span "Add" at bounding box center [238, 136] width 14 height 8
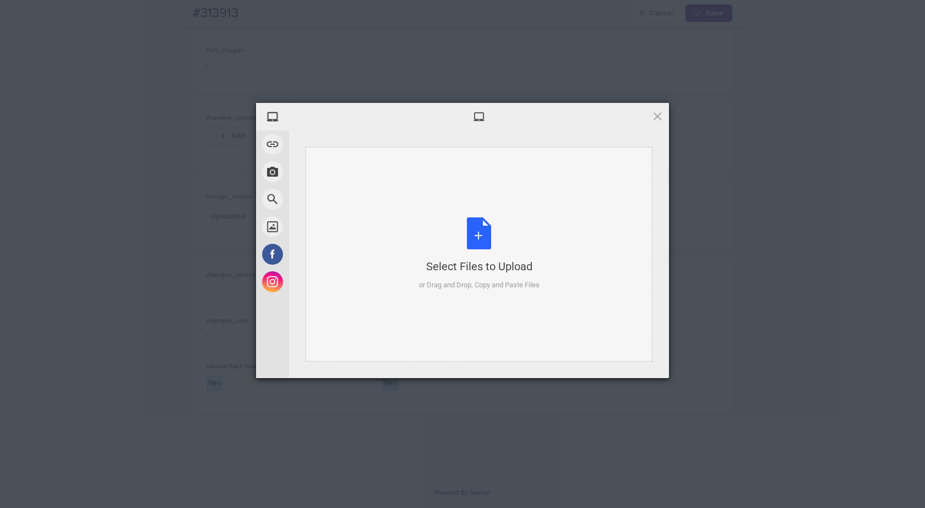
click at [471, 225] on div "Select Files to Upload or Drag and Drop, Copy and Paste Files" at bounding box center [479, 254] width 121 height 73
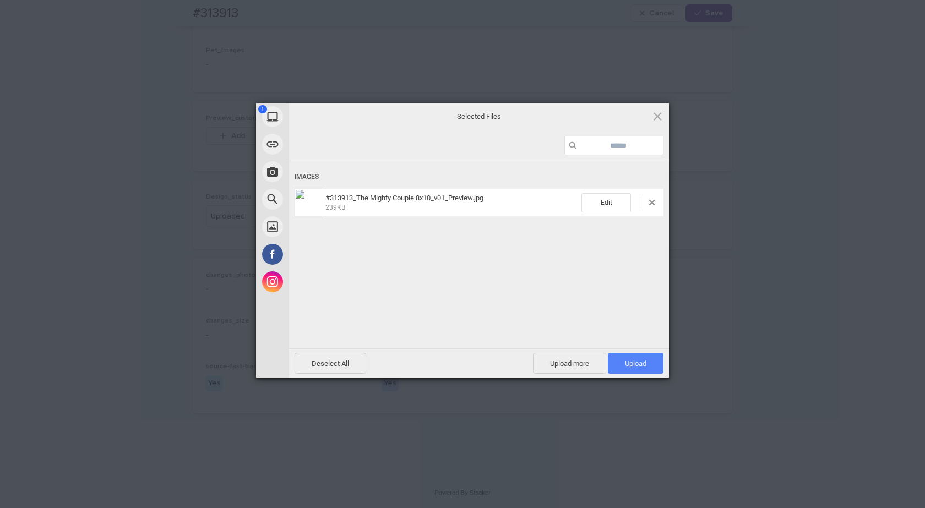
click at [628, 357] on span "Upload 1" at bounding box center [636, 363] width 56 height 21
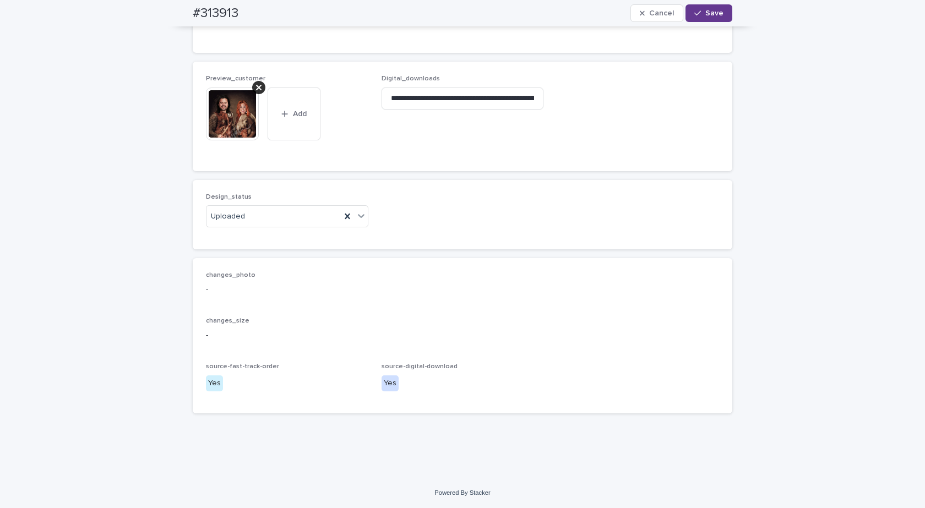
click at [706, 16] on span "Save" at bounding box center [714, 13] width 18 height 8
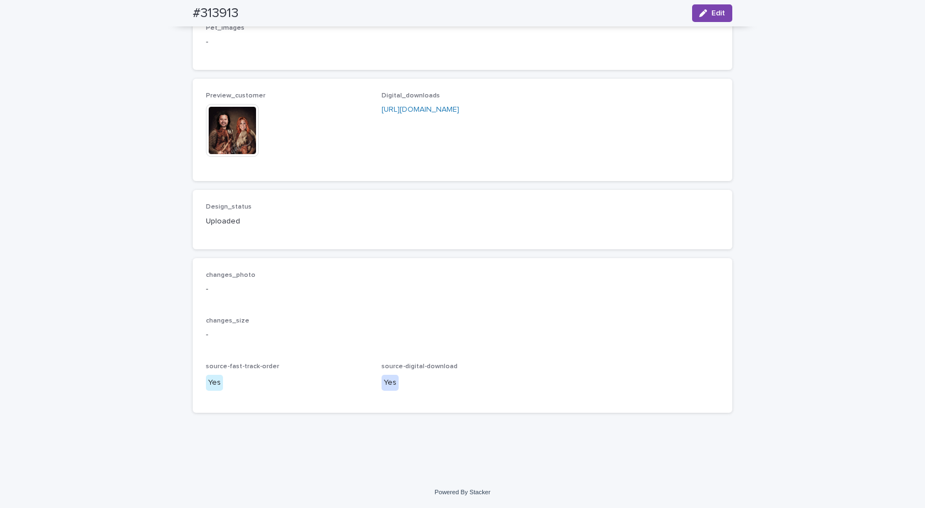
click at [199, 145] on div "Preview_customer This file cannot be opened Download File Digital_downloads htt…" at bounding box center [463, 130] width 540 height 102
click at [216, 147] on img at bounding box center [232, 130] width 53 height 53
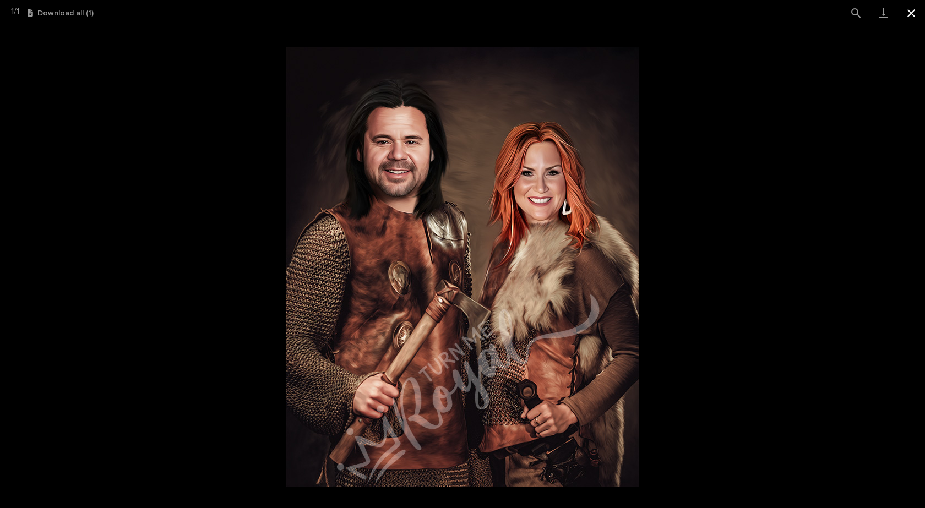
click at [916, 9] on button "Close gallery" at bounding box center [912, 13] width 28 height 26
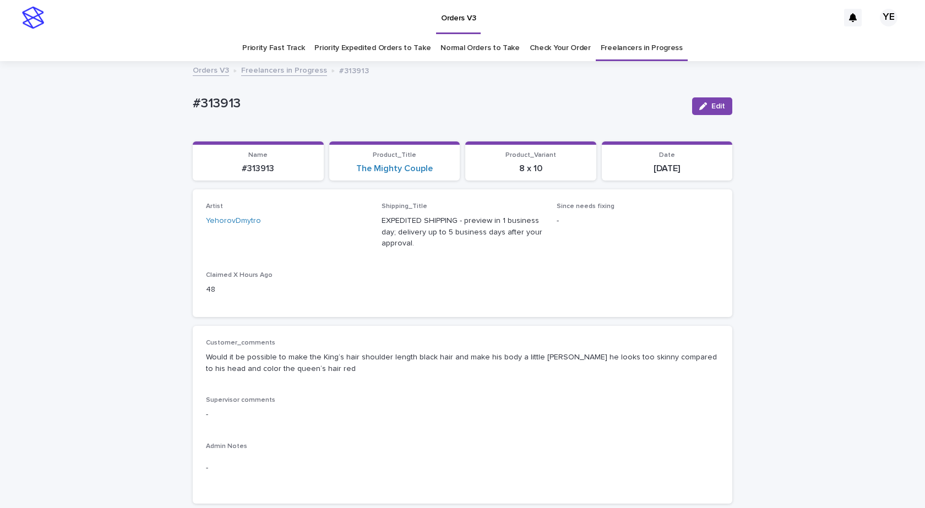
click at [260, 68] on link "Freelancers in Progress" at bounding box center [284, 69] width 86 height 13
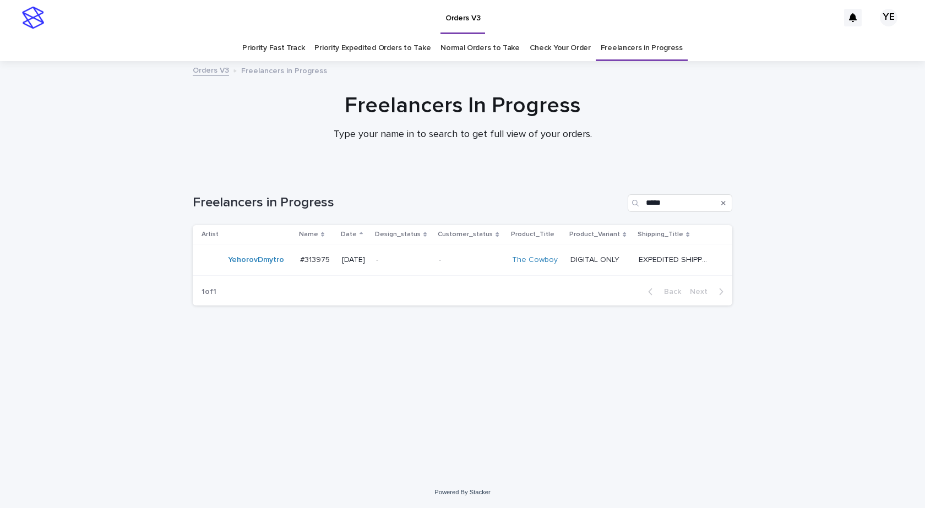
click at [257, 271] on div "YehorovDmytro" at bounding box center [247, 260] width 90 height 22
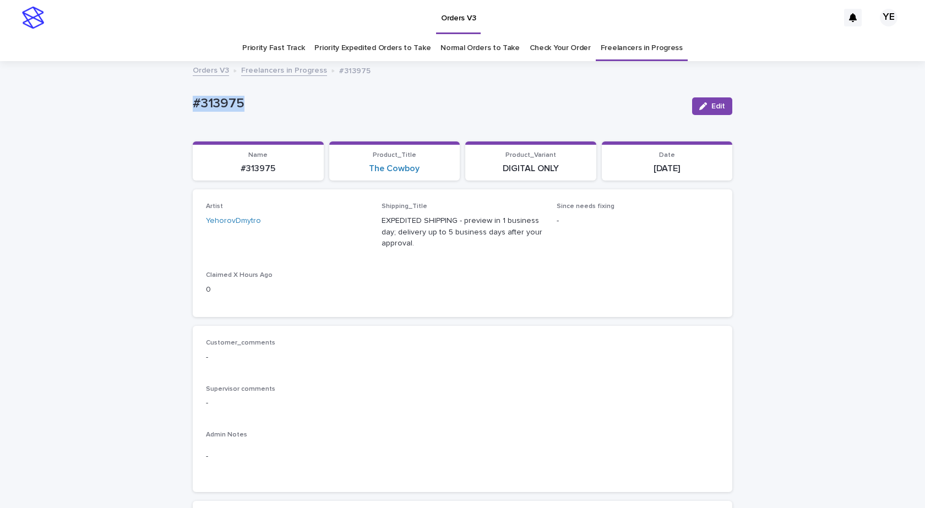
drag, startPoint x: 192, startPoint y: 99, endPoint x: 138, endPoint y: 110, distance: 55.7
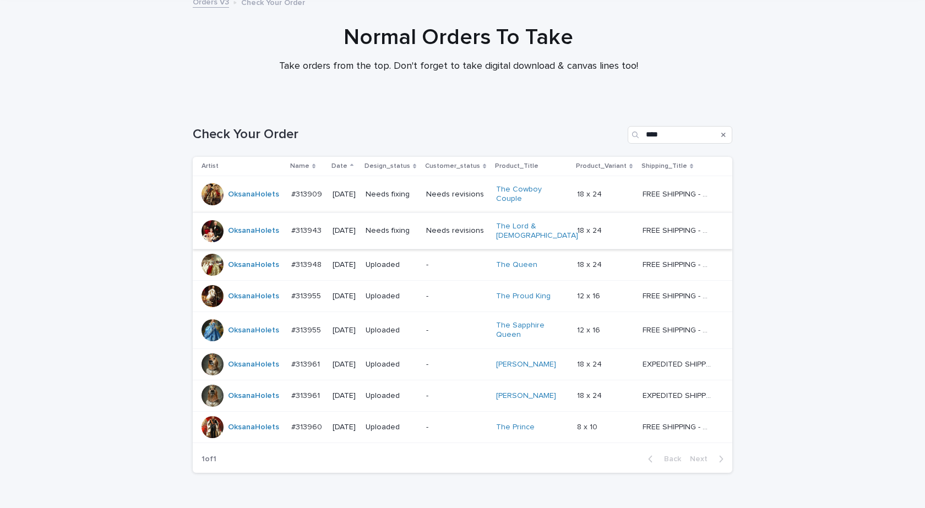
scroll to position [123, 0]
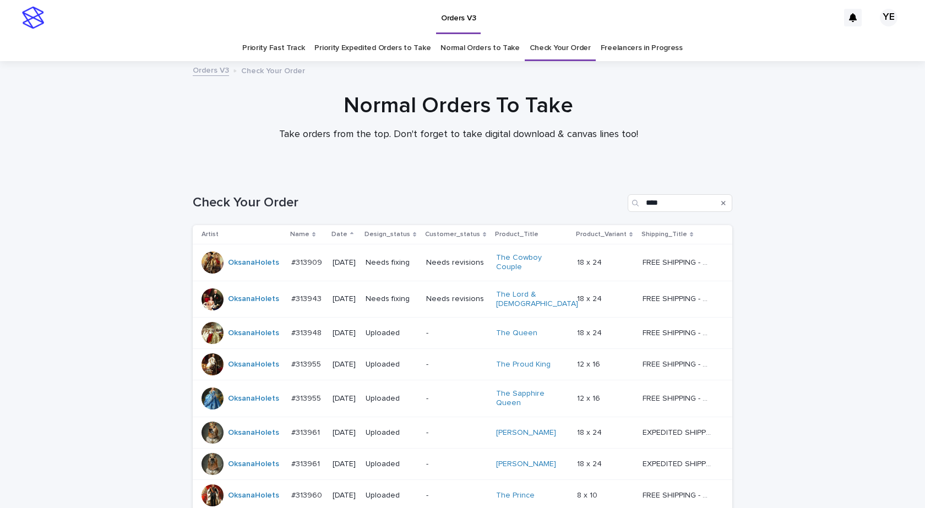
scroll to position [123, 0]
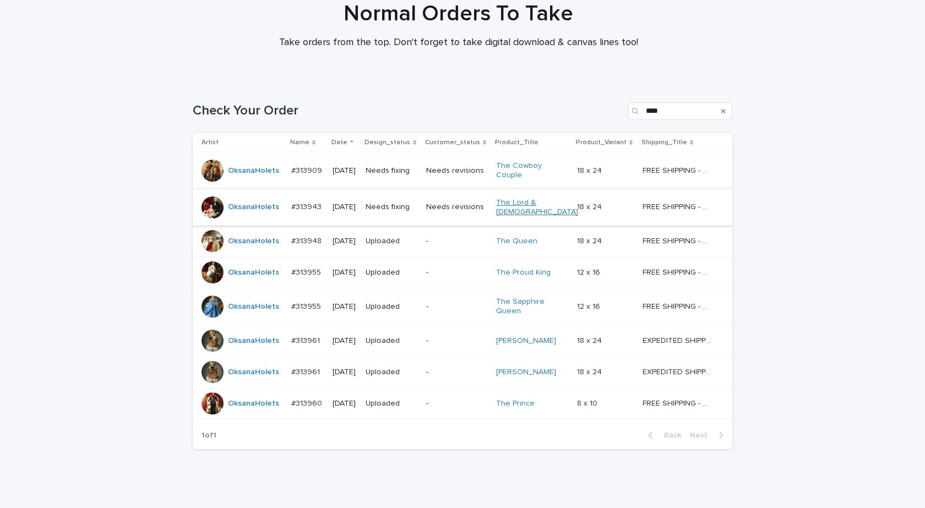
scroll to position [123, 0]
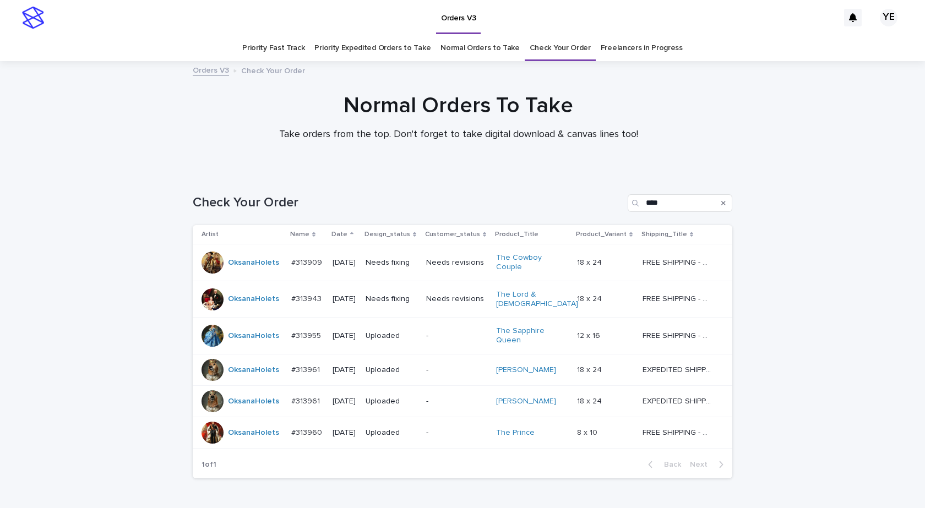
scroll to position [60, 0]
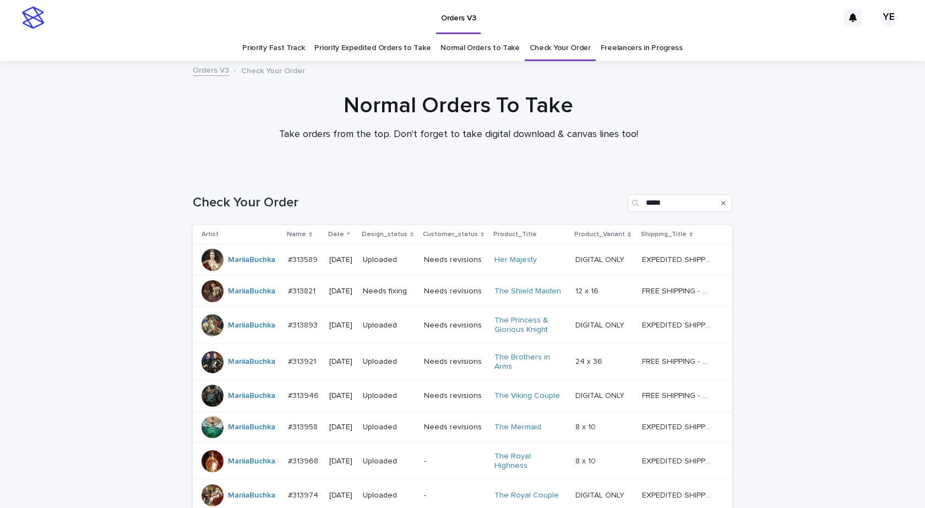
scroll to position [118, 0]
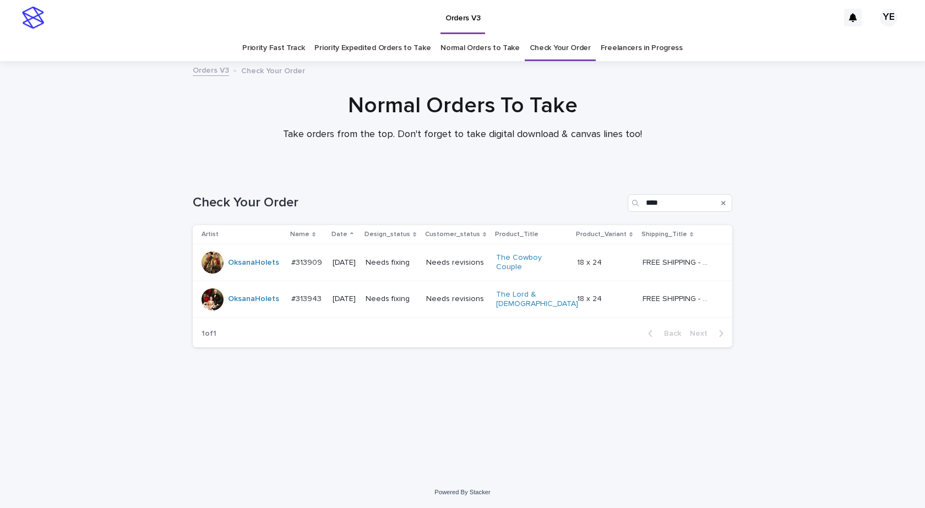
click at [114, 370] on div "Loading... Saving… Loading... Saving… Check Your Order **** Artist Name Date De…" at bounding box center [462, 324] width 925 height 305
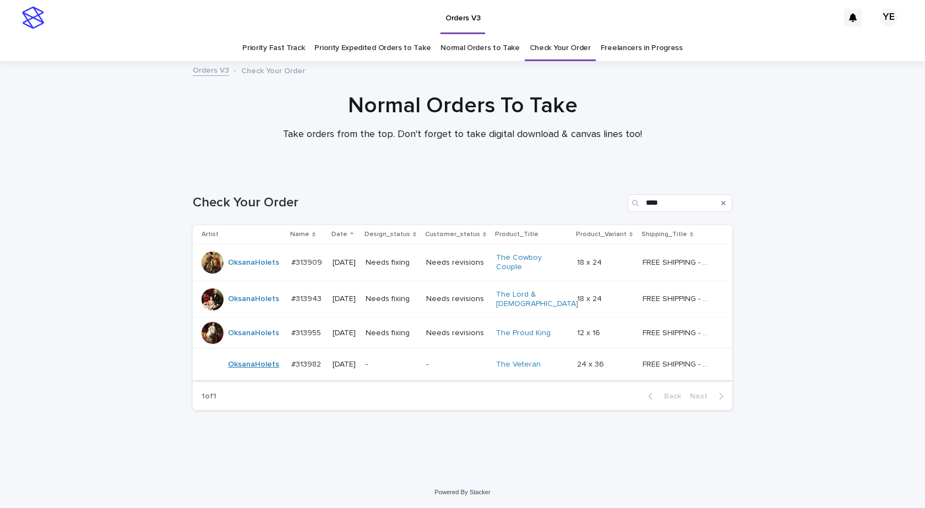
click at [263, 364] on link "OksanaHolets" at bounding box center [253, 364] width 51 height 9
click at [265, 369] on div "OksanaHolets" at bounding box center [242, 365] width 81 height 22
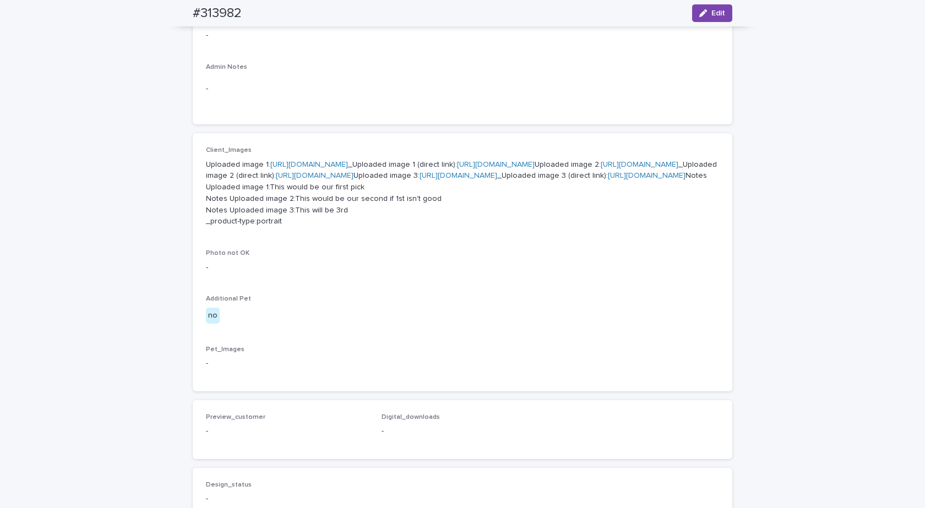
scroll to position [330, 0]
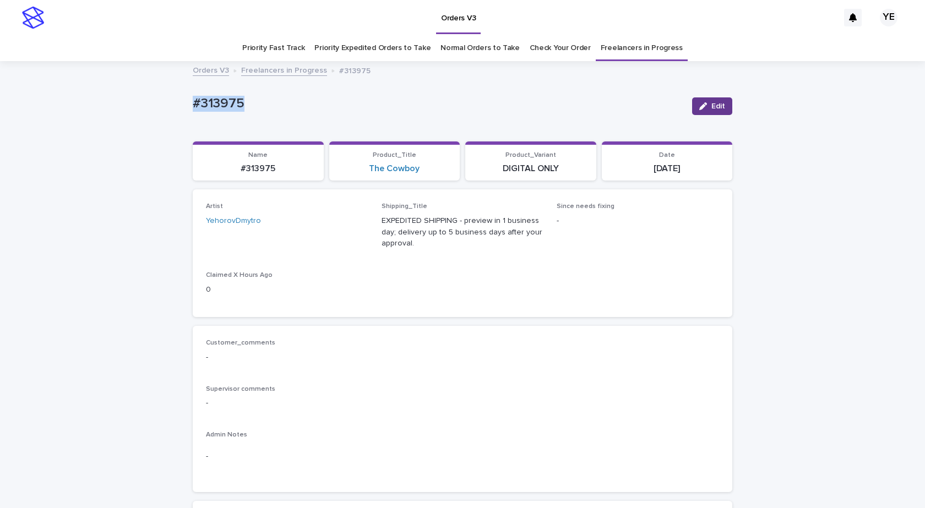
click at [706, 101] on button "Edit" at bounding box center [712, 106] width 40 height 18
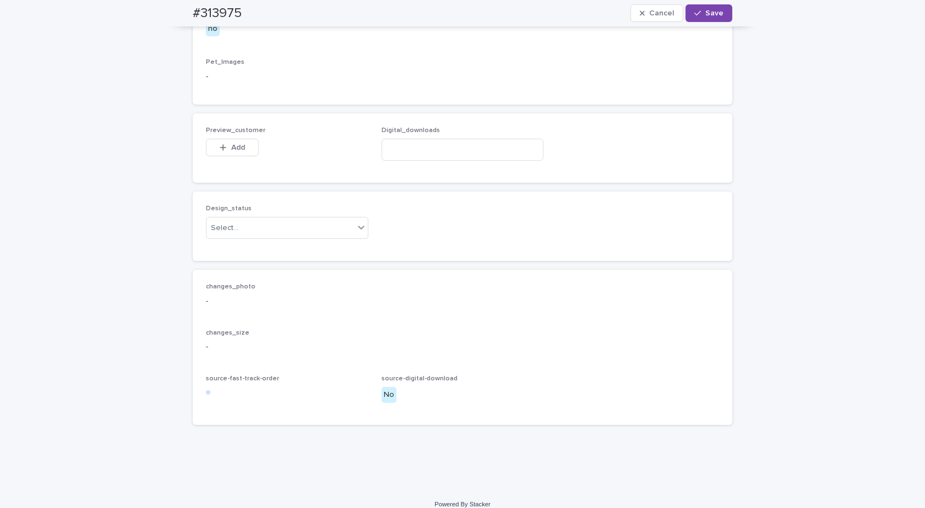
scroll to position [677, 0]
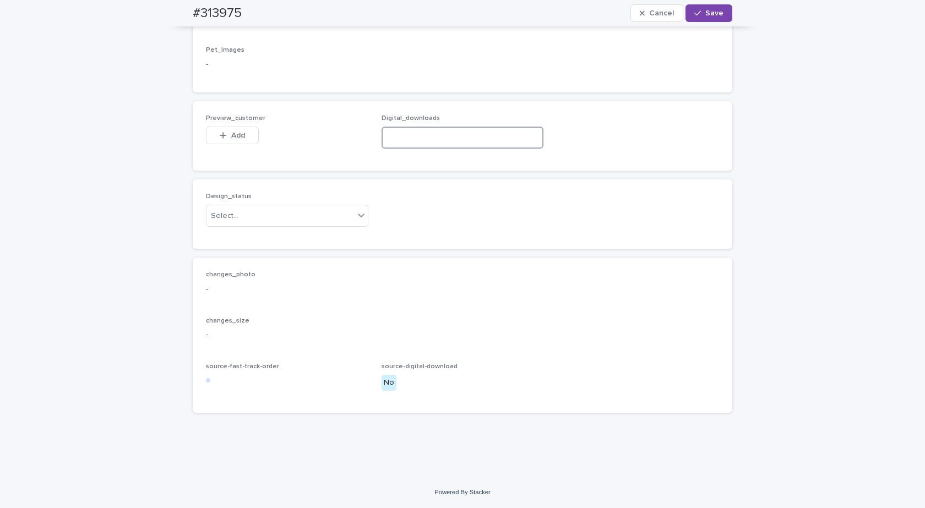
click at [433, 147] on input at bounding box center [463, 138] width 162 height 22
paste input "**********"
click at [283, 224] on div "Select..." at bounding box center [281, 216] width 148 height 18
drag, startPoint x: 450, startPoint y: 139, endPoint x: 303, endPoint y: 126, distance: 147.6
click at [305, 126] on div "**********" at bounding box center [462, 136] width 513 height 43
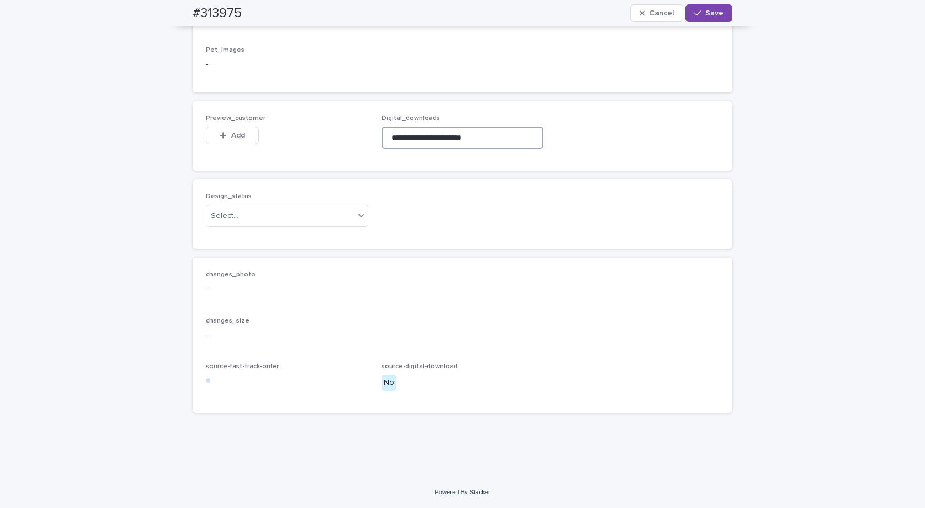
paste input "**********"
type input "**********"
click at [279, 210] on div "Select..." at bounding box center [281, 216] width 148 height 18
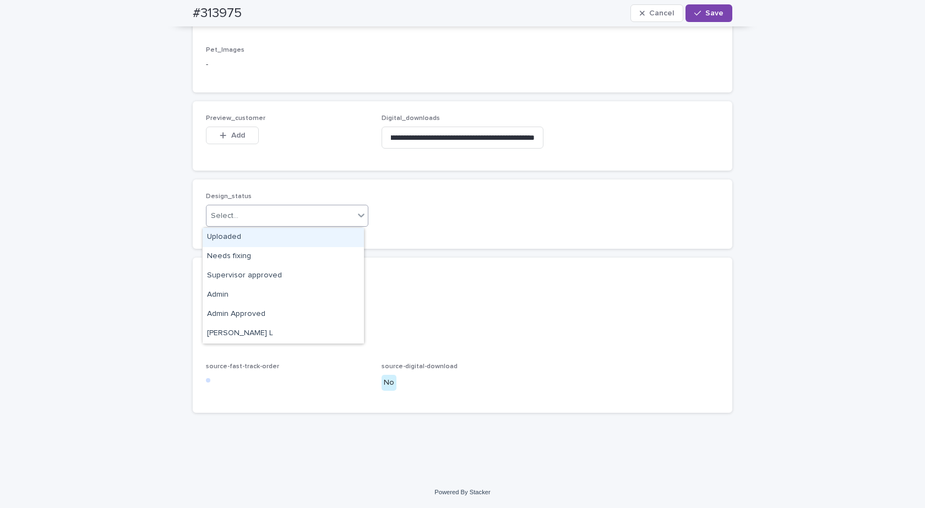
scroll to position [0, 0]
click at [229, 239] on div "Uploaded" at bounding box center [283, 237] width 161 height 19
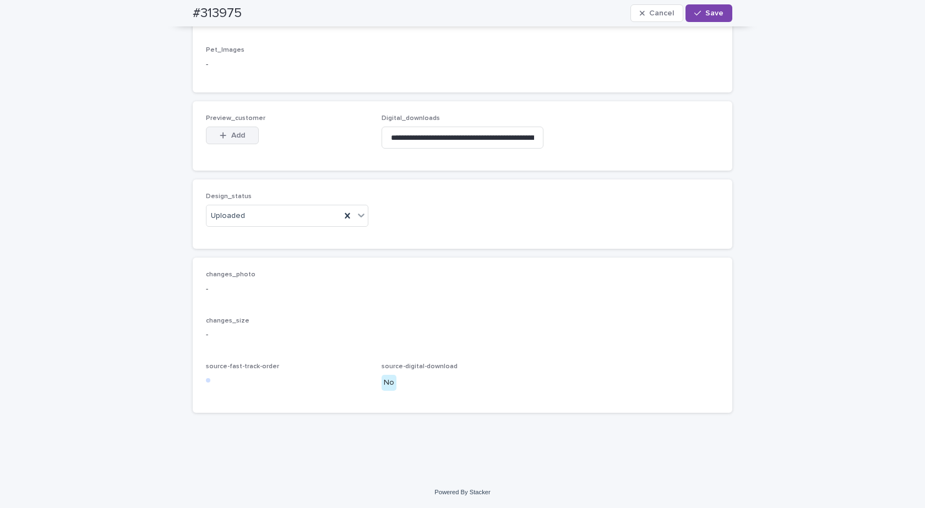
click at [242, 129] on button "Add" at bounding box center [232, 136] width 53 height 18
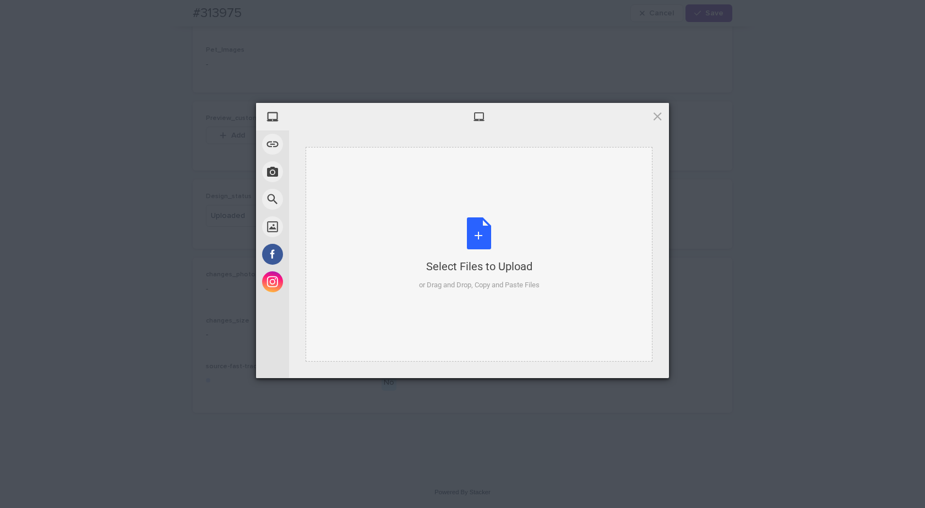
click at [517, 254] on div "Select Files to Upload or Drag and Drop, Copy and Paste Files" at bounding box center [479, 254] width 121 height 73
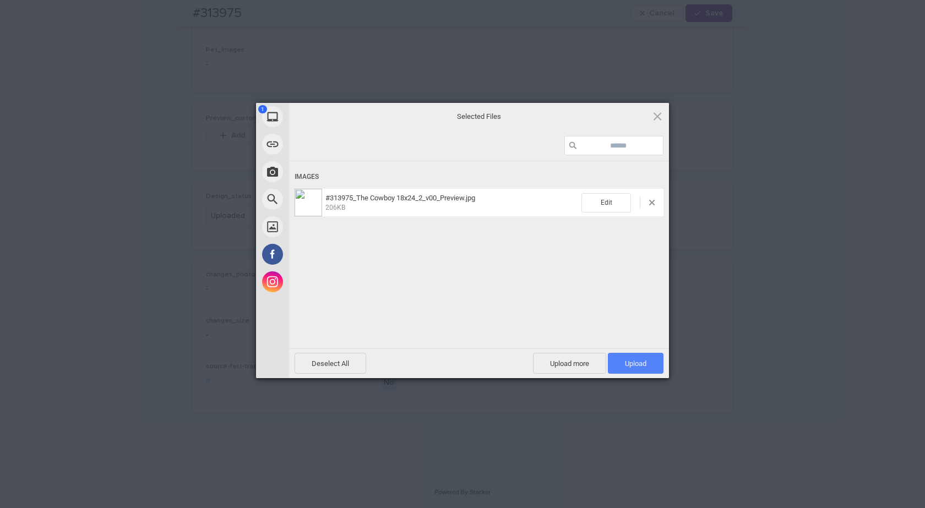
click at [661, 365] on span "Upload 1" at bounding box center [636, 363] width 56 height 21
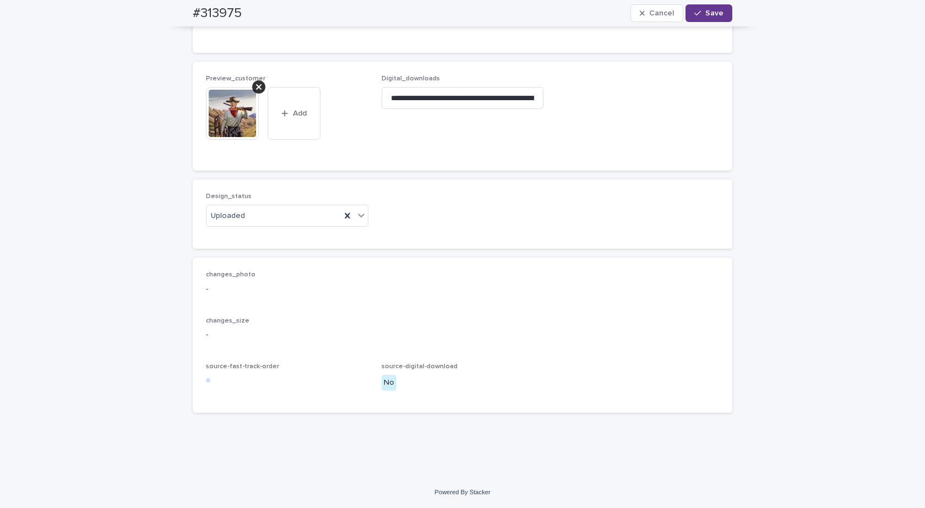
click at [698, 13] on icon "button" at bounding box center [697, 13] width 7 height 8
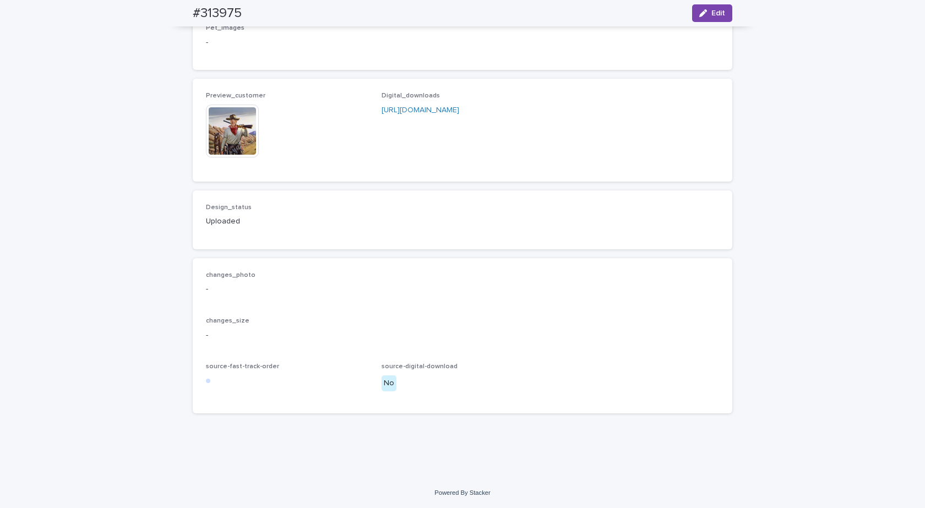
click at [220, 135] on img at bounding box center [232, 131] width 53 height 53
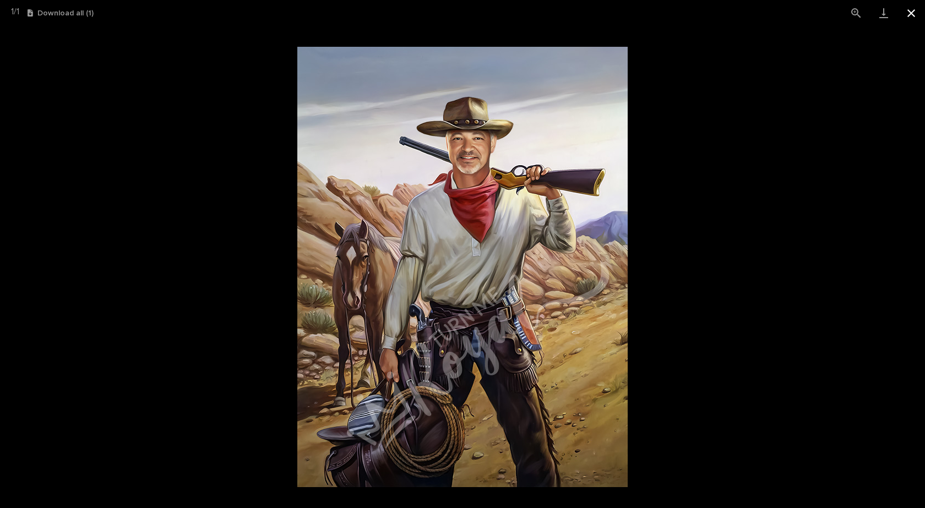
click at [910, 8] on button "Close gallery" at bounding box center [912, 13] width 28 height 26
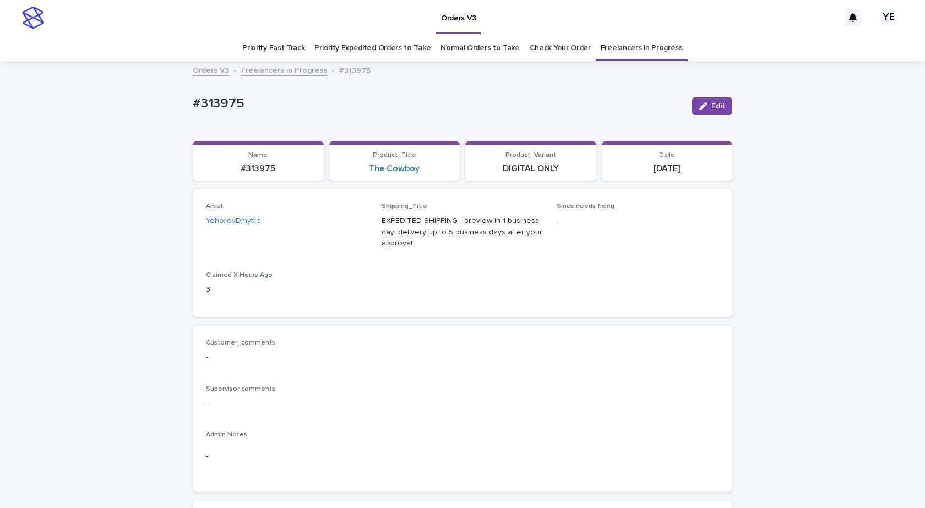
click at [287, 71] on link "Freelancers in Progress" at bounding box center [284, 69] width 86 height 13
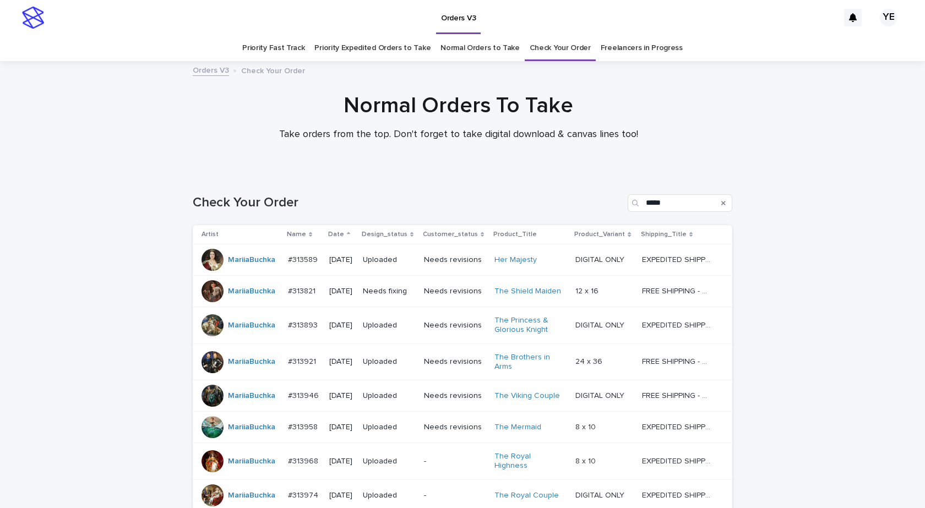
scroll to position [118, 0]
